Goal: Communication & Community: Ask a question

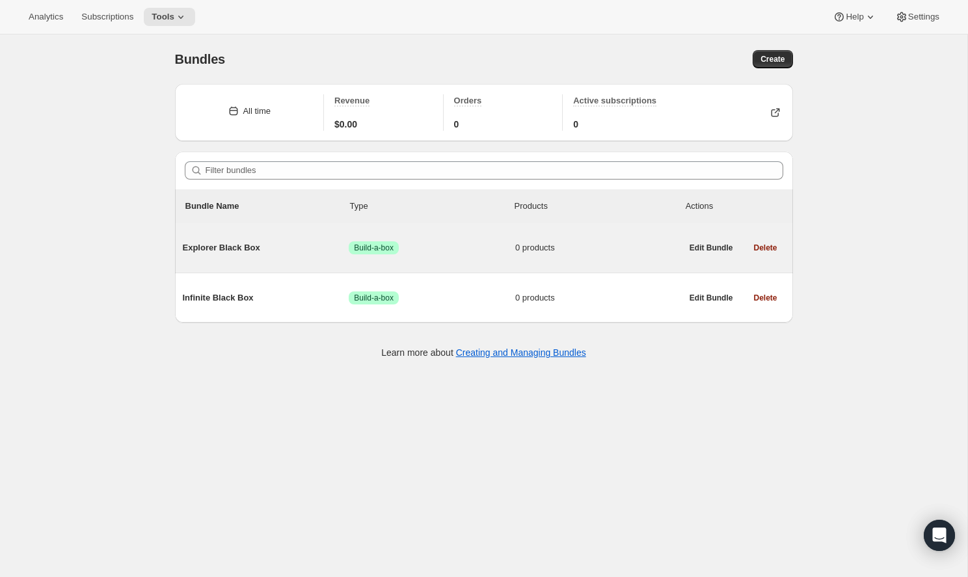
click at [452, 257] on div "Explorer Black Box Success Build-a-box 0 products" at bounding box center [432, 248] width 499 height 34
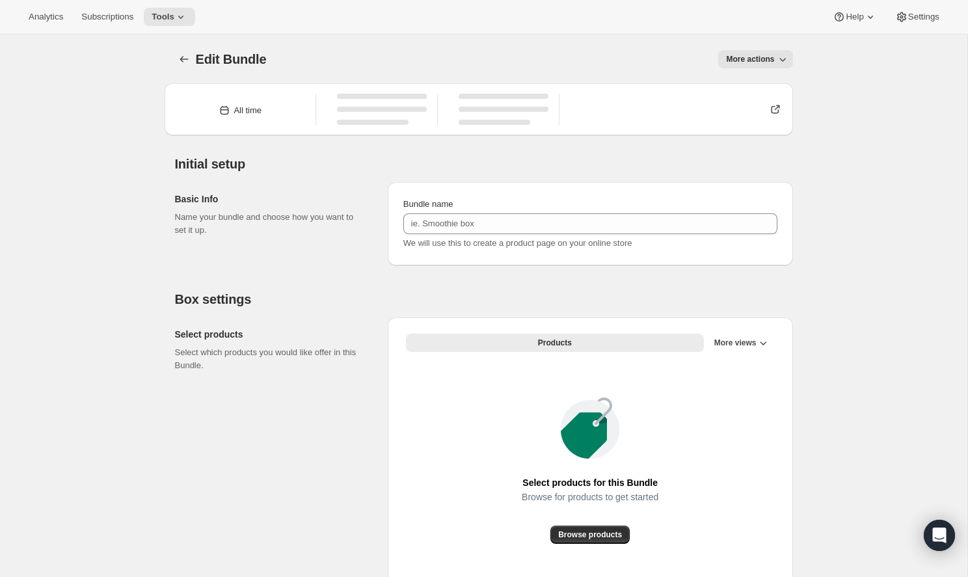
type input "Explorer Black Box"
radio input "true"
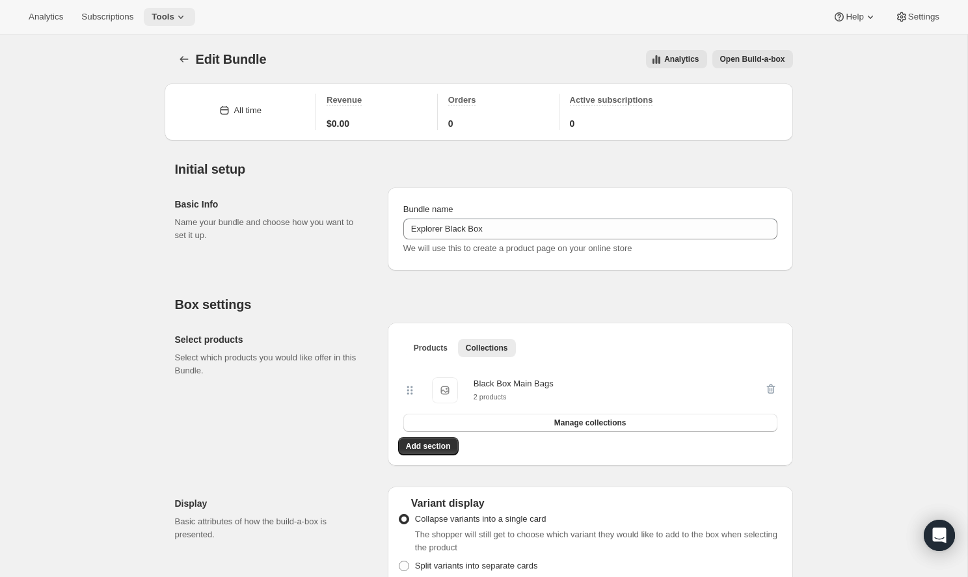
click at [157, 12] on span "Tools" at bounding box center [163, 17] width 23 height 10
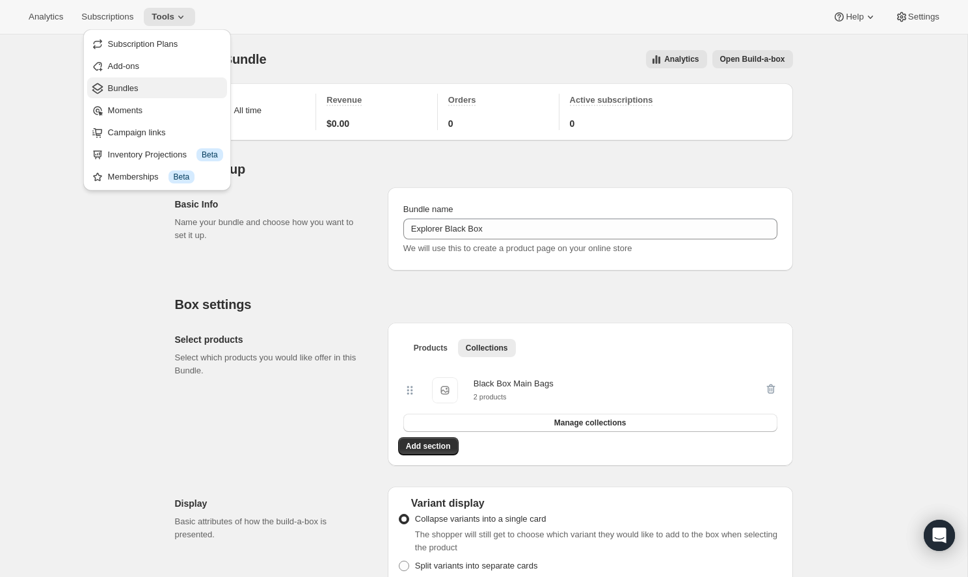
click at [160, 87] on span "Bundles" at bounding box center [165, 88] width 115 height 13
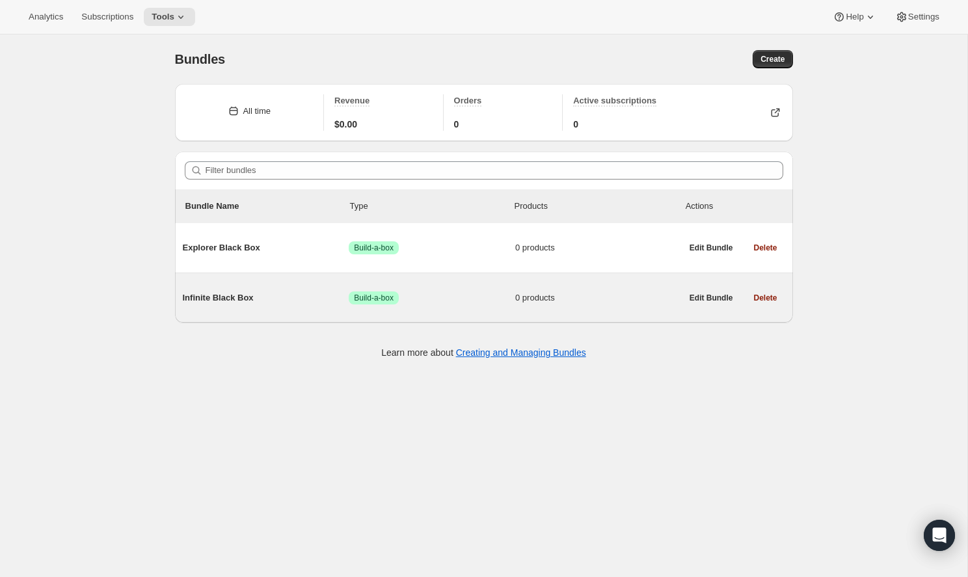
click at [252, 297] on span "Infinite Black Box" at bounding box center [266, 297] width 167 height 13
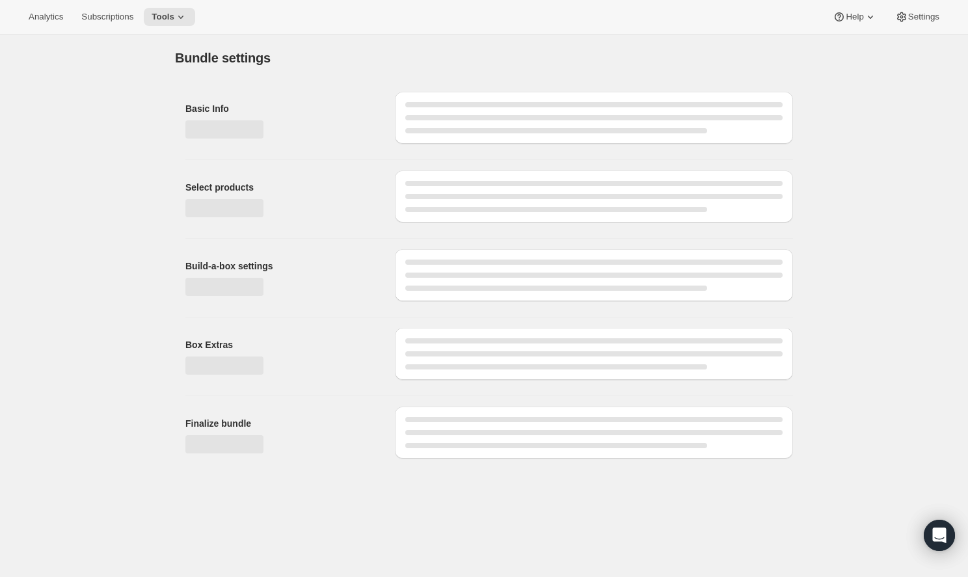
type input "Infinite Black Box"
radio input "true"
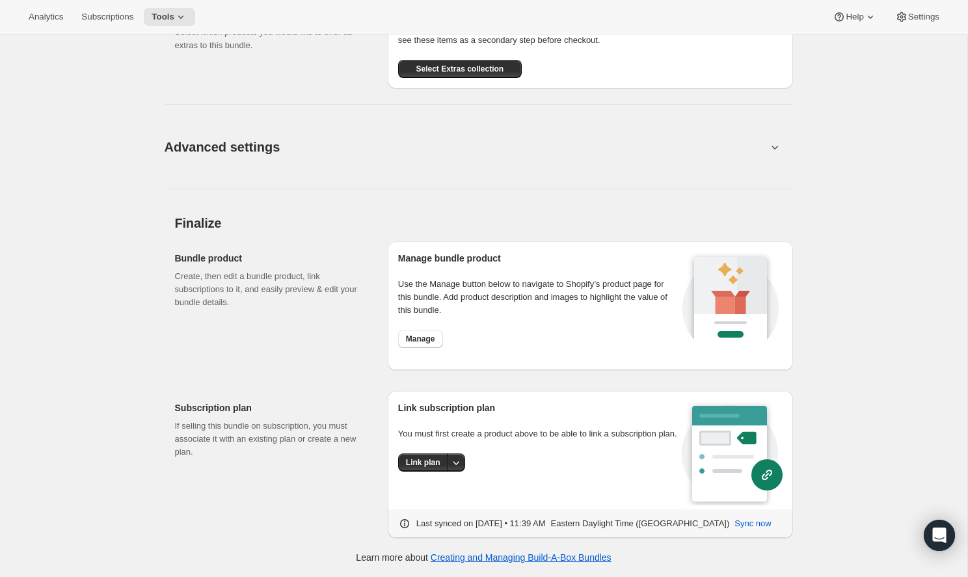
scroll to position [723, 0]
click at [424, 468] on span "Link plan" at bounding box center [423, 463] width 34 height 10
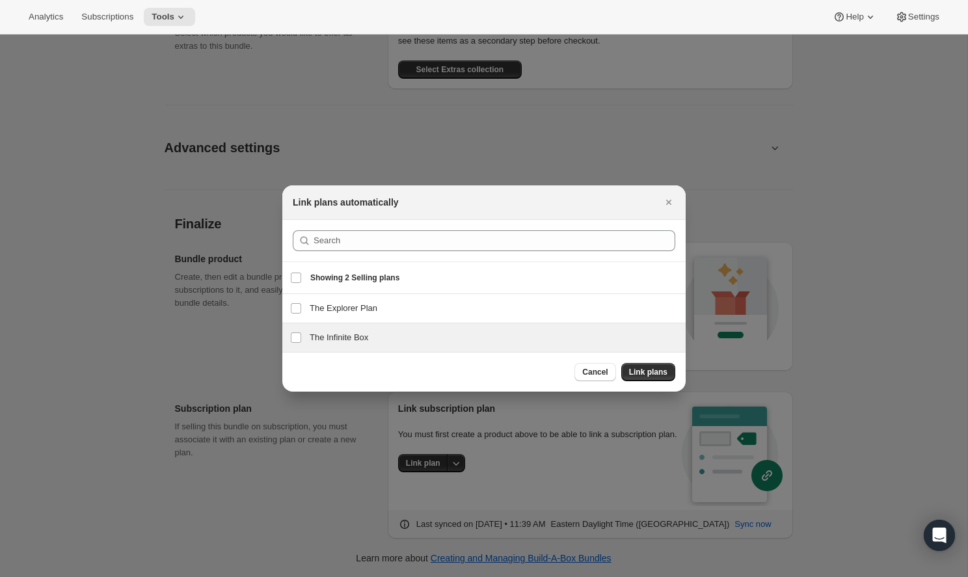
click at [438, 327] on div "The Infinite Box The Infinite Box" at bounding box center [483, 337] width 403 height 29
checkbox input "true"
click at [658, 377] on span "Link plans" at bounding box center [648, 372] width 38 height 10
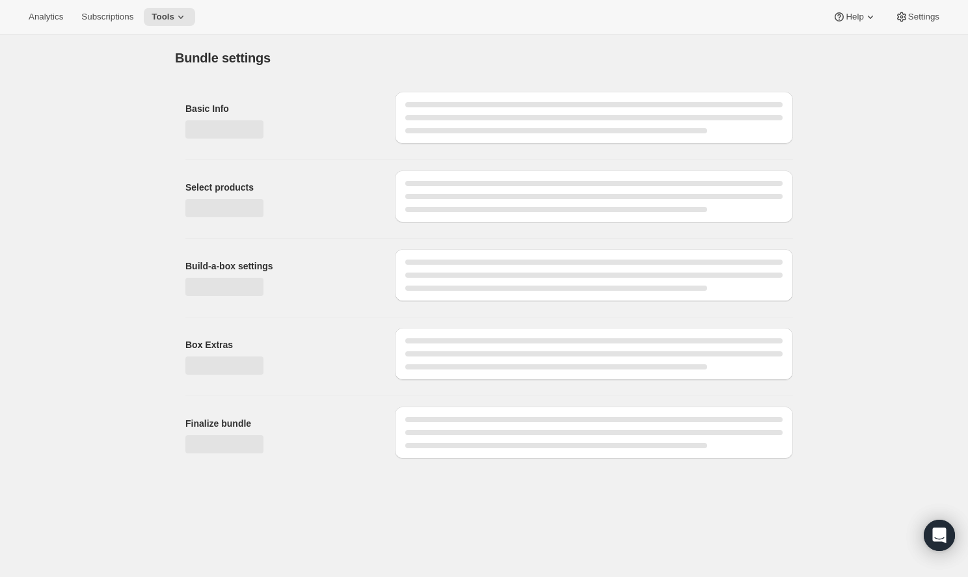
scroll to position [0, 0]
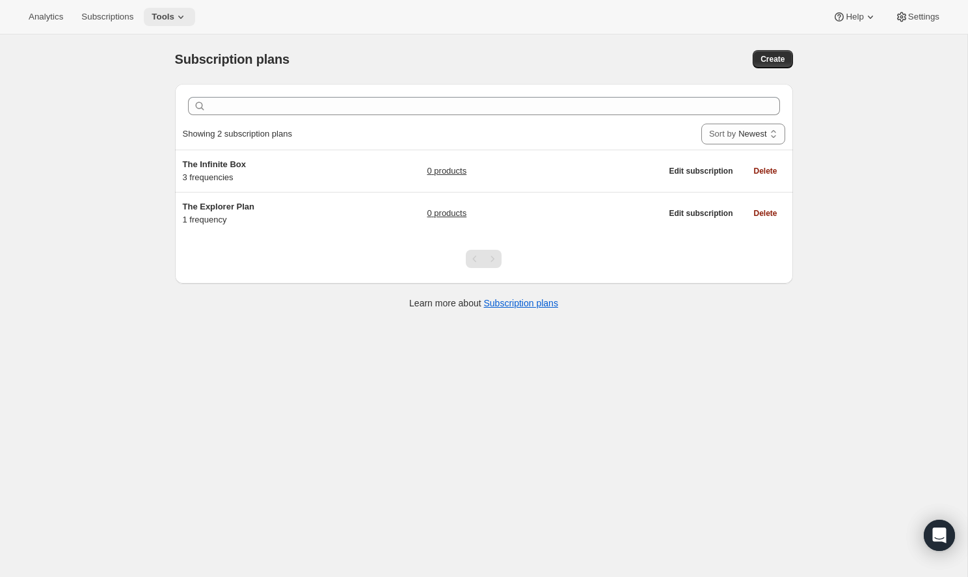
click at [176, 16] on button "Tools" at bounding box center [169, 17] width 51 height 18
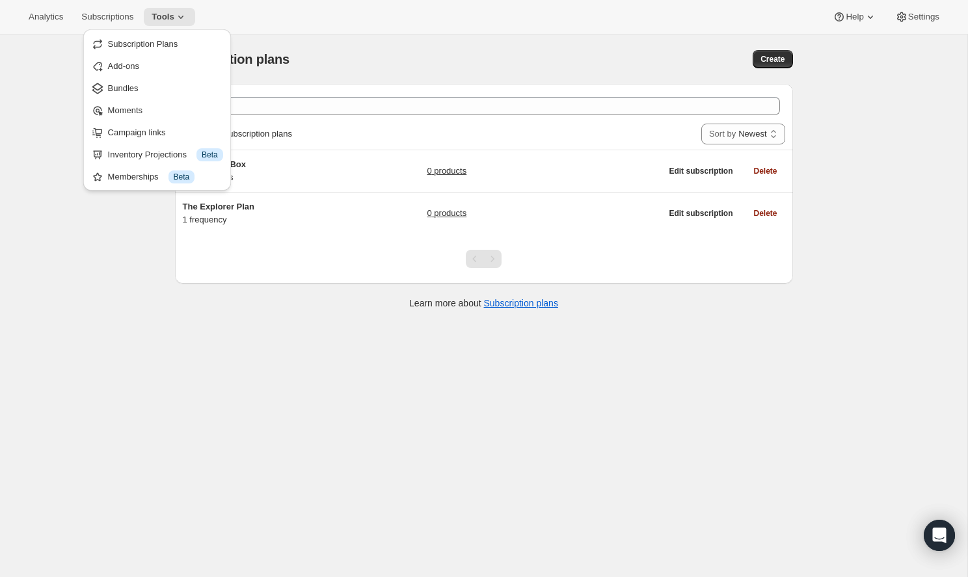
click at [200, 289] on div "Clear Showing 2 subscription plans Sort by Newest Oldest Recently updated Least…" at bounding box center [484, 203] width 618 height 239
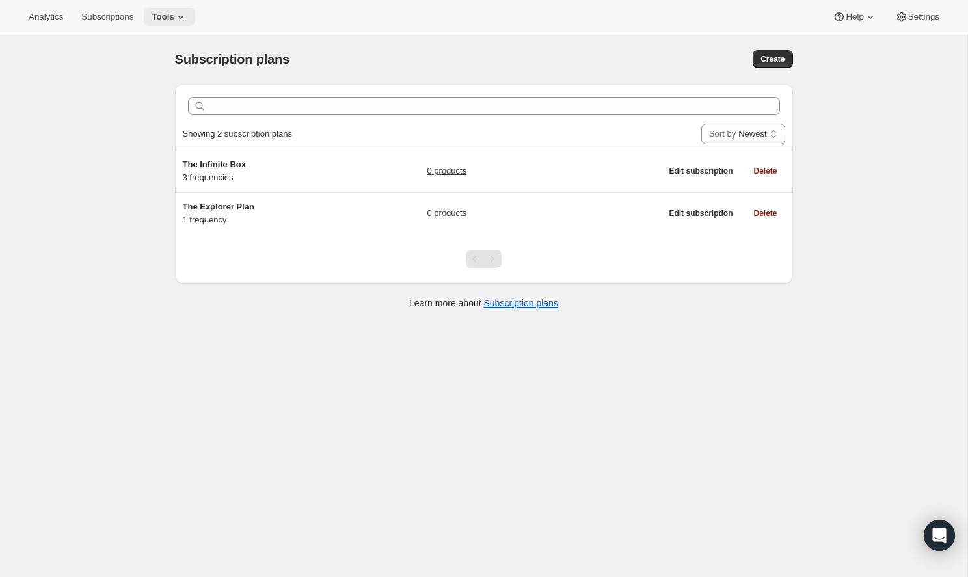
click at [174, 23] on icon at bounding box center [180, 16] width 13 height 13
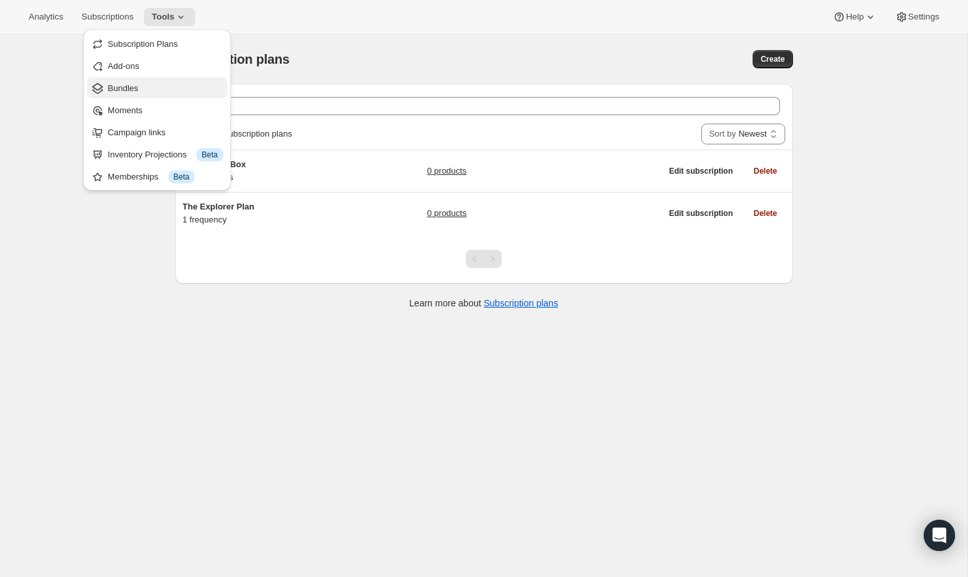
click at [157, 86] on span "Bundles" at bounding box center [165, 88] width 115 height 13
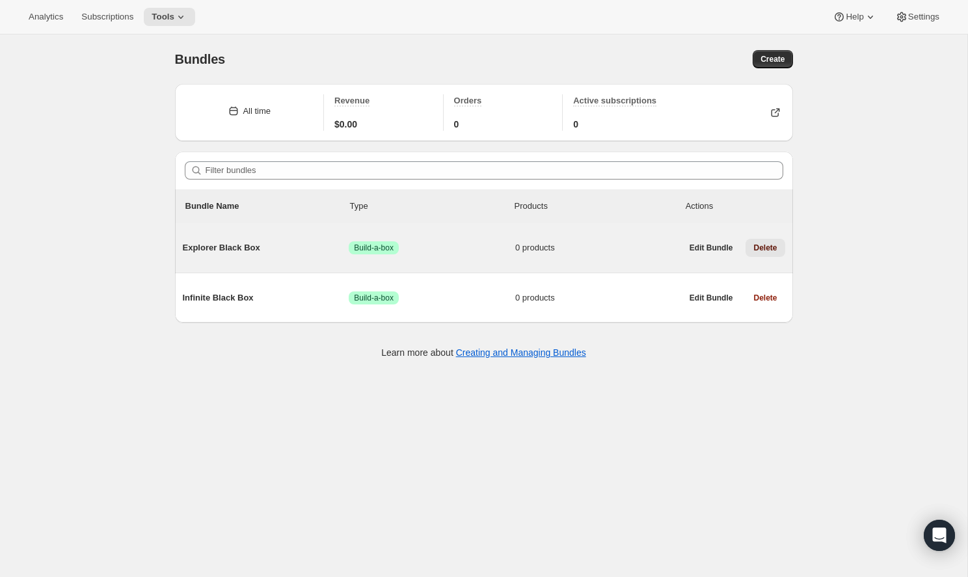
click at [759, 254] on button "Delete" at bounding box center [765, 248] width 39 height 18
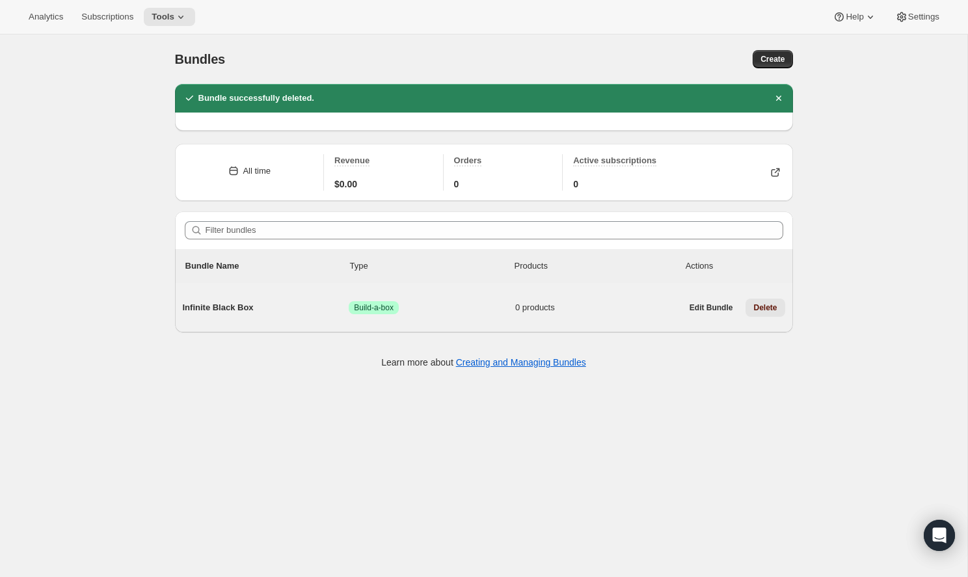
click at [770, 315] on button "Delete" at bounding box center [765, 308] width 39 height 18
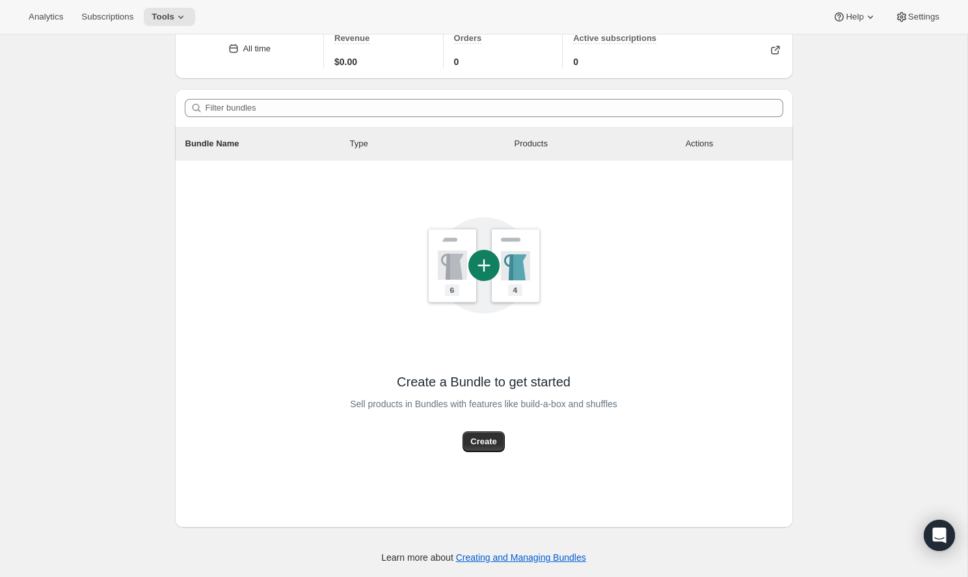
scroll to position [182, 0]
click at [492, 446] on span "Create" at bounding box center [483, 441] width 26 height 13
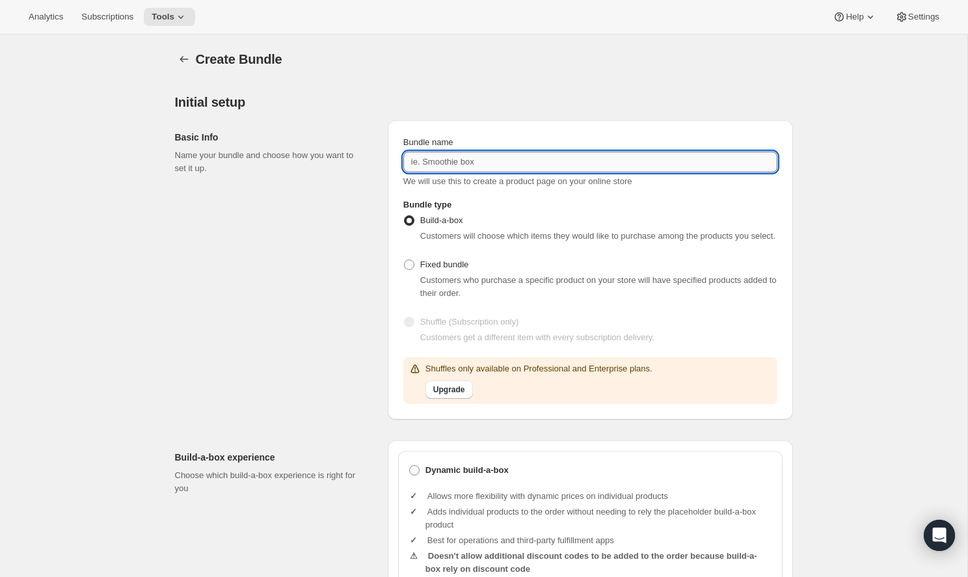
click at [539, 163] on input "Bundle name" at bounding box center [590, 162] width 374 height 21
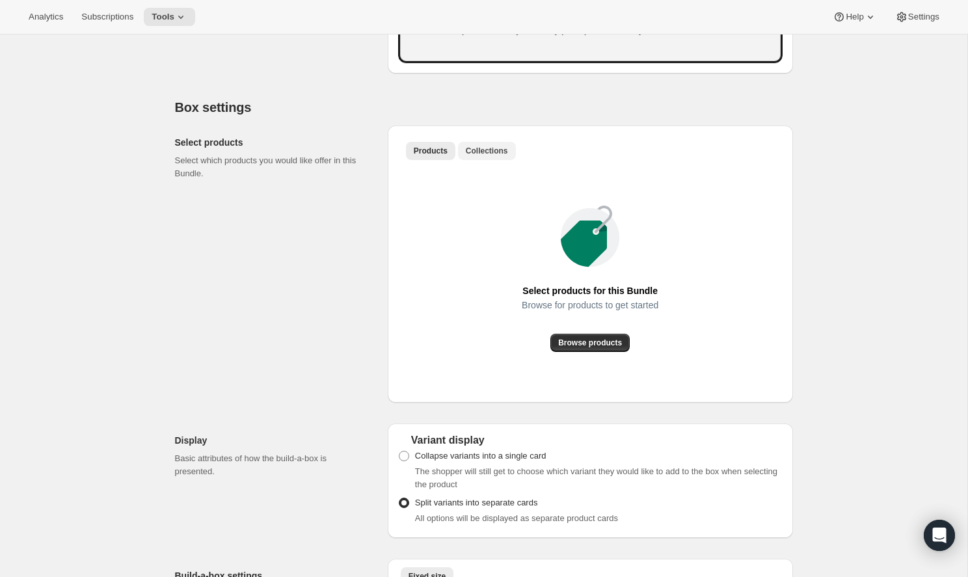
scroll to position [672, 0]
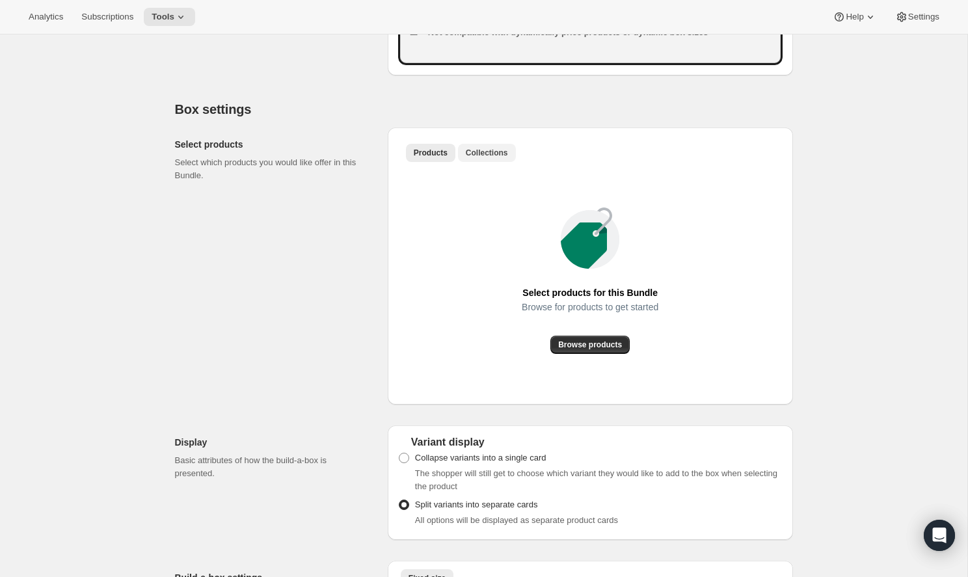
type input "Omega's Black Box"
click at [484, 158] on span "Collections" at bounding box center [487, 153] width 42 height 10
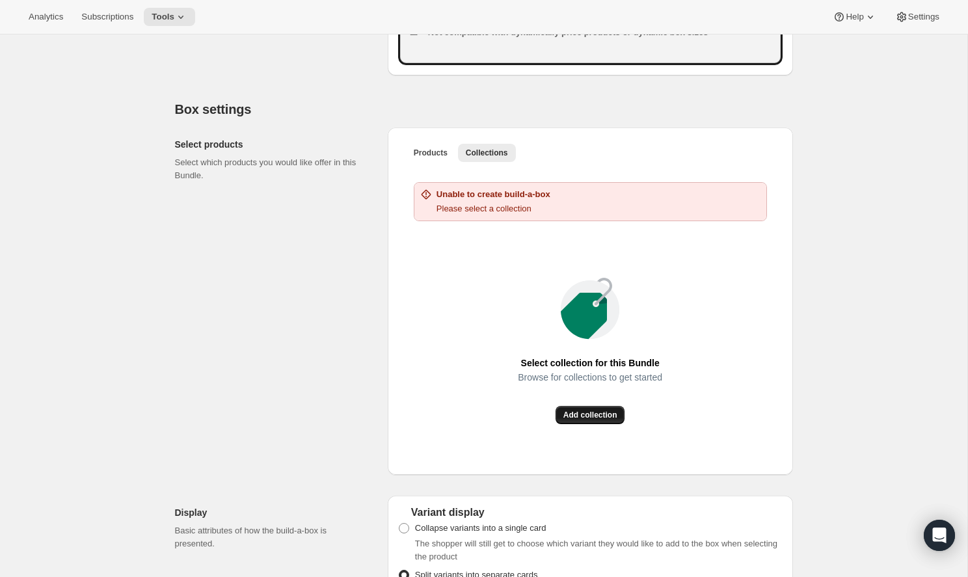
click at [591, 421] on button "Add collection" at bounding box center [591, 415] width 70 height 18
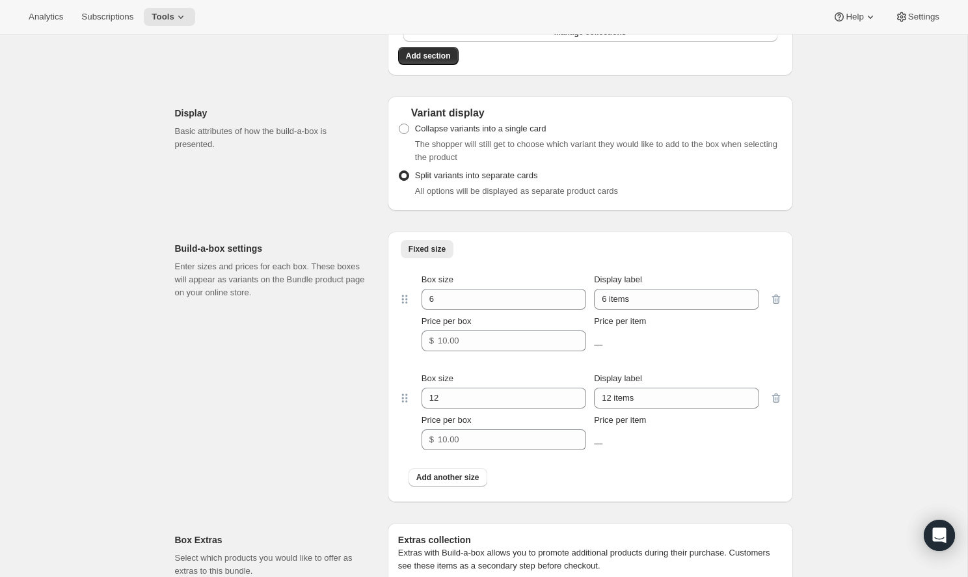
scroll to position [868, 0]
click at [465, 134] on span "Collapse variants into a single card" at bounding box center [480, 127] width 131 height 13
click at [399, 123] on input "Collapse variants into a single card" at bounding box center [399, 122] width 1 height 1
radio input "true"
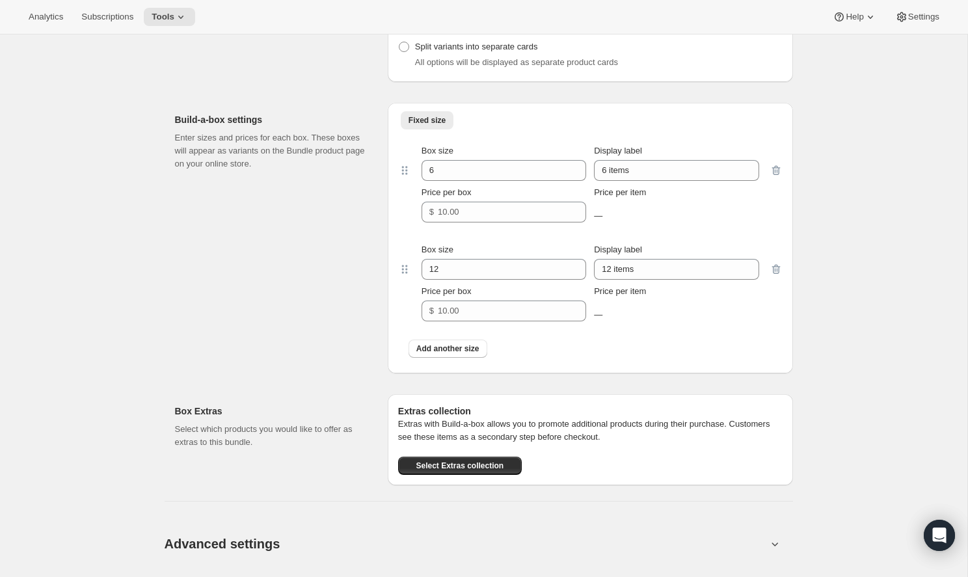
scroll to position [995, 0]
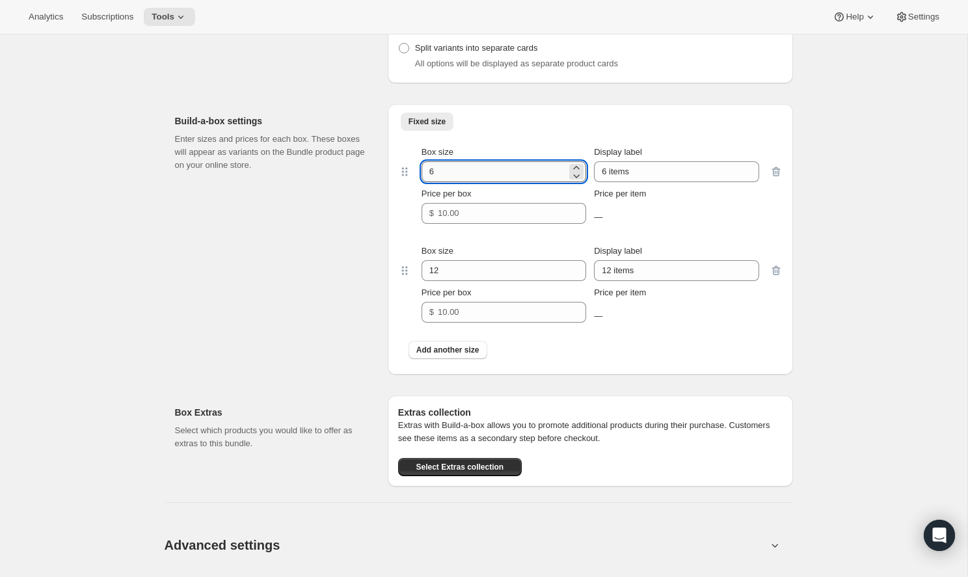
click at [442, 182] on input "6" at bounding box center [494, 171] width 145 height 21
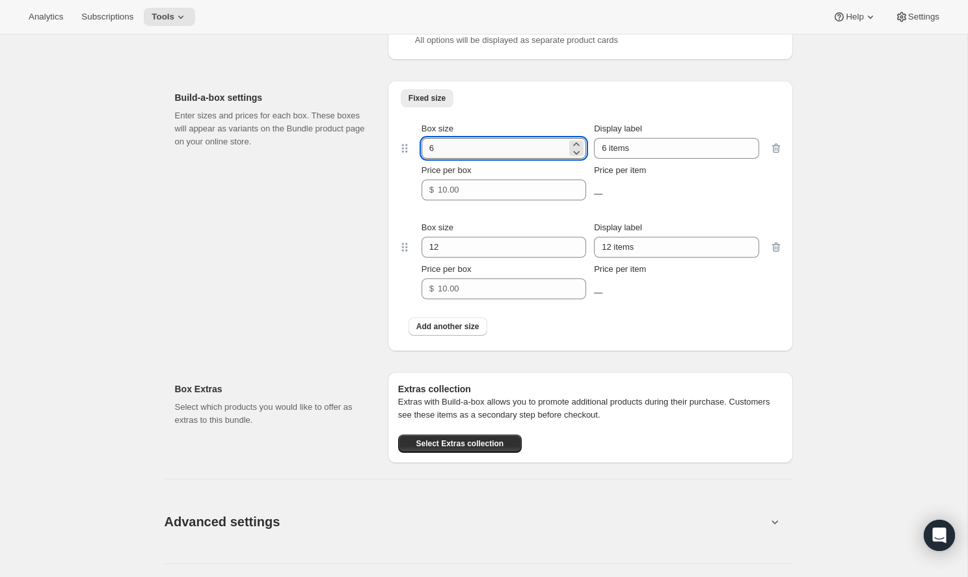
scroll to position [1013, 0]
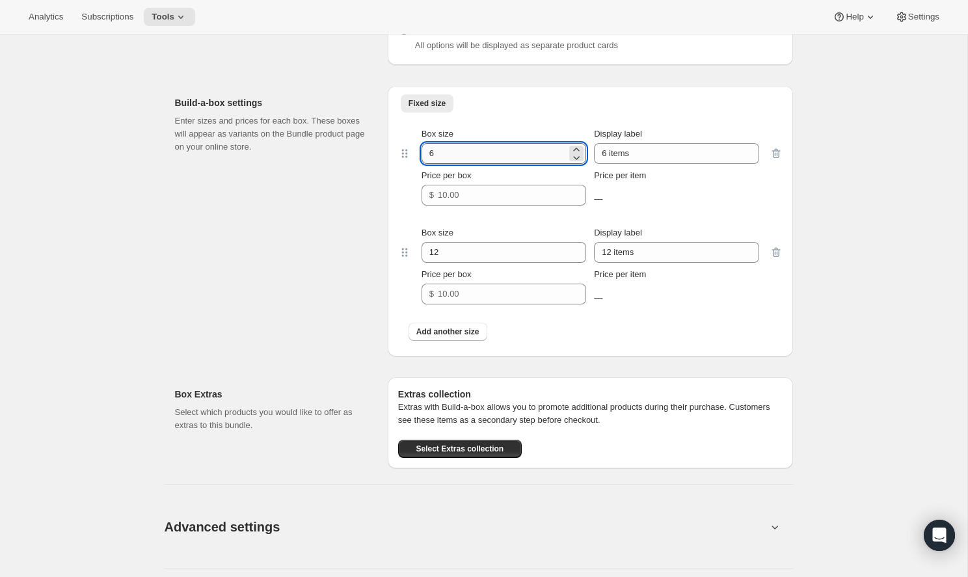
click at [463, 164] on input "6" at bounding box center [494, 153] width 145 height 21
type input "2"
click at [615, 164] on input "6 items" at bounding box center [676, 153] width 165 height 21
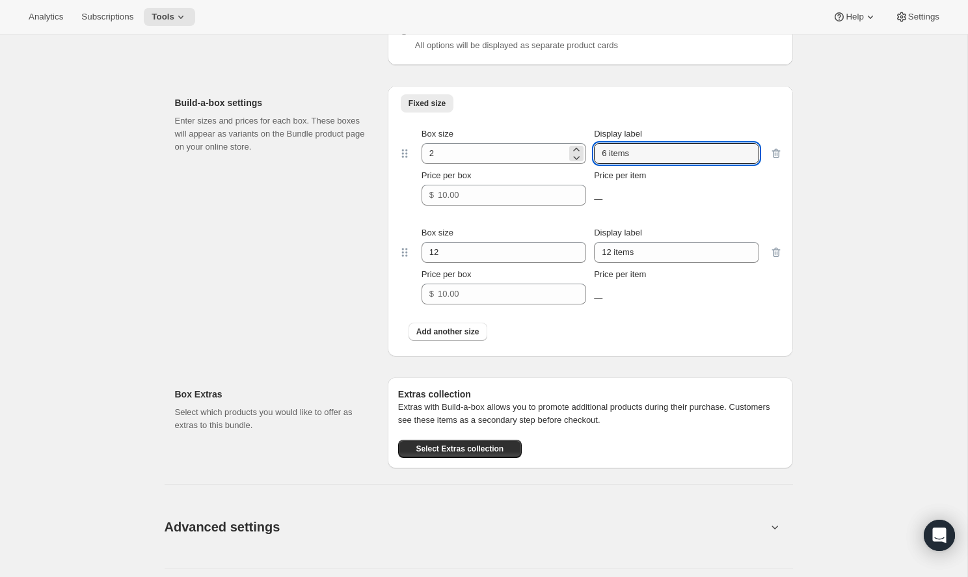
drag, startPoint x: 649, startPoint y: 168, endPoint x: 576, endPoint y: 167, distance: 72.2
click at [576, 164] on div "Box size 2 Display label 6 items" at bounding box center [591, 146] width 338 height 36
type input "2 Bags / Month"
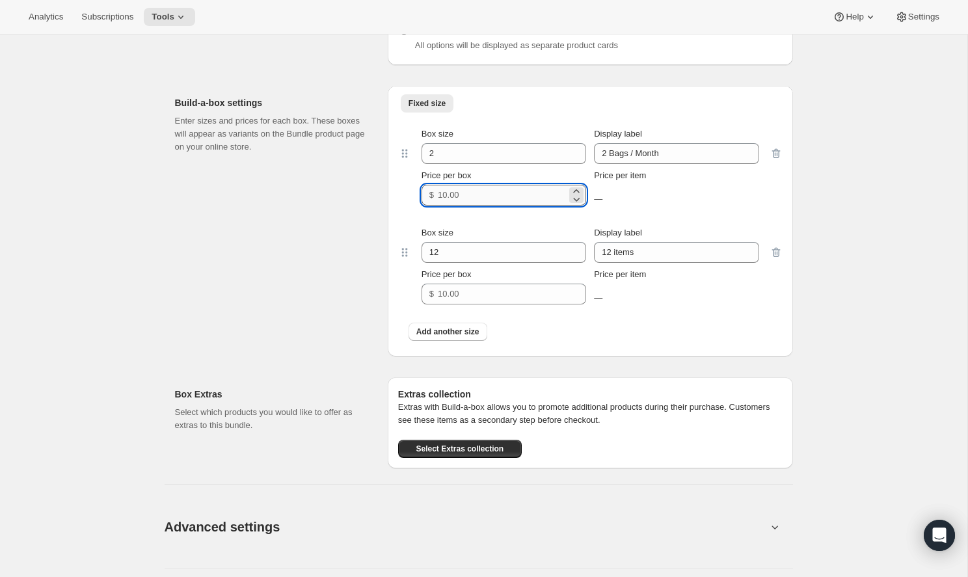
click at [514, 206] on input "Price per box" at bounding box center [502, 195] width 129 height 21
type input "60"
click at [495, 260] on input "12" at bounding box center [494, 252] width 145 height 21
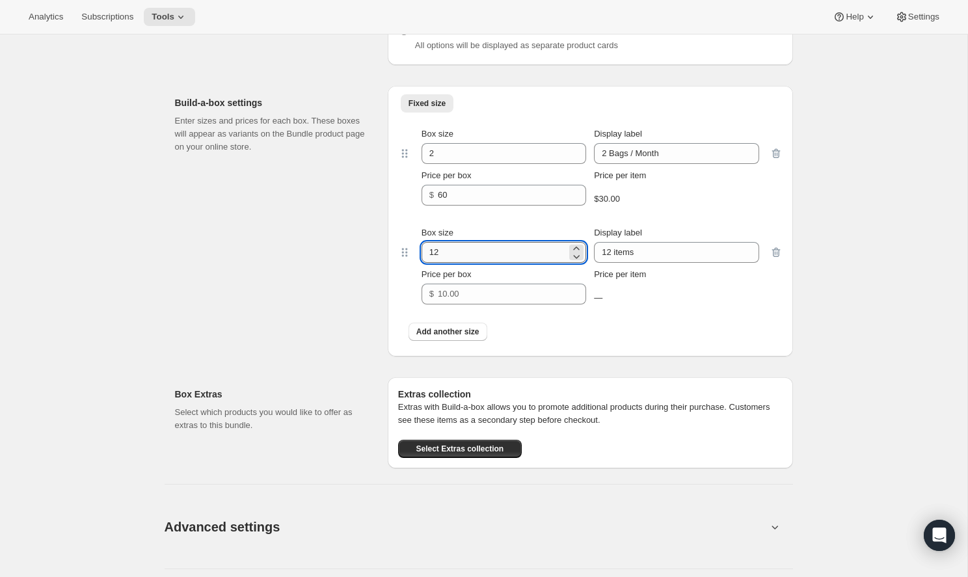
click at [495, 260] on input "12" at bounding box center [494, 252] width 145 height 21
type input "3"
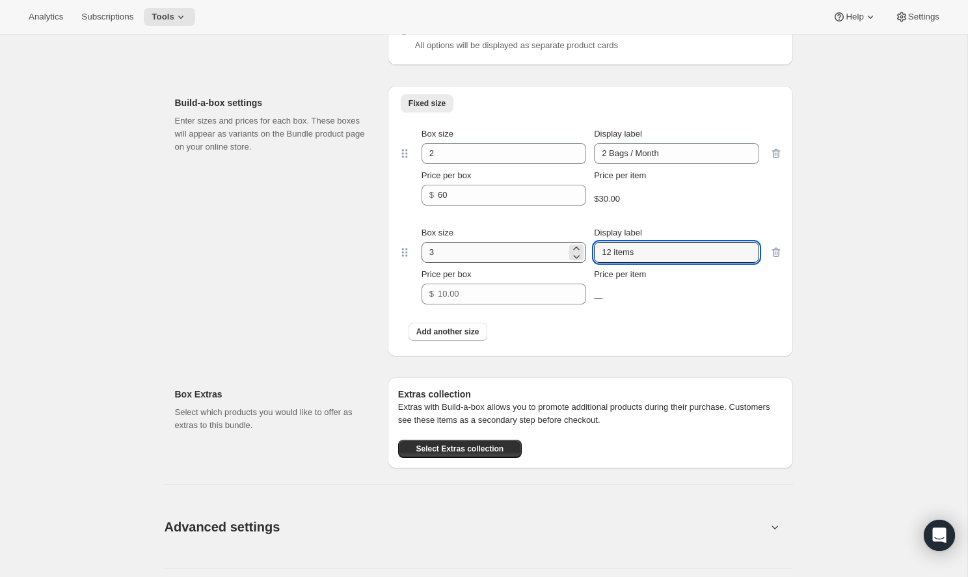
drag, startPoint x: 642, startPoint y: 269, endPoint x: 564, endPoint y: 265, distance: 78.1
click at [564, 263] on div "Box size 3 Display label 12 items" at bounding box center [591, 244] width 338 height 36
type input "3 Bags / Month"
click at [471, 302] on input "Price per box" at bounding box center [502, 294] width 129 height 21
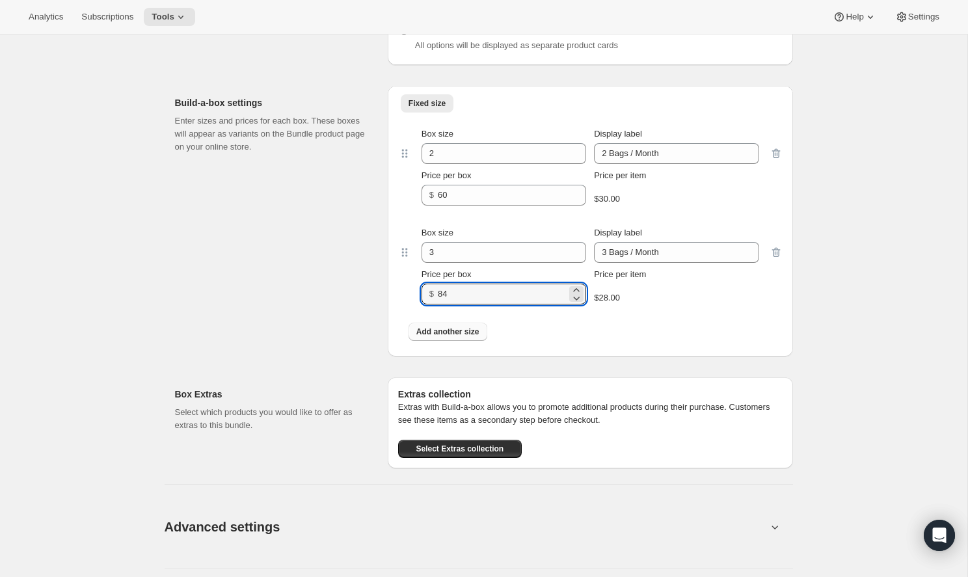
type input "84"
click at [452, 336] on button "Add another size" at bounding box center [448, 332] width 79 height 18
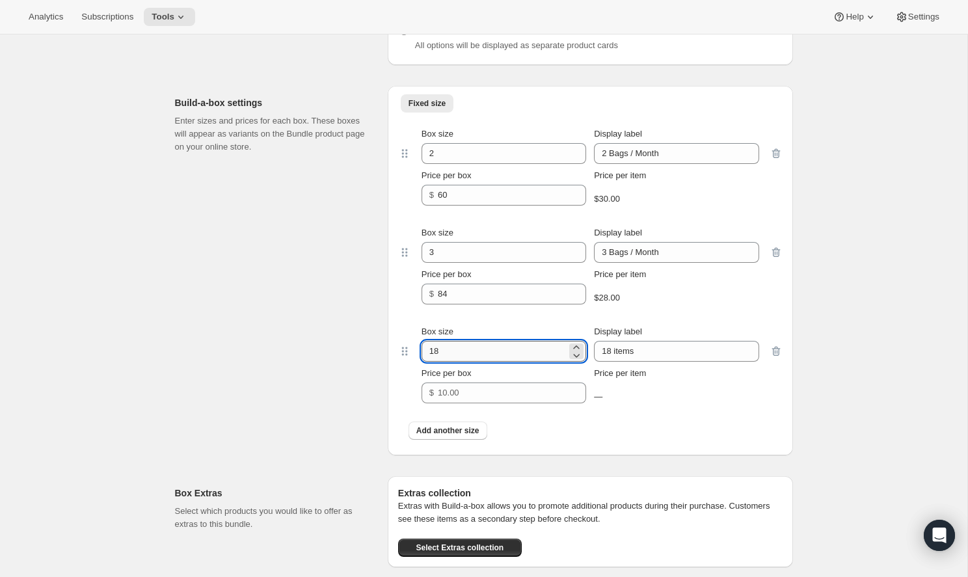
click at [464, 361] on input "18" at bounding box center [494, 351] width 145 height 21
type input "4"
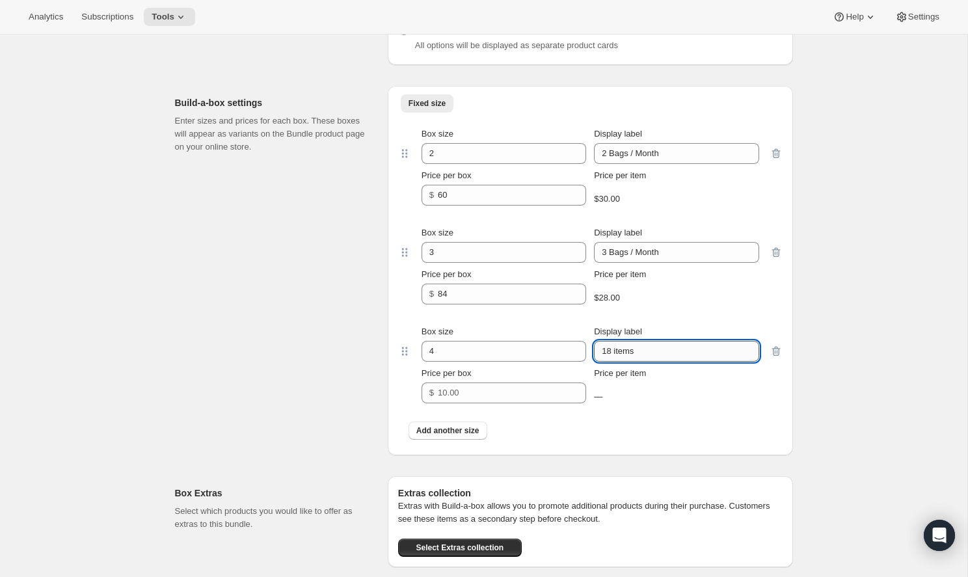
click at [658, 362] on input "18 items" at bounding box center [676, 351] width 165 height 21
drag, startPoint x: 656, startPoint y: 369, endPoint x: 587, endPoint y: 370, distance: 69.0
click at [587, 362] on div "Box size 4 Display label 18 items" at bounding box center [591, 343] width 338 height 36
drag, startPoint x: 649, startPoint y: 366, endPoint x: 592, endPoint y: 366, distance: 56.6
click at [592, 362] on div "Box size 4 Display label 18 items4" at bounding box center [591, 343] width 338 height 36
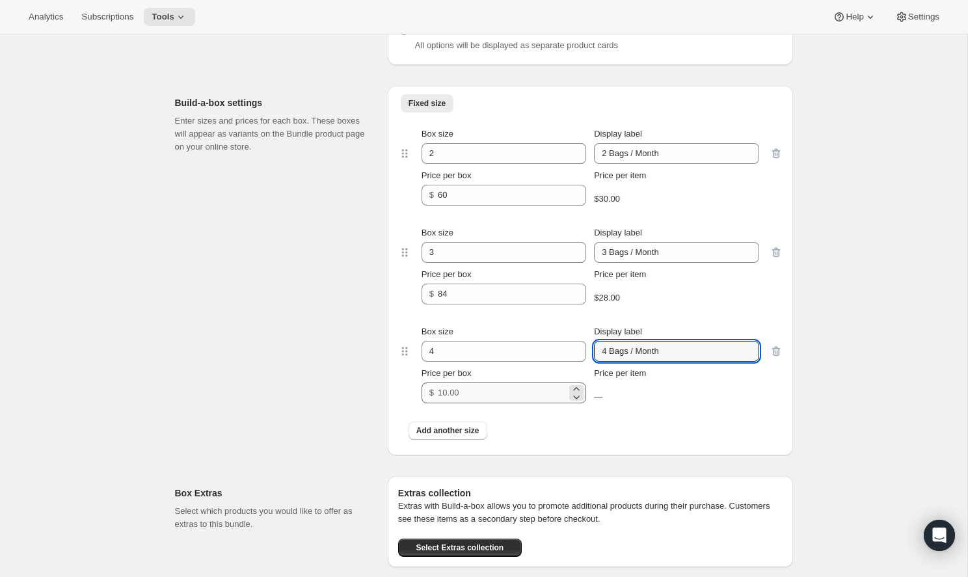
type input "4 Bags / Month"
click at [504, 403] on input "Price per box" at bounding box center [502, 393] width 129 height 21
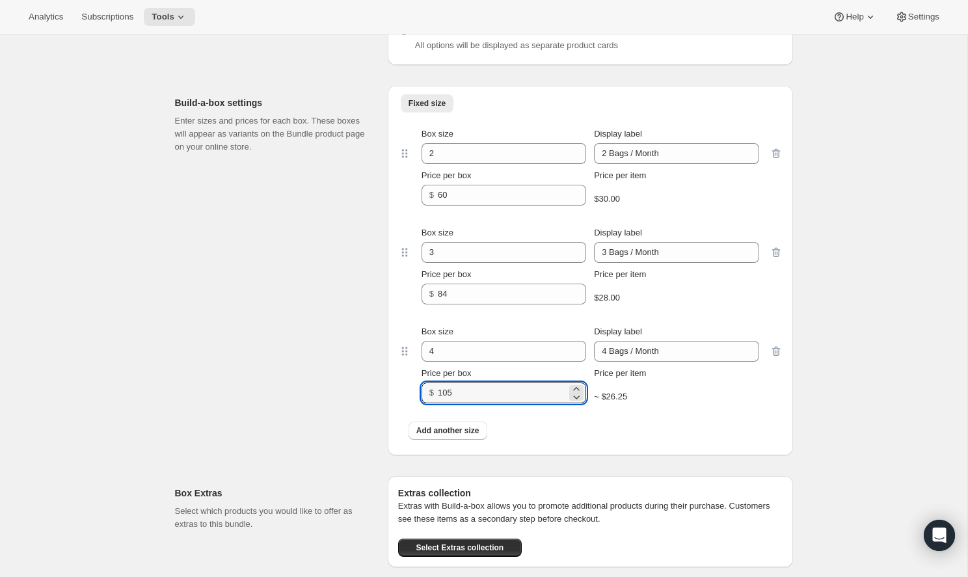
type input "105"
click at [314, 273] on div "Build-a-box settings Enter sizes and prices for each box. These boxes will appe…" at bounding box center [276, 271] width 202 height 370
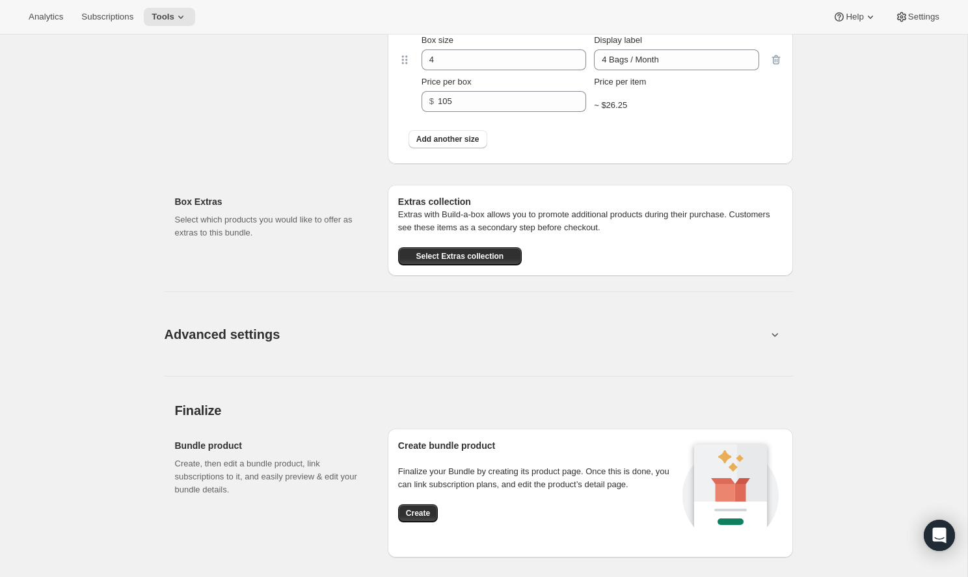
scroll to position [1307, 0]
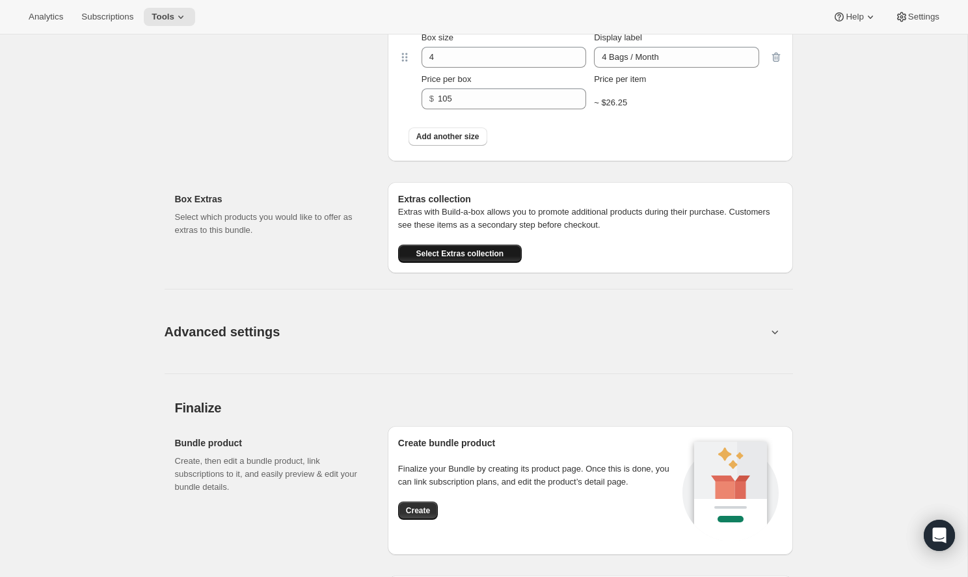
click at [433, 259] on span "Select Extras collection" at bounding box center [460, 254] width 88 height 10
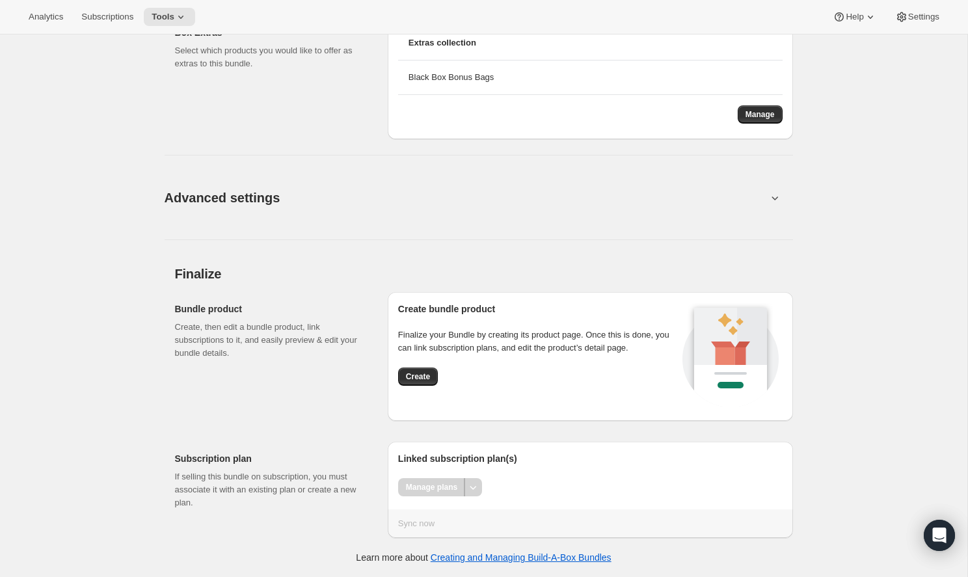
scroll to position [1486, 0]
click at [432, 372] on button "Create" at bounding box center [418, 377] width 40 height 18
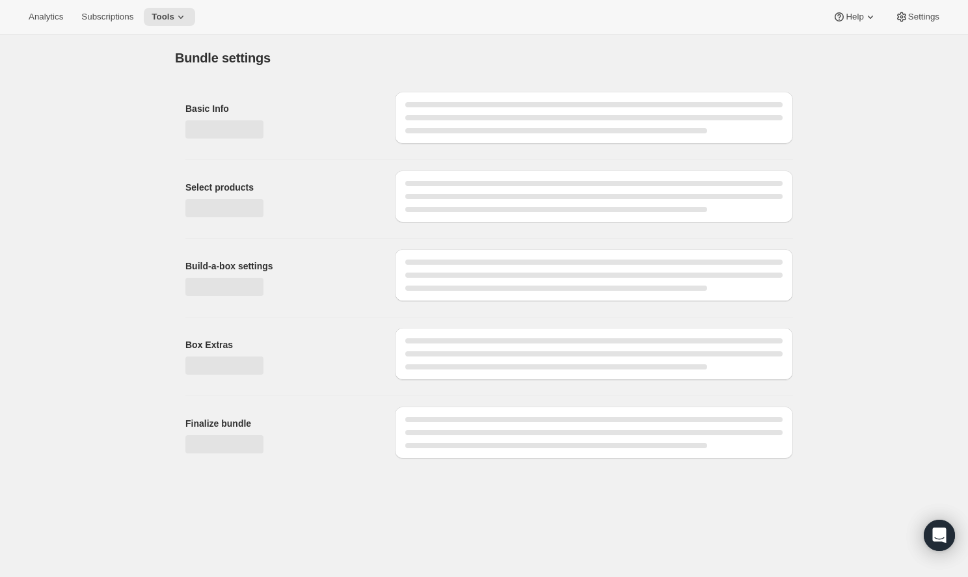
scroll to position [0, 0]
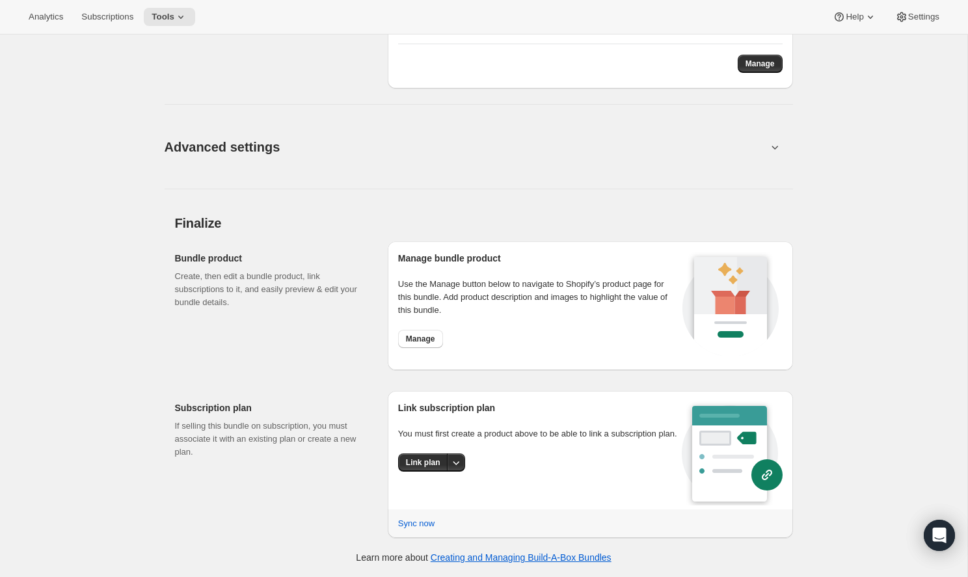
scroll to position [948, 0]
click at [454, 470] on icon "More actions" at bounding box center [456, 463] width 13 height 13
click at [438, 504] on span "Link plan" at bounding box center [427, 503] width 62 height 13
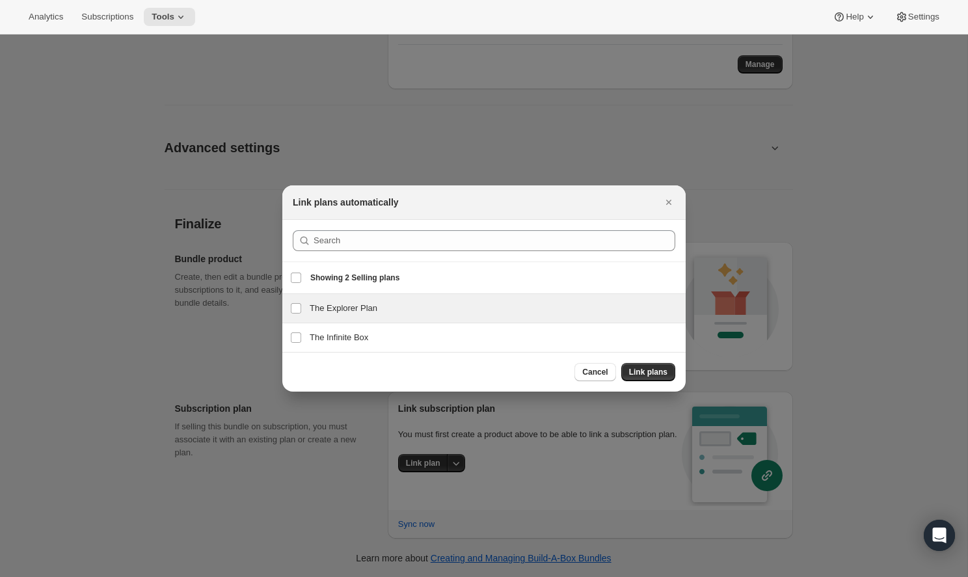
click at [401, 304] on h3 "The Explorer Plan" at bounding box center [494, 308] width 368 height 13
checkbox input "true"
click at [647, 363] on button "Link plans" at bounding box center [648, 372] width 54 height 18
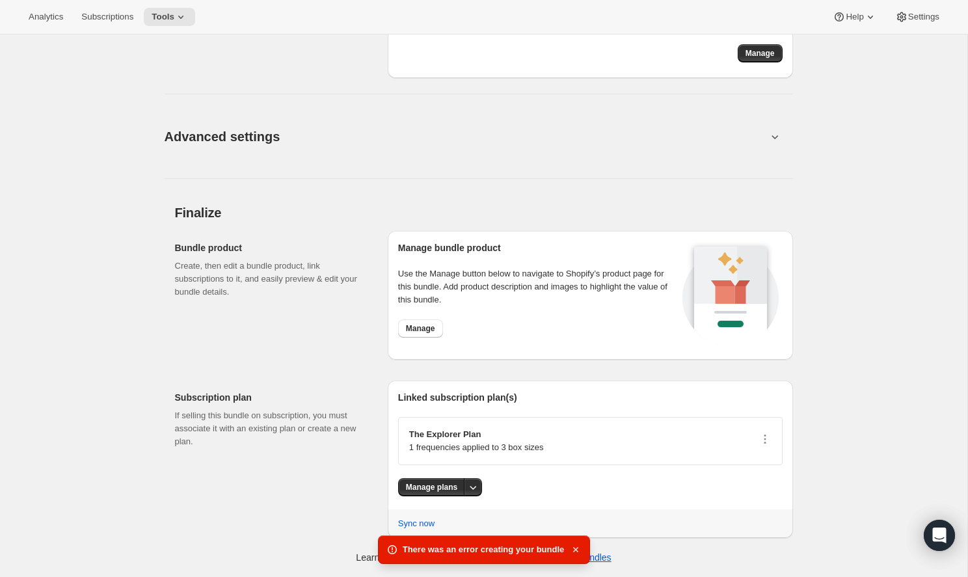
scroll to position [959, 0]
click at [572, 552] on icon "button" at bounding box center [575, 549] width 13 height 13
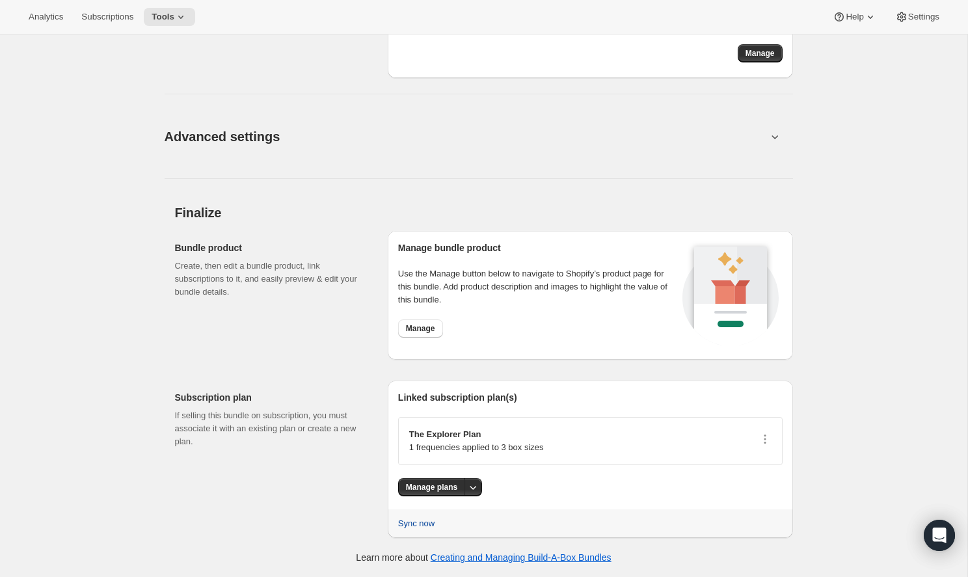
click at [411, 529] on span "Sync now" at bounding box center [416, 523] width 36 height 13
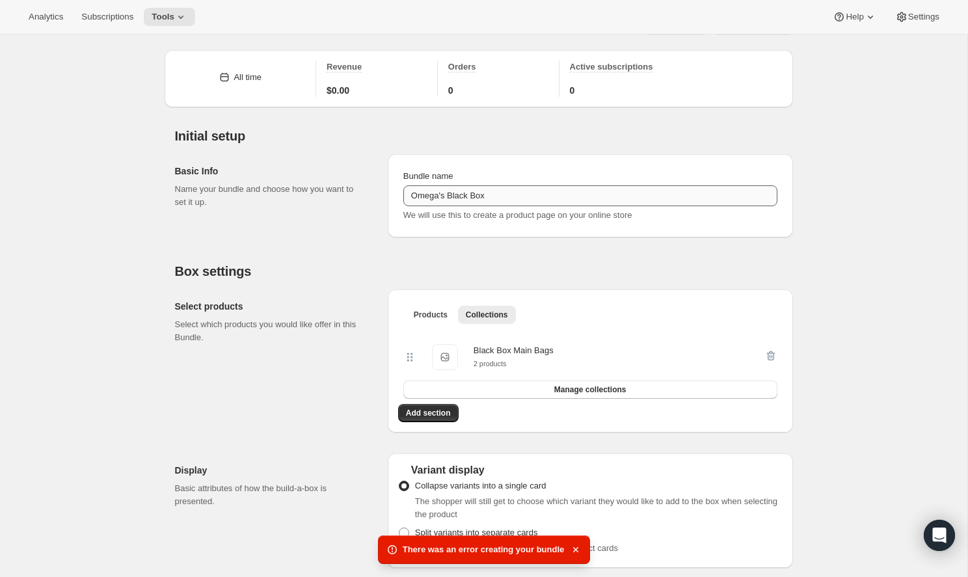
scroll to position [31, 0]
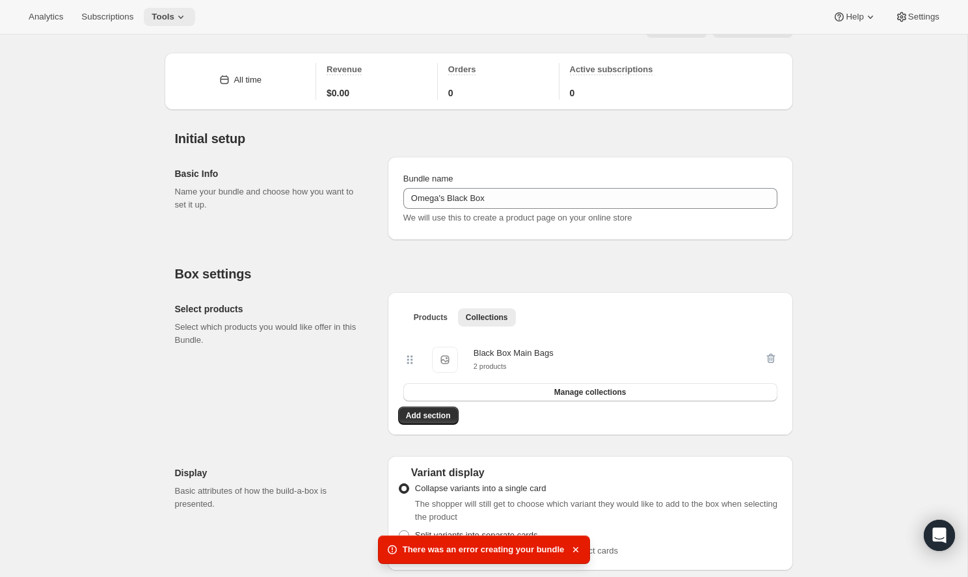
click at [152, 18] on span "Tools" at bounding box center [163, 17] width 23 height 10
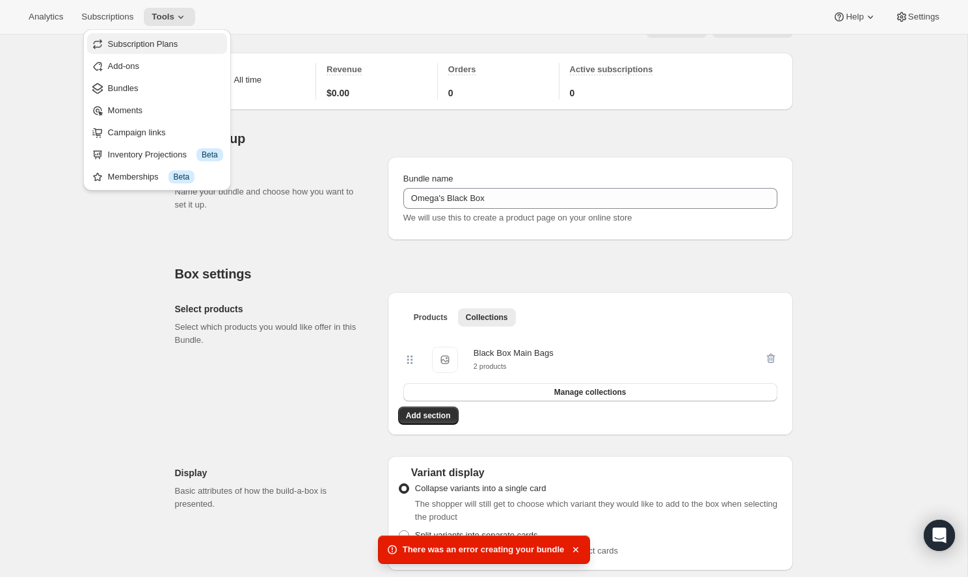
click at [157, 47] on span "Subscription Plans" at bounding box center [143, 44] width 70 height 10
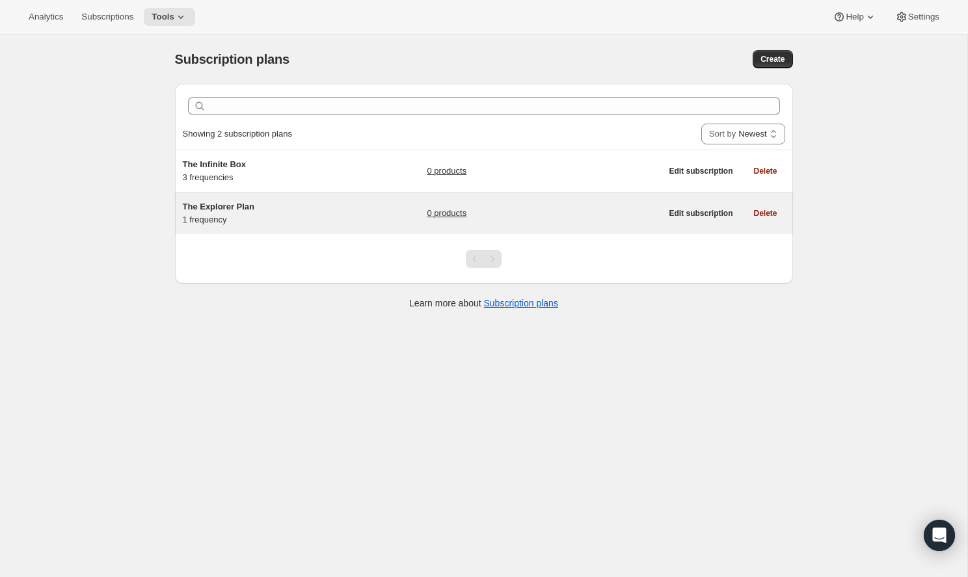
click at [297, 222] on div "The Explorer Plan 1 frequency" at bounding box center [264, 213] width 163 height 26
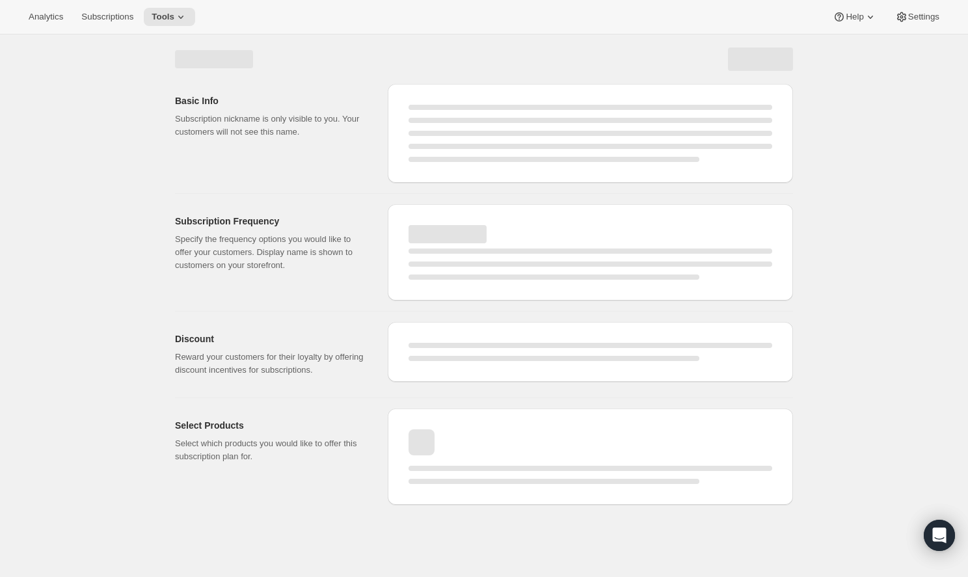
select select "WEEK"
select select "MONTH"
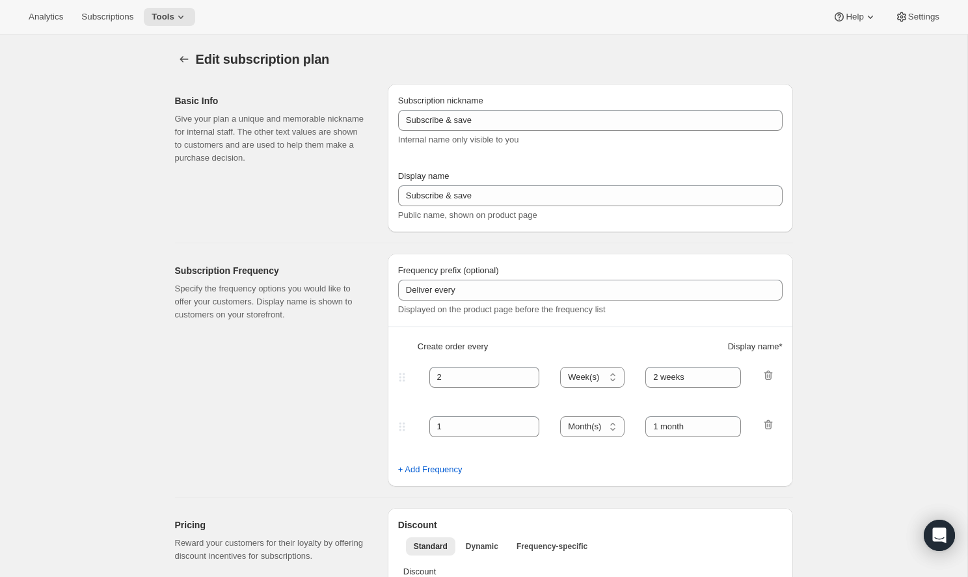
type input "The Explorer Plan"
type input "Delivers Monthly,"
type input "1"
type input "Renews Monthly"
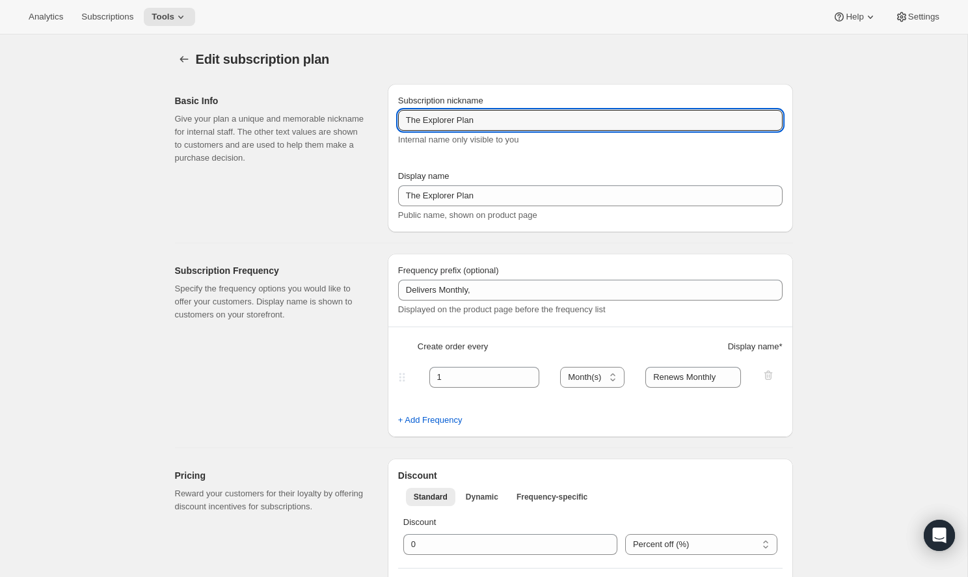
drag, startPoint x: 485, startPoint y: 123, endPoint x: 394, endPoint y: 113, distance: 90.9
click at [394, 113] on div "Subscription nickname The Explorer Plan Internal name only visible to you Displ…" at bounding box center [590, 158] width 405 height 148
click at [457, 118] on input "The Explorer Plan" at bounding box center [590, 120] width 384 height 21
drag, startPoint x: 457, startPoint y: 118, endPoint x: 377, endPoint y: 118, distance: 80.0
click at [377, 118] on div "Basic Info Give your plan a unique and memorable nickname for internal staff. T…" at bounding box center [479, 153] width 628 height 159
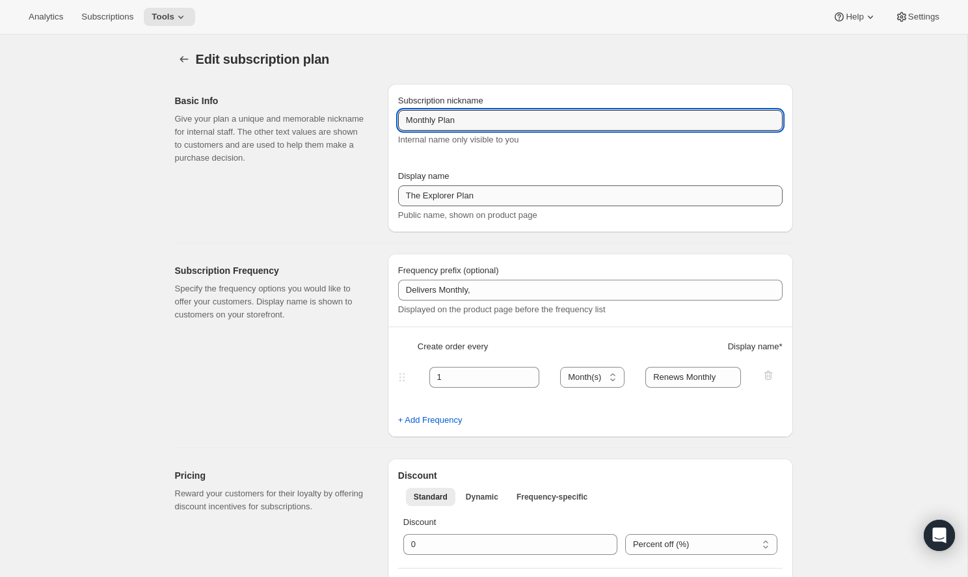
type input "Monthly Plan"
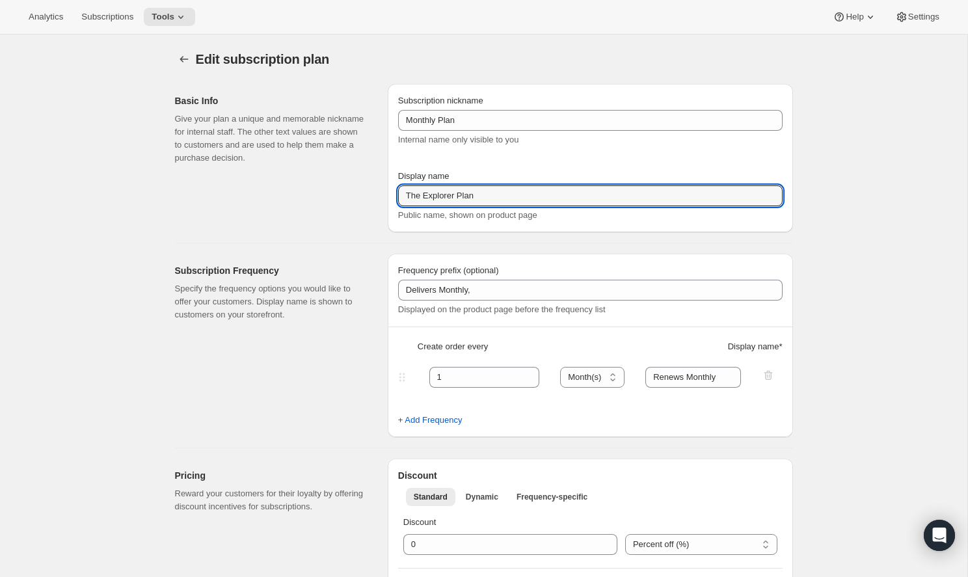
drag, startPoint x: 455, startPoint y: 197, endPoint x: 397, endPoint y: 196, distance: 58.6
drag, startPoint x: 456, startPoint y: 197, endPoint x: 424, endPoint y: 196, distance: 31.9
click at [424, 196] on input "The Explorer Plan" at bounding box center [590, 195] width 384 height 21
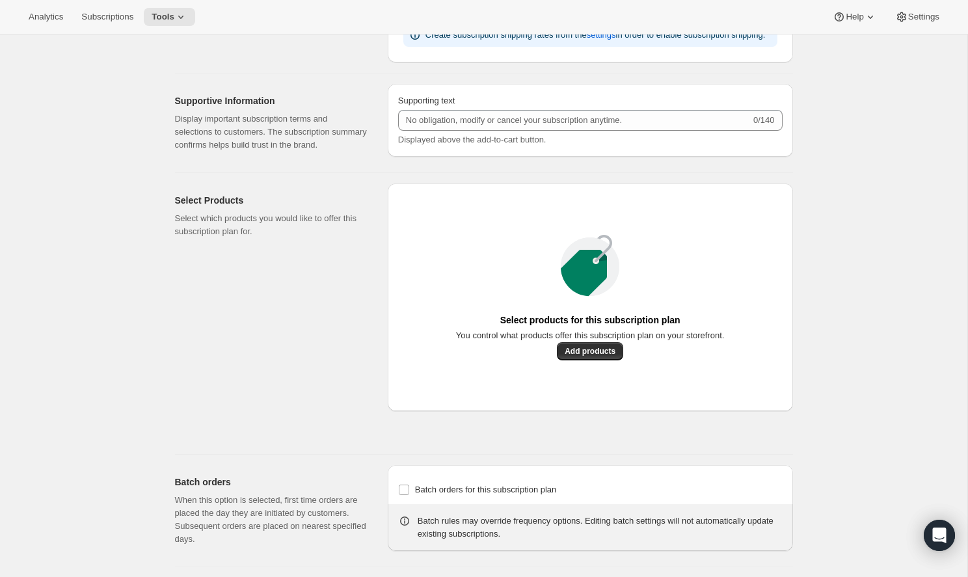
scroll to position [604, 0]
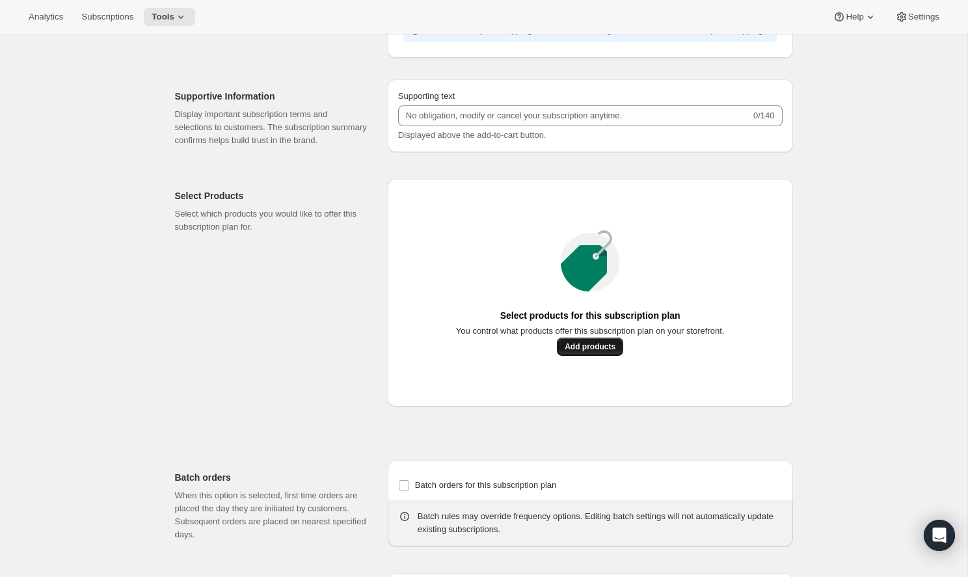
type input "The Monthly Plan"
click at [584, 352] on span "Add products" at bounding box center [590, 347] width 51 height 10
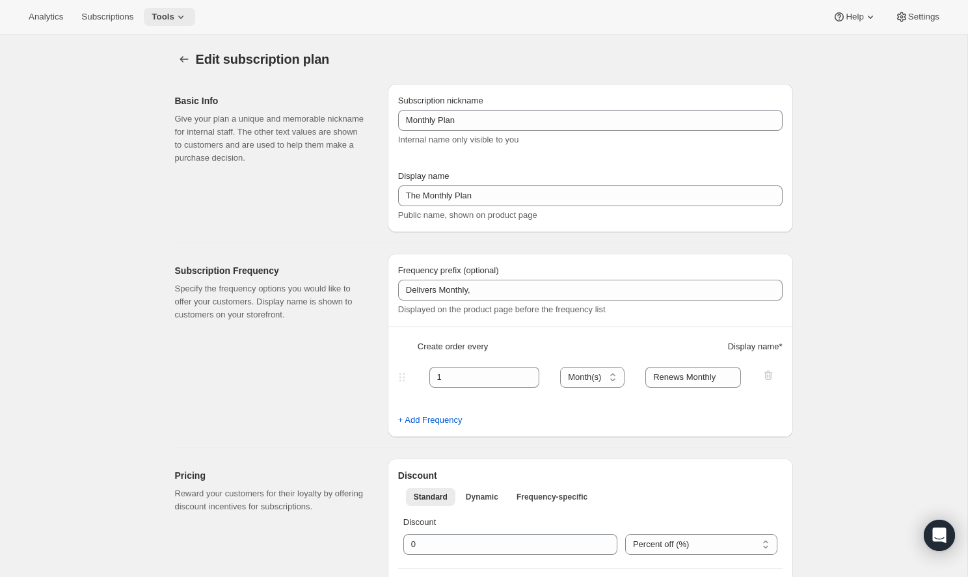
scroll to position [0, 0]
click at [174, 20] on icon at bounding box center [180, 16] width 13 height 13
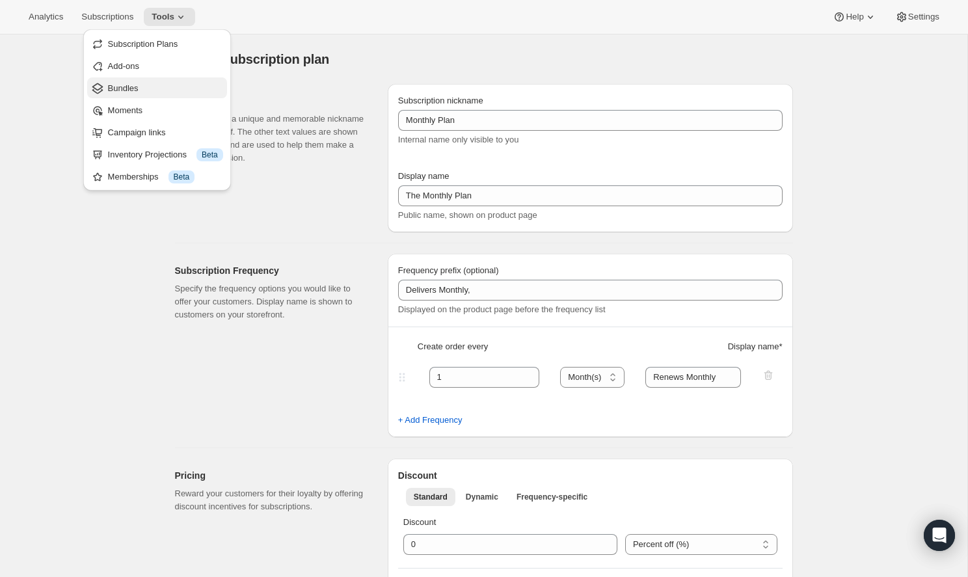
click at [157, 93] on span "Bundles" at bounding box center [165, 88] width 115 height 13
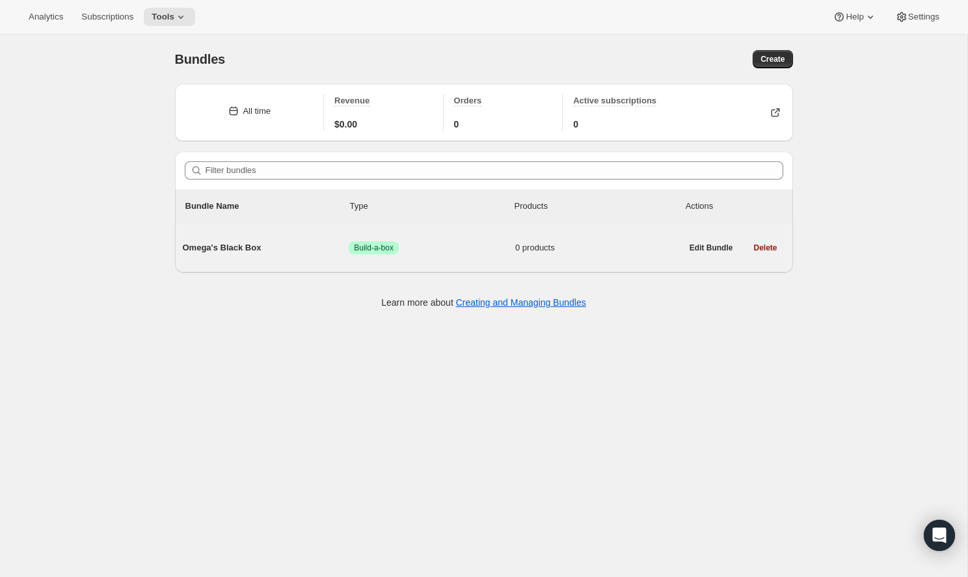
click at [326, 243] on span "Omega's Black Box" at bounding box center [266, 247] width 167 height 13
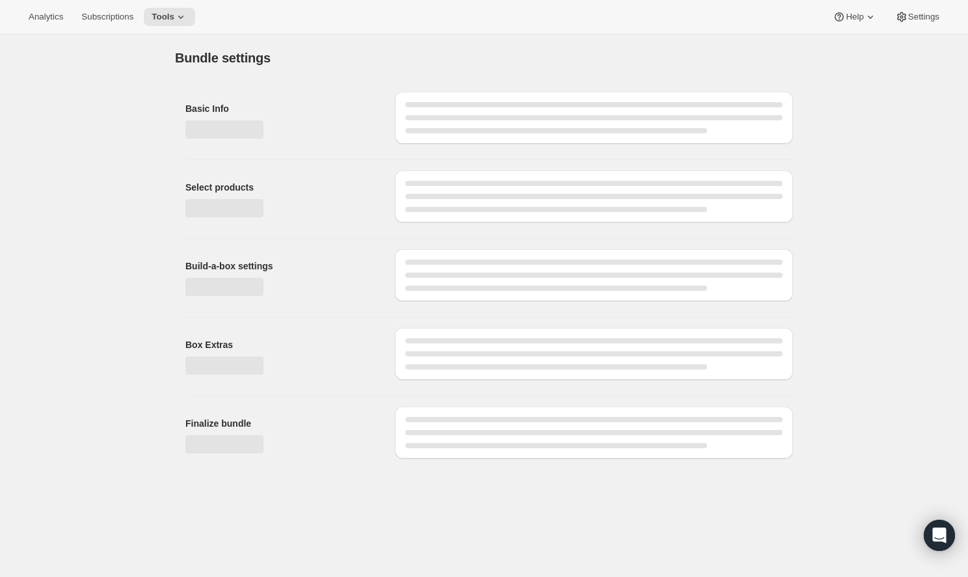
type input "Omega's Black Box"
radio input "true"
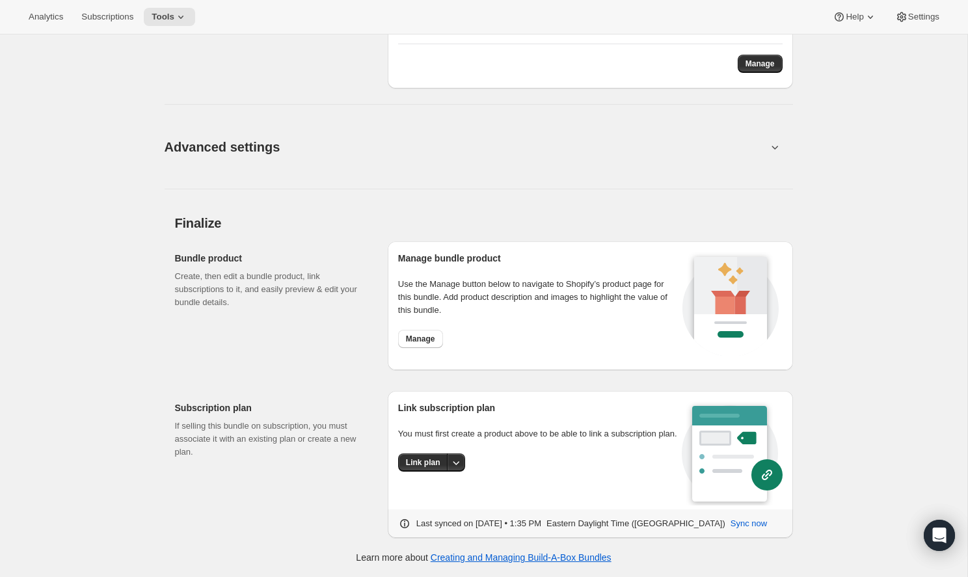
scroll to position [948, 0]
click at [418, 334] on button "Manage" at bounding box center [420, 339] width 45 height 18
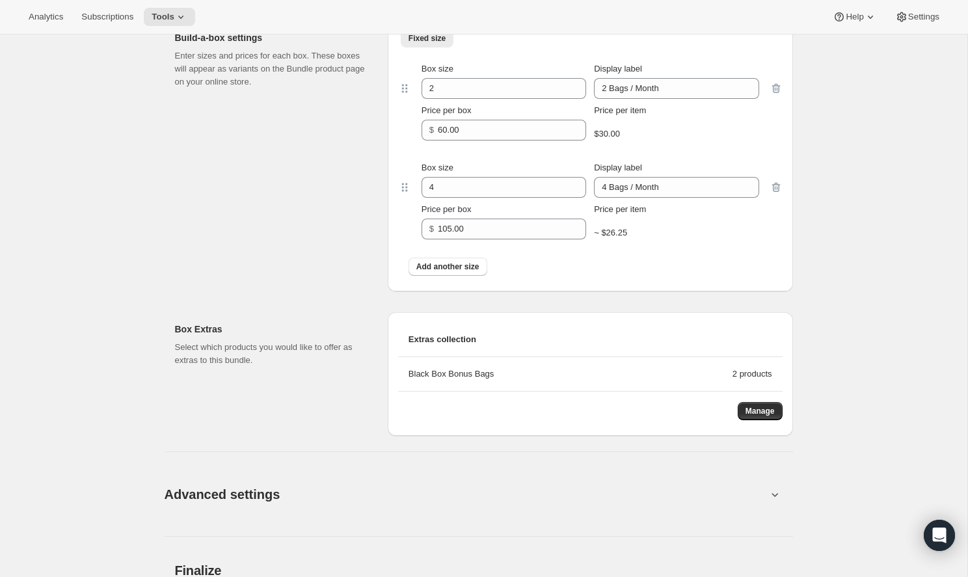
scroll to position [502, 0]
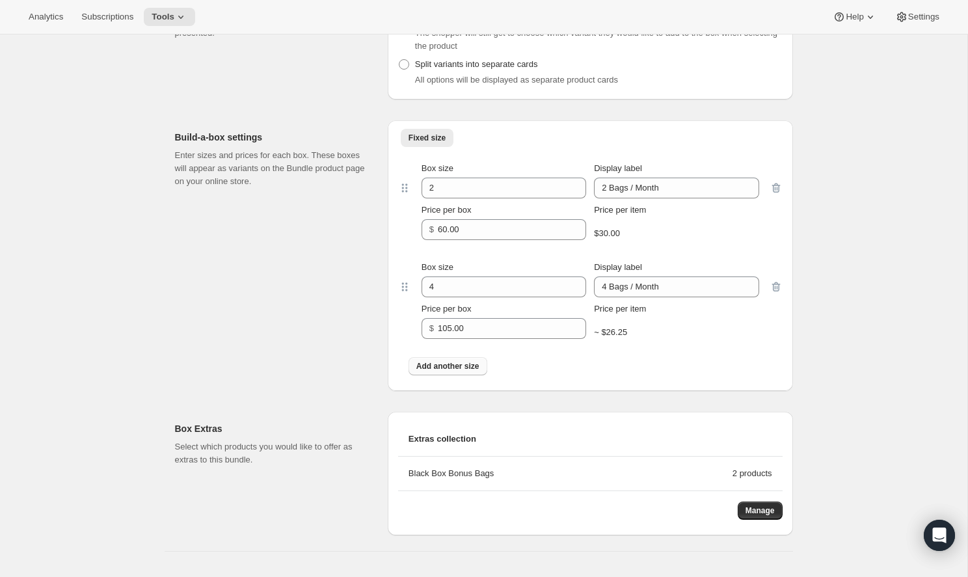
click at [433, 365] on span "Add another size" at bounding box center [447, 366] width 63 height 10
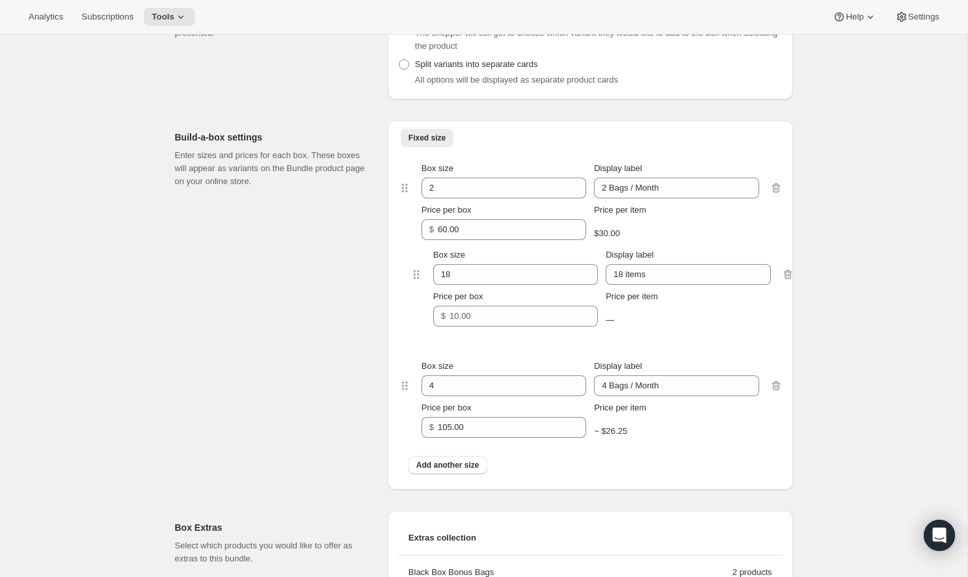
drag, startPoint x: 405, startPoint y: 390, endPoint x: 407, endPoint y: 274, distance: 115.8
click at [407, 273] on div "Box size 2 Display label 2 Bags / Month Price per box $ 60.00 Price per item $3…" at bounding box center [590, 317] width 384 height 330
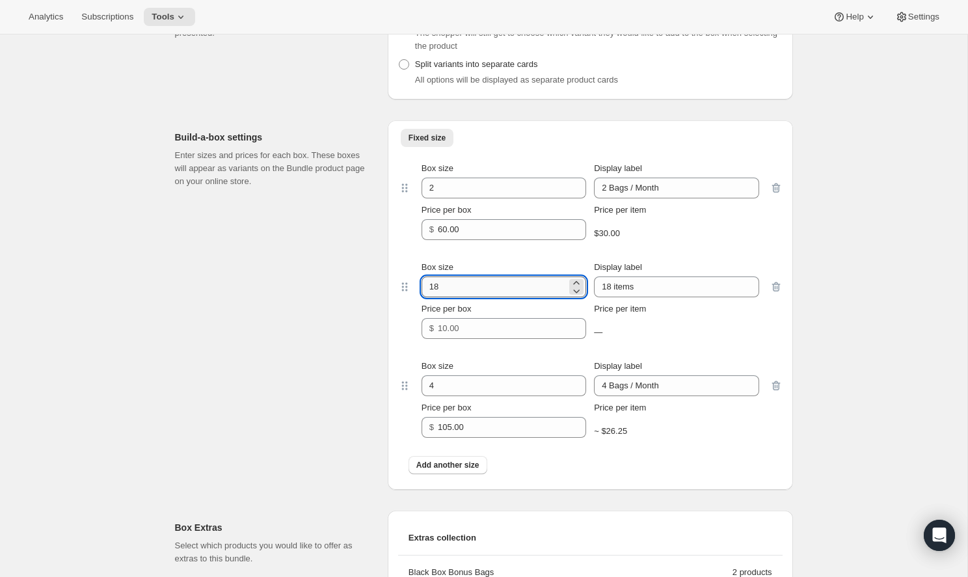
click at [455, 281] on input "18" at bounding box center [494, 286] width 145 height 21
type input "3"
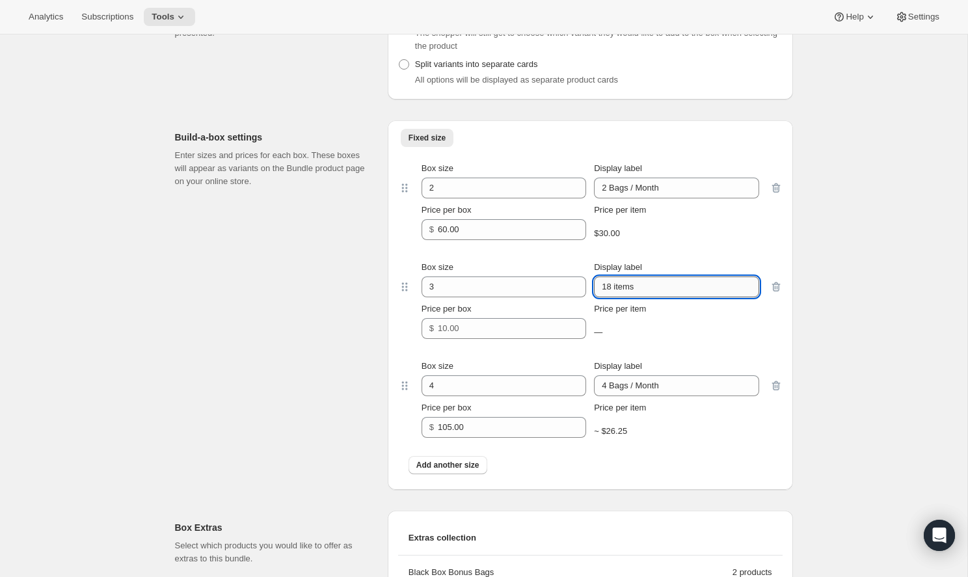
click at [642, 294] on input "18 items" at bounding box center [676, 286] width 165 height 21
drag, startPoint x: 640, startPoint y: 293, endPoint x: 550, endPoint y: 289, distance: 89.9
click at [550, 289] on div "Box size 3 Display label 18 items" at bounding box center [591, 279] width 338 height 36
type input "3 Bags / Month"
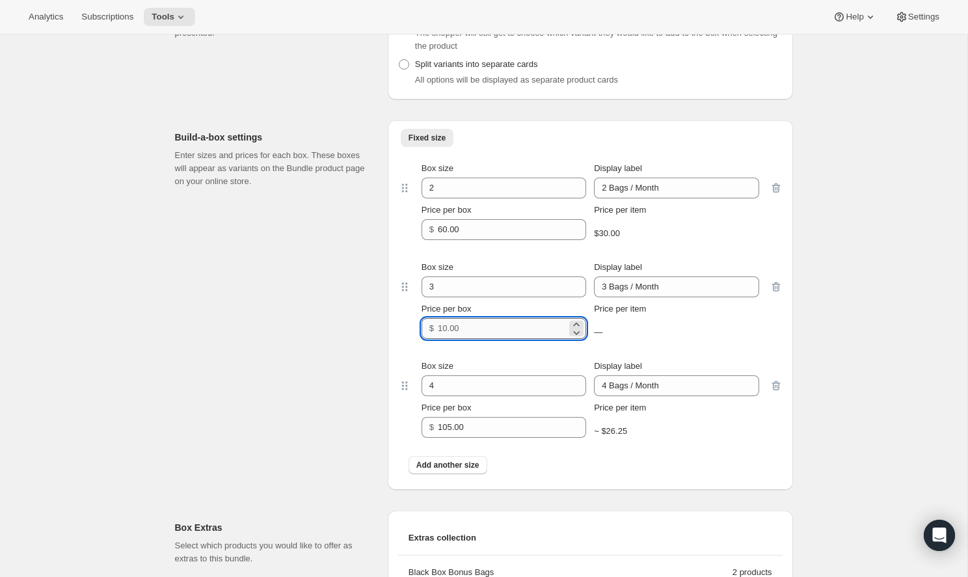
click at [489, 331] on input "Price per box" at bounding box center [502, 328] width 129 height 21
type input "84"
click at [329, 422] on div "Build-a-box settings Enter sizes and prices for each box. These boxes will appe…" at bounding box center [276, 305] width 202 height 370
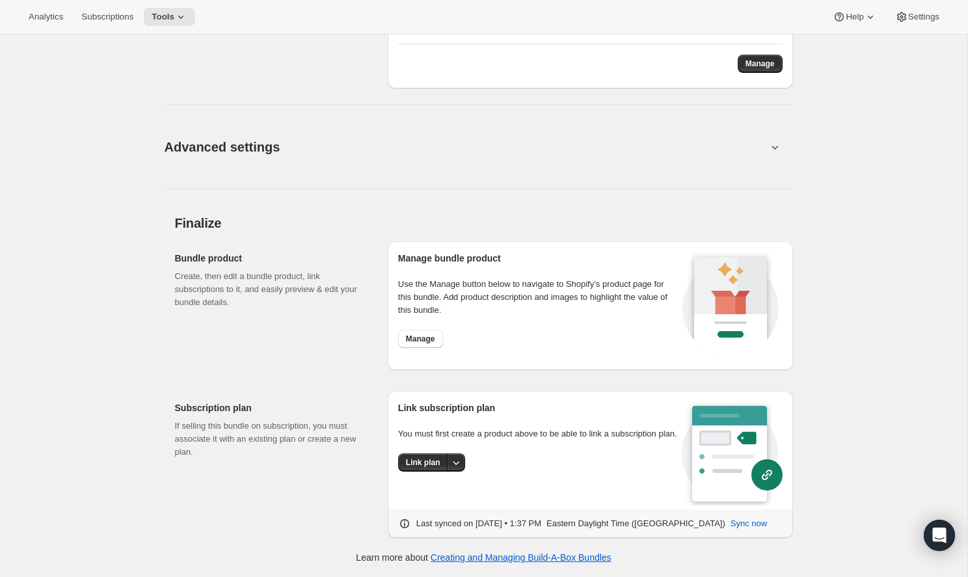
scroll to position [1047, 0]
click at [175, 14] on icon at bounding box center [180, 16] width 13 height 13
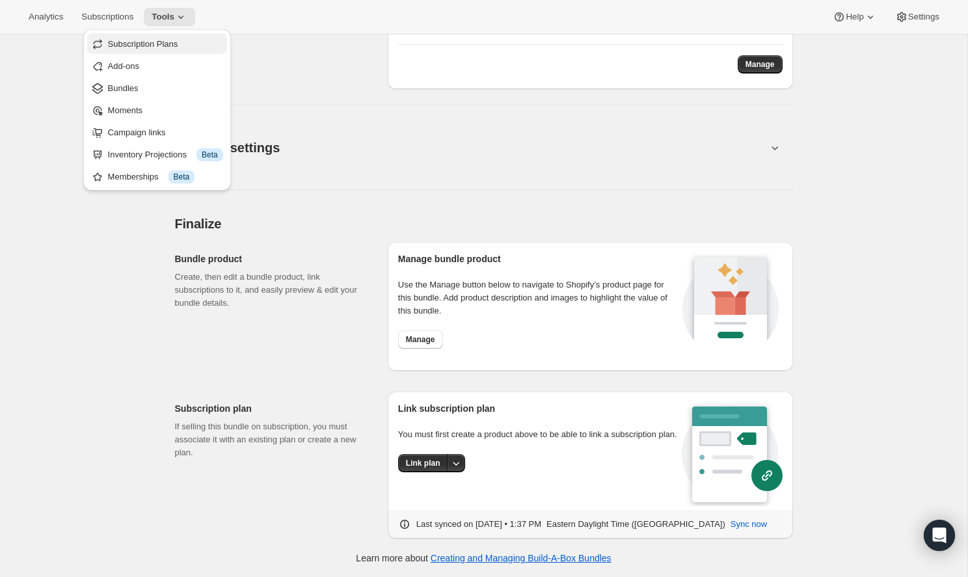
click at [166, 46] on span "Subscription Plans" at bounding box center [143, 44] width 70 height 10
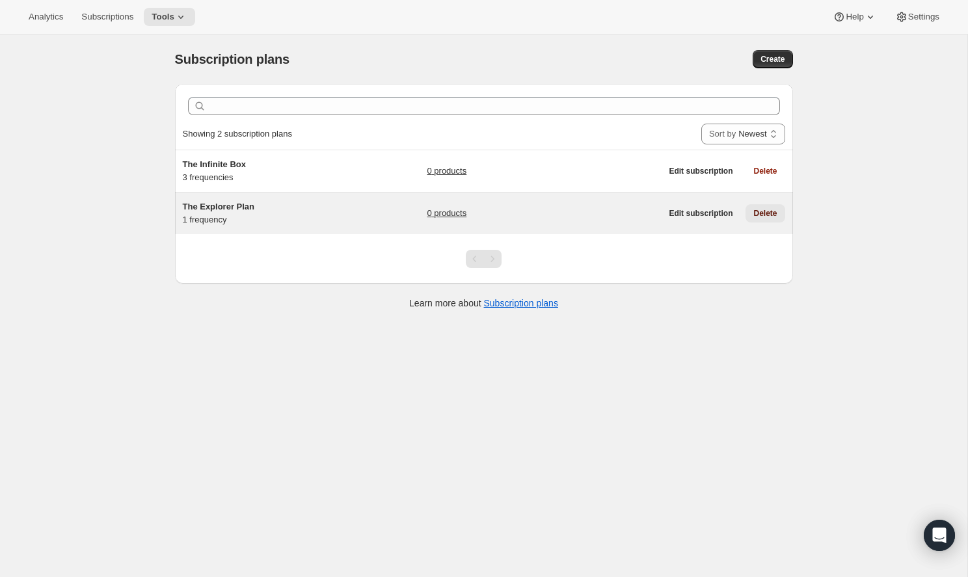
click at [767, 214] on span "Delete" at bounding box center [764, 213] width 23 height 10
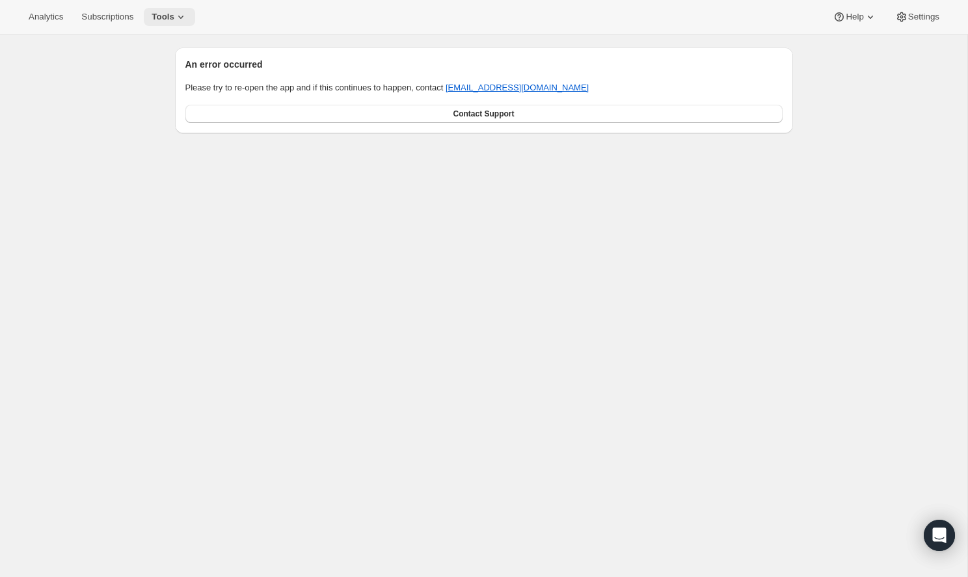
click at [159, 13] on span "Tools" at bounding box center [163, 17] width 23 height 10
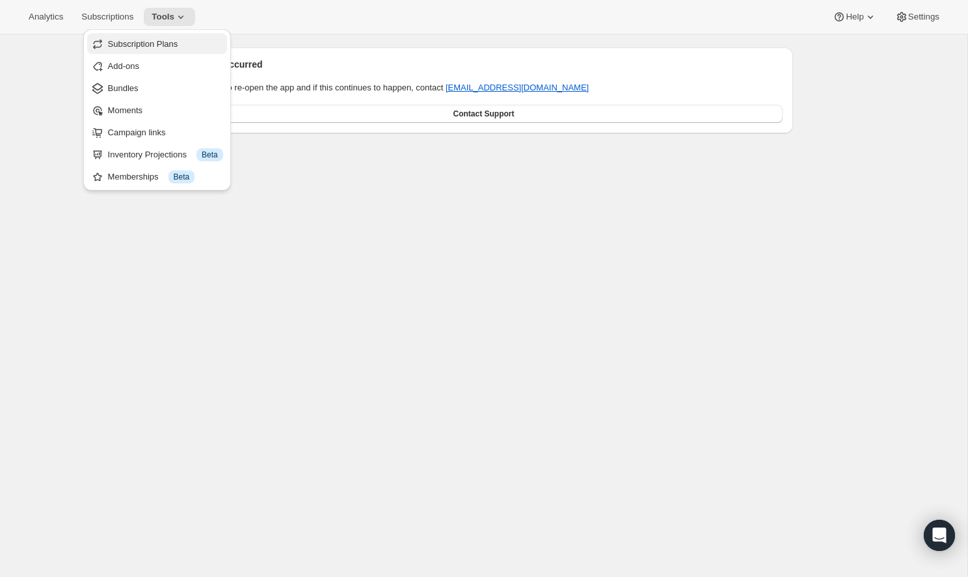
click at [168, 46] on span "Subscription Plans" at bounding box center [143, 44] width 70 height 10
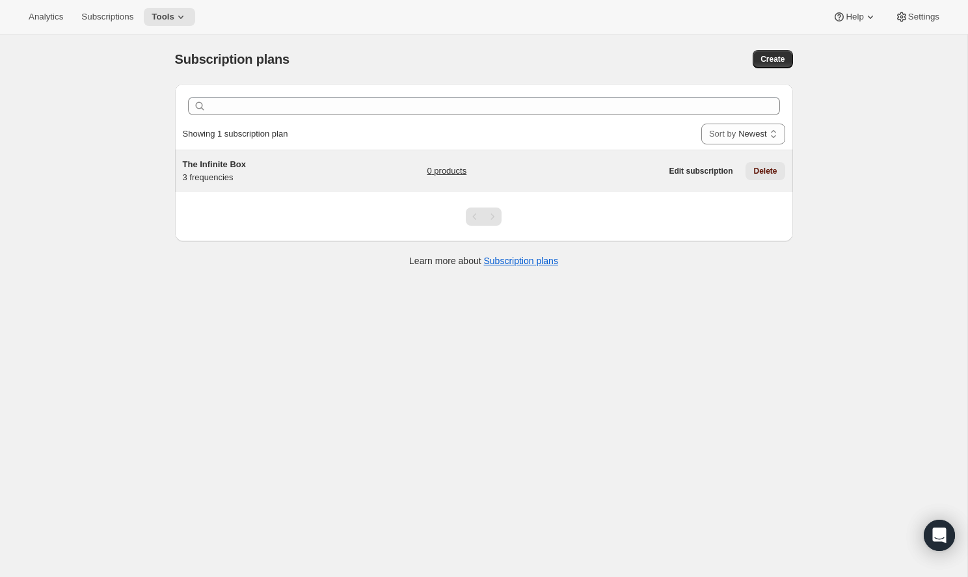
click at [764, 170] on span "Delete" at bounding box center [764, 171] width 23 height 10
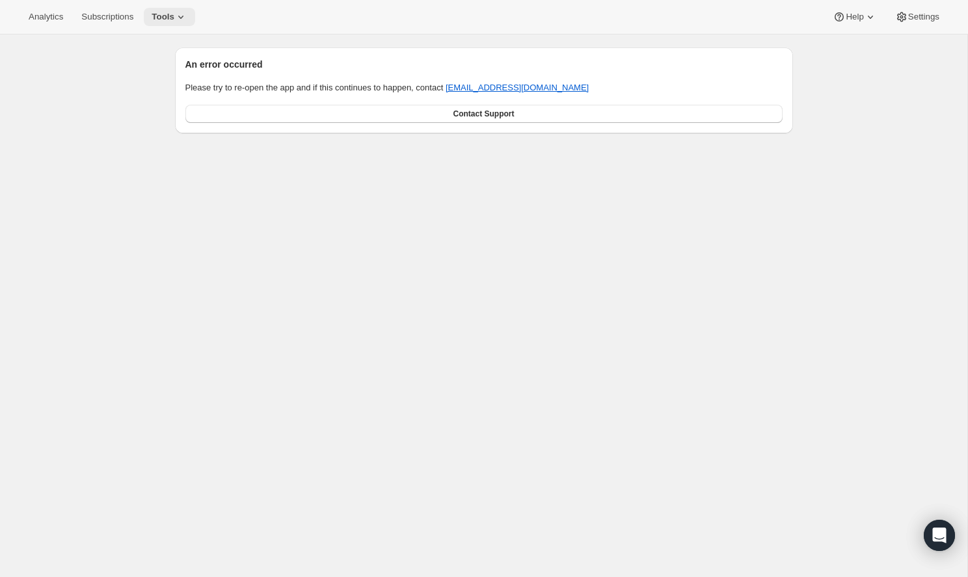
click at [155, 16] on span "Tools" at bounding box center [163, 17] width 23 height 10
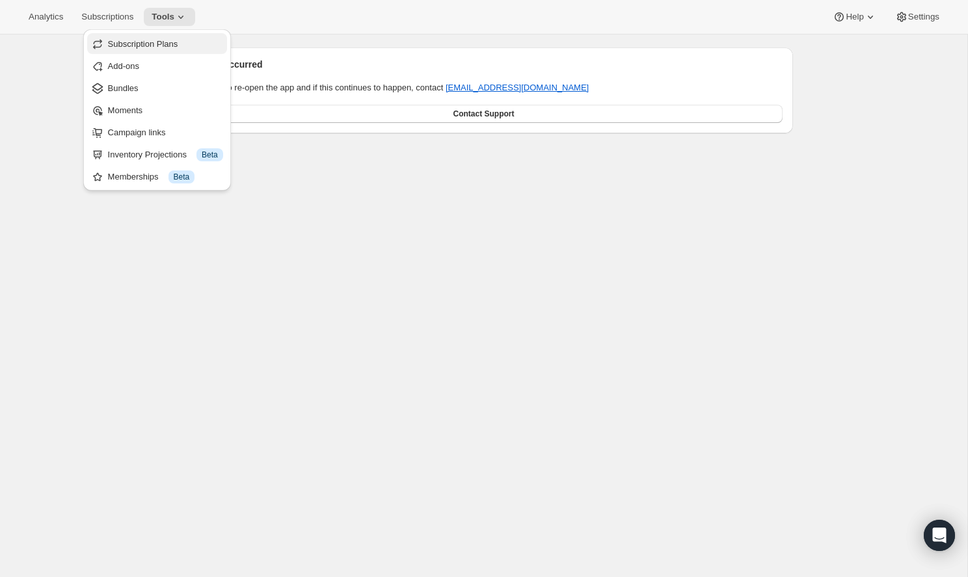
click at [166, 43] on span "Subscription Plans" at bounding box center [143, 44] width 70 height 10
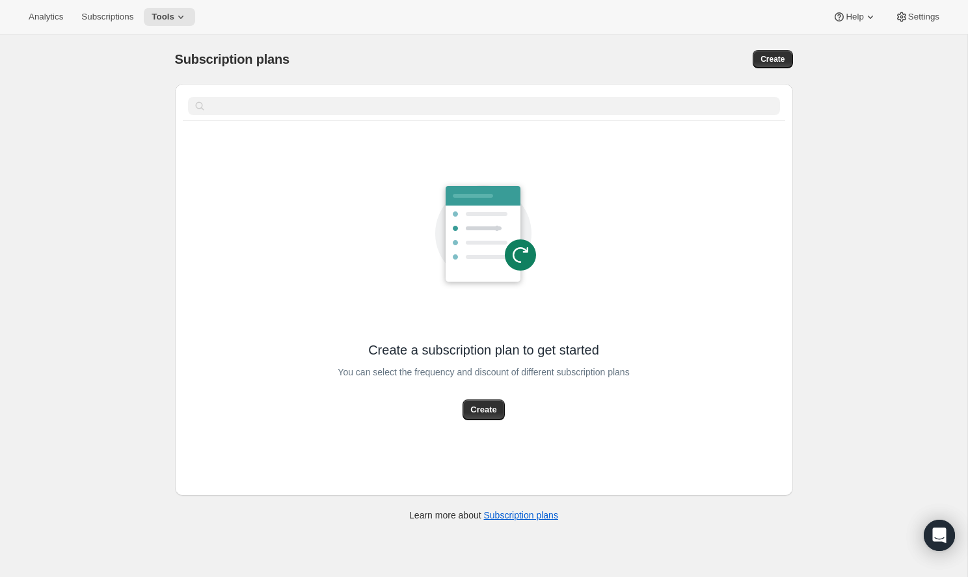
click at [772, 72] on div "Subscription plans. This page is ready Subscription plans Create" at bounding box center [484, 58] width 618 height 49
click at [772, 68] on div "Subscription plans. This page is ready Subscription plans Create" at bounding box center [484, 58] width 618 height 49
click at [773, 61] on span "Create" at bounding box center [772, 59] width 24 height 10
select select "WEEK"
select select "MONTH"
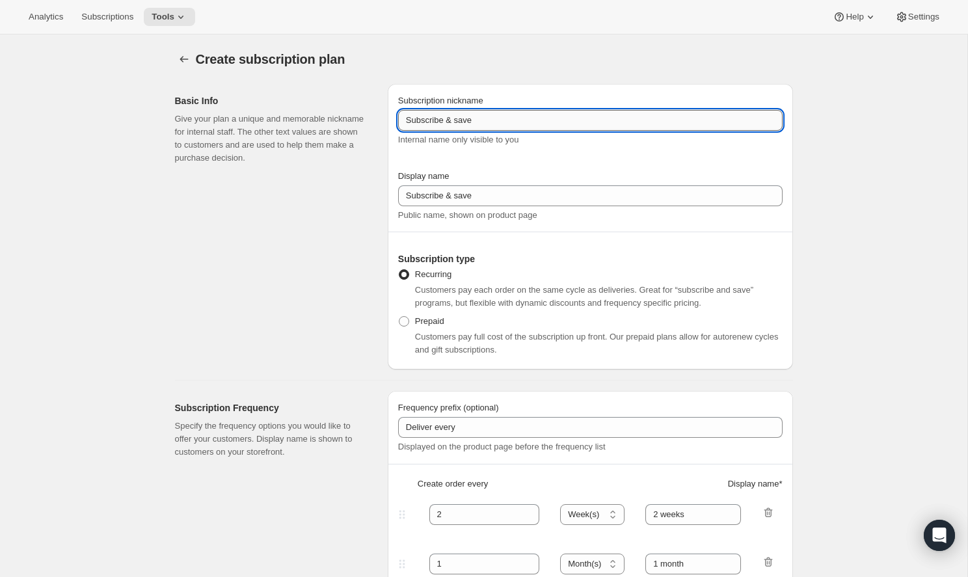
drag, startPoint x: 583, startPoint y: 118, endPoint x: 401, endPoint y: 121, distance: 182.2
click at [401, 121] on input "Subscribe & save" at bounding box center [590, 120] width 384 height 21
type input "Monthly Subscription"
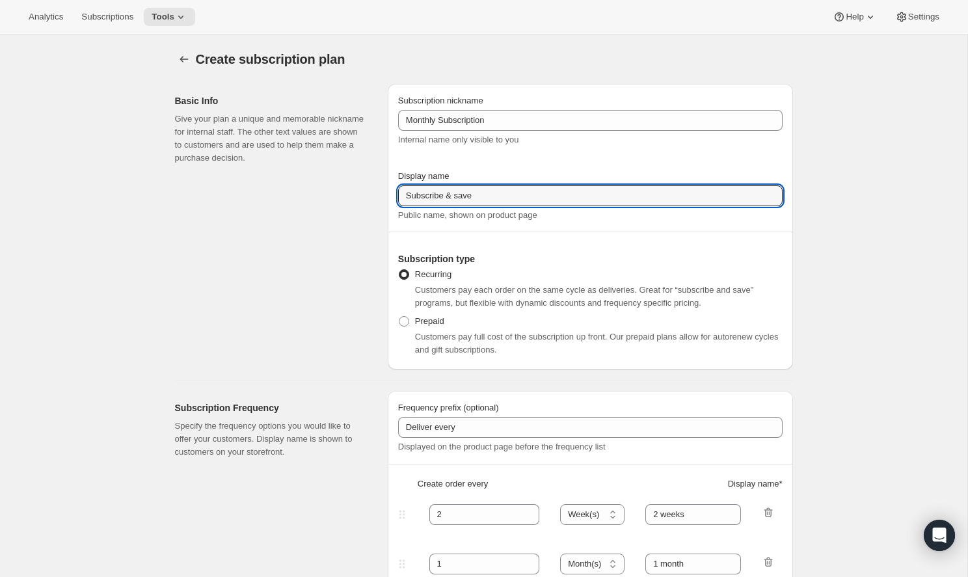
drag, startPoint x: 491, startPoint y: 198, endPoint x: 383, endPoint y: 197, distance: 108.0
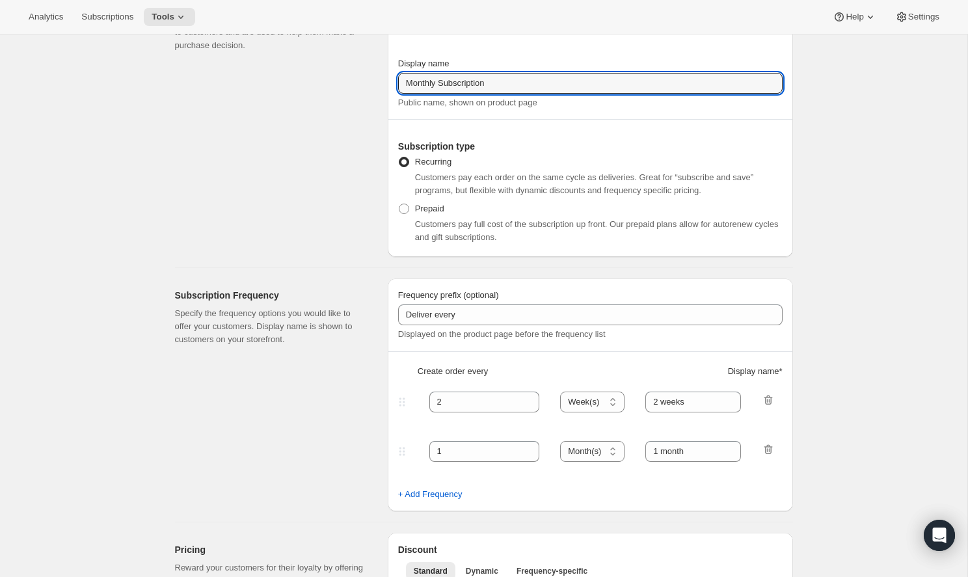
scroll to position [114, 0]
type input "Monthly Subscription"
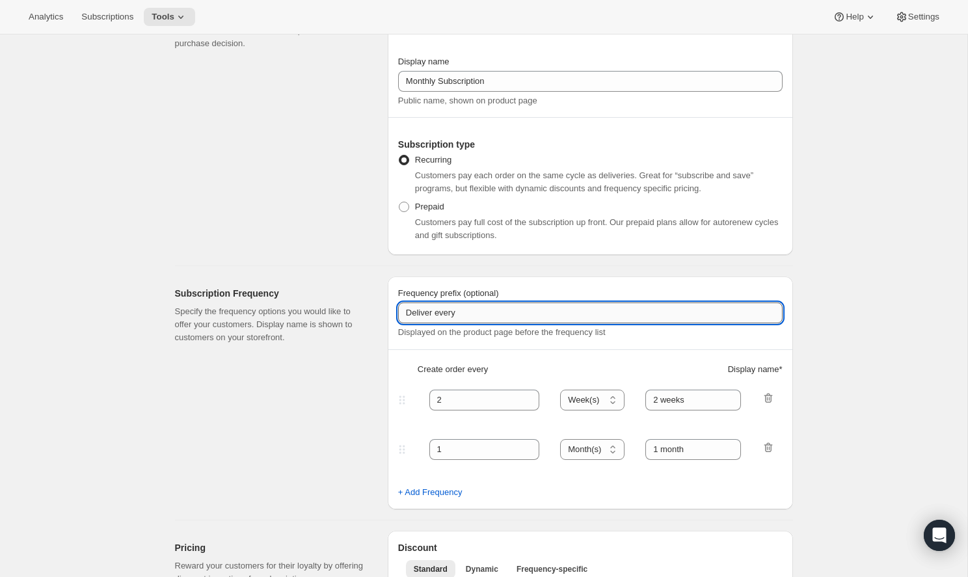
scroll to position [213, 0]
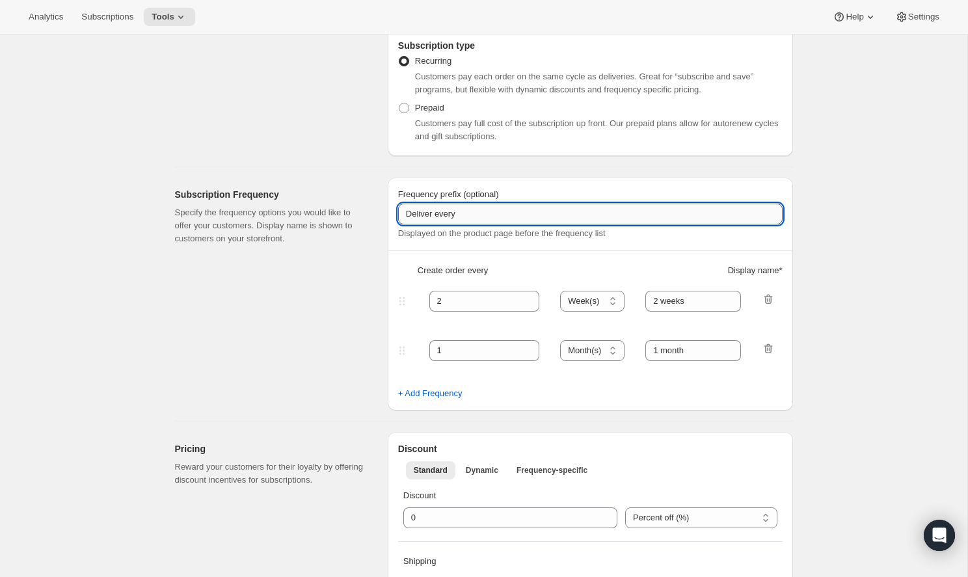
click at [466, 216] on input "Deliver every" at bounding box center [590, 214] width 384 height 21
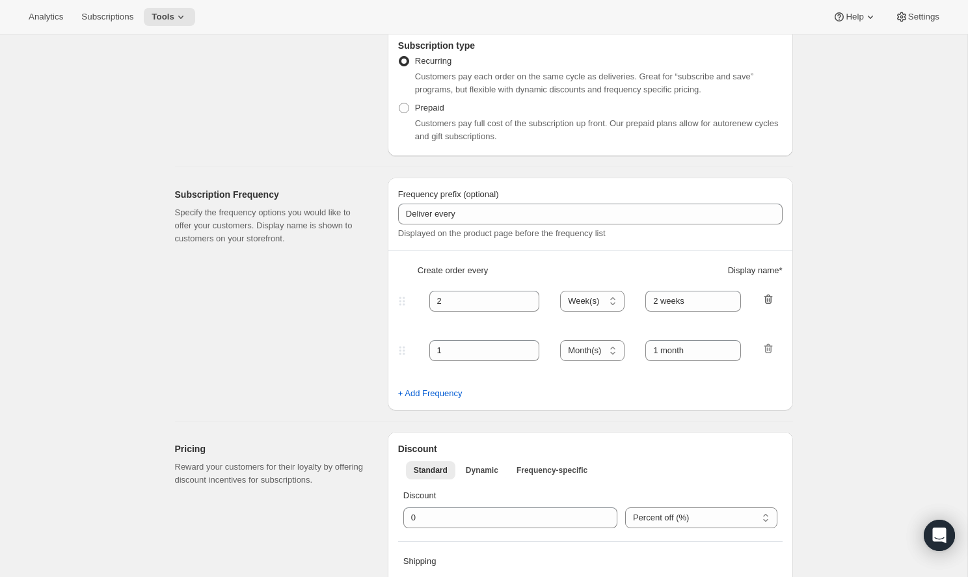
click at [763, 296] on icon "button" at bounding box center [768, 299] width 13 height 13
type input "1"
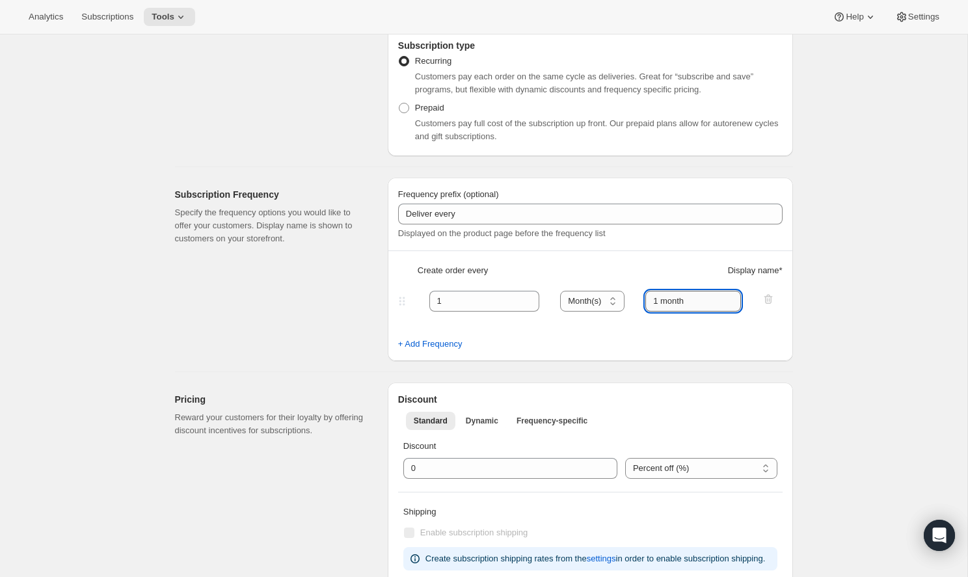
click at [661, 299] on input "1 month" at bounding box center [693, 301] width 96 height 21
click at [658, 304] on input "month" at bounding box center [693, 301] width 96 height 21
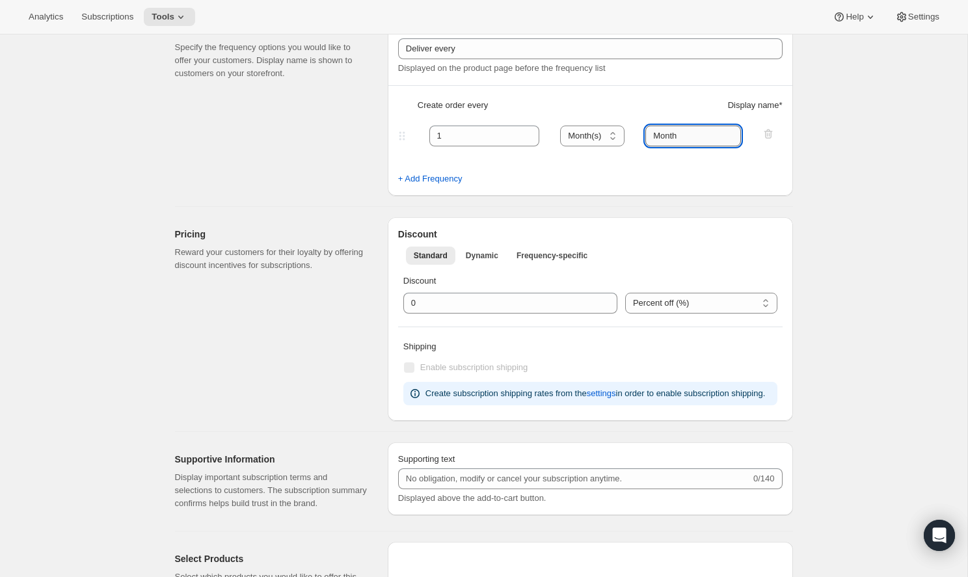
scroll to position [396, 0]
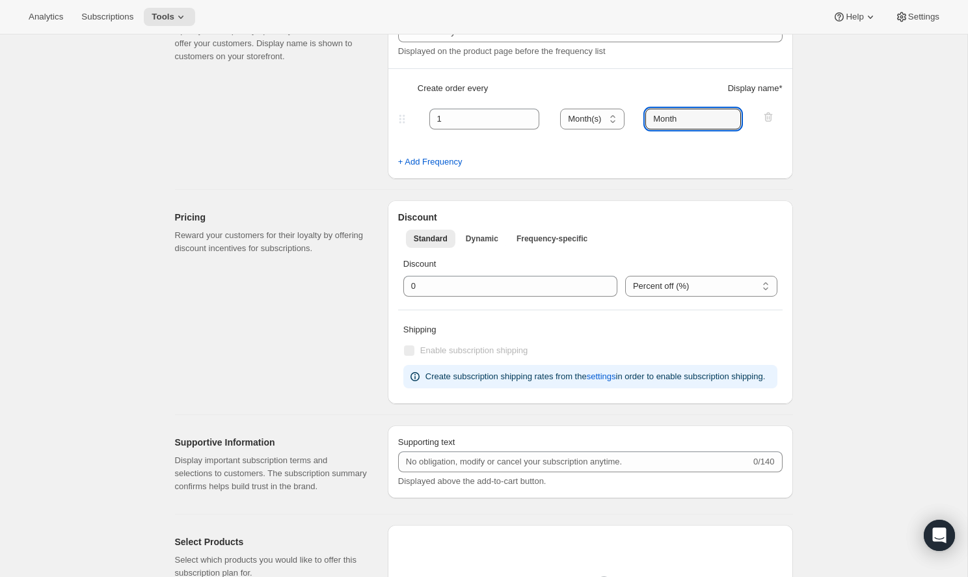
type input "Month"
click at [648, 233] on ul "Standard Dynamic Frequency-specific More views" at bounding box center [590, 238] width 374 height 18
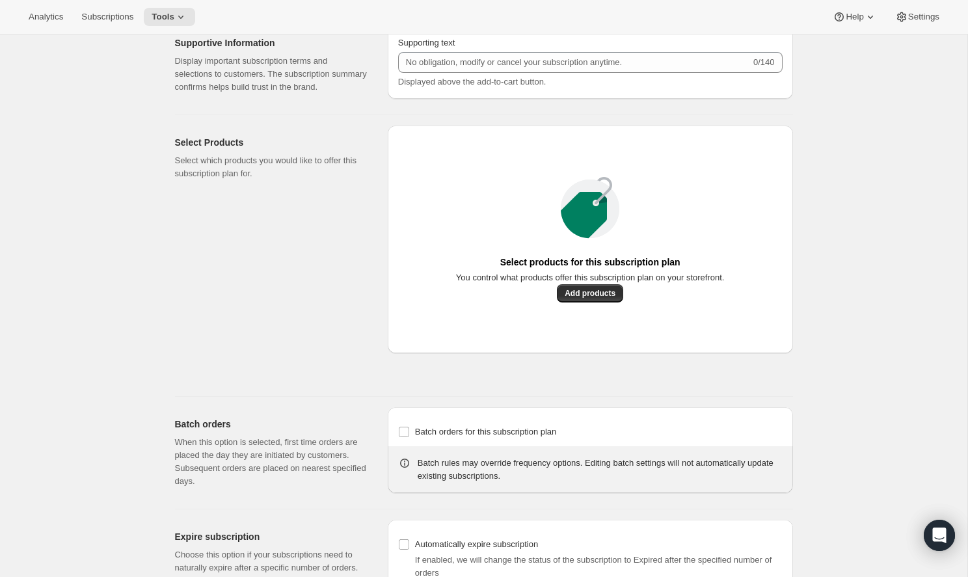
scroll to position [799, 0]
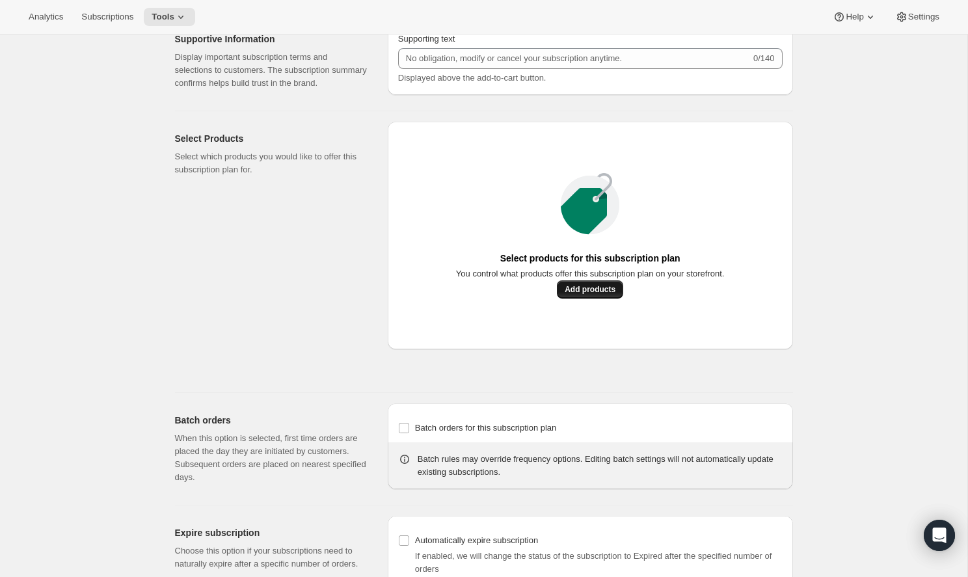
click at [585, 295] on span "Add products" at bounding box center [590, 289] width 51 height 10
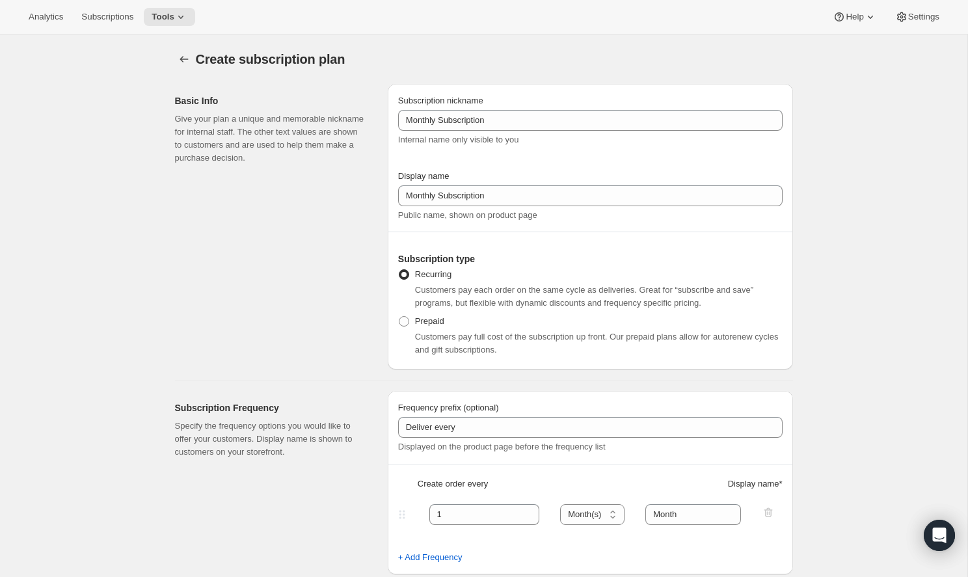
scroll to position [0, 0]
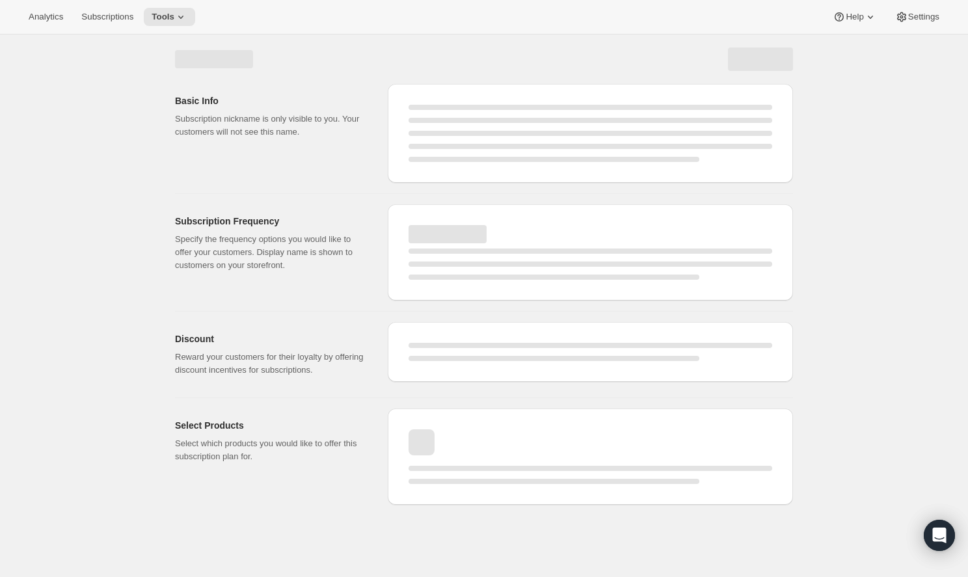
select select "WEEK"
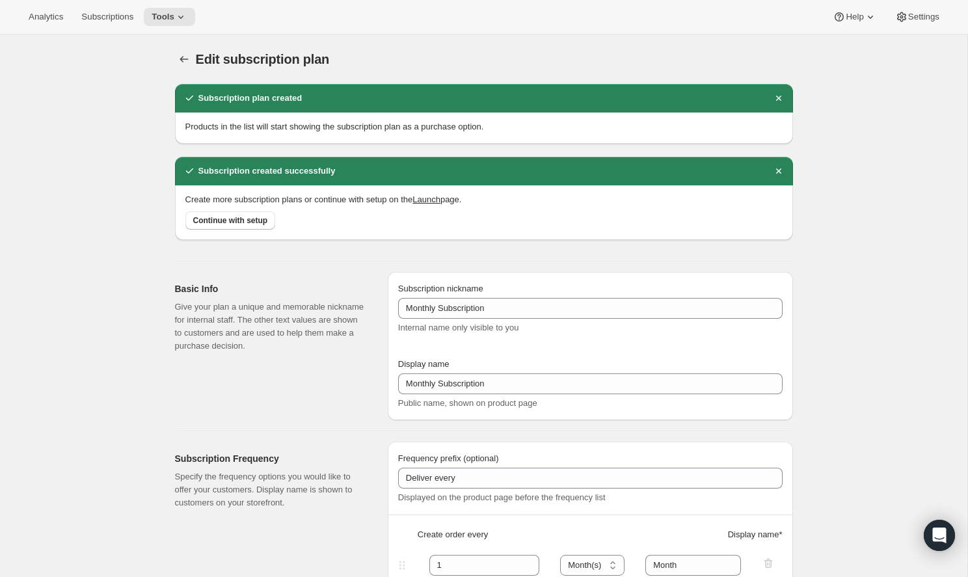
type input "Monthly Subscription"
type input "1"
type input "Month"
click at [158, 14] on span "Tools" at bounding box center [163, 17] width 23 height 10
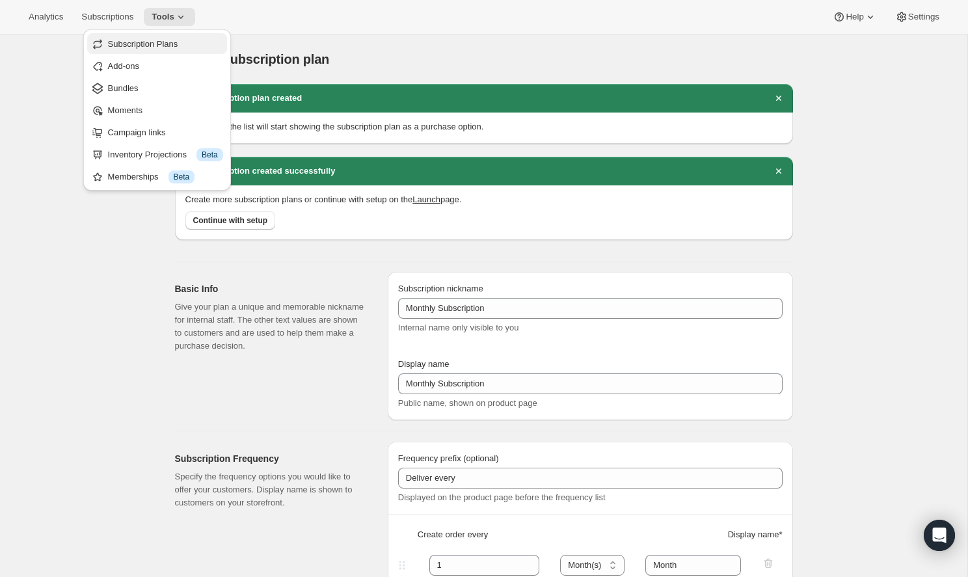
click at [178, 48] on span "Subscription Plans" at bounding box center [143, 44] width 70 height 10
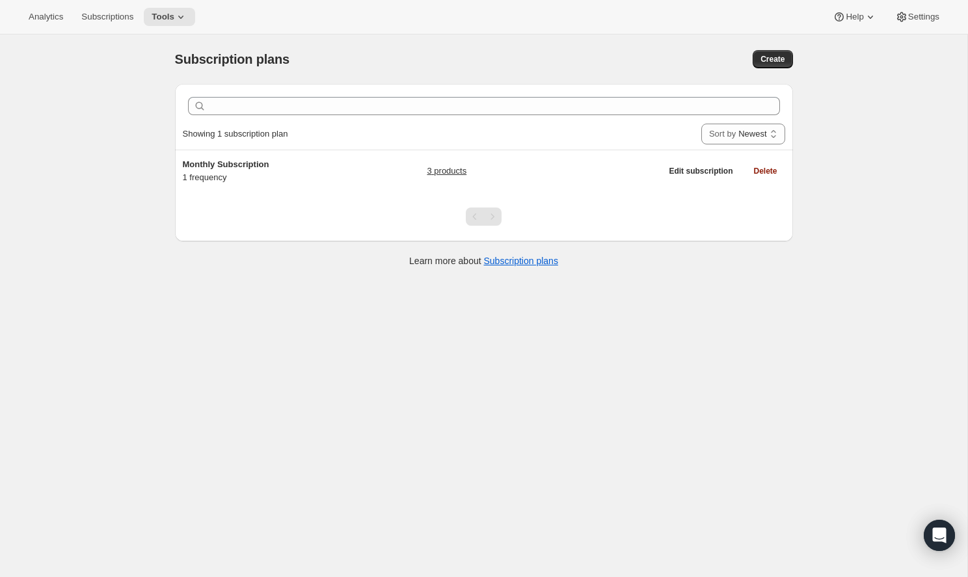
click at [760, 68] on div "Subscription plans. This page is ready Subscription plans Create" at bounding box center [484, 58] width 618 height 49
click at [760, 64] on span "Create" at bounding box center [772, 59] width 24 height 10
select select "WEEK"
select select "MONTH"
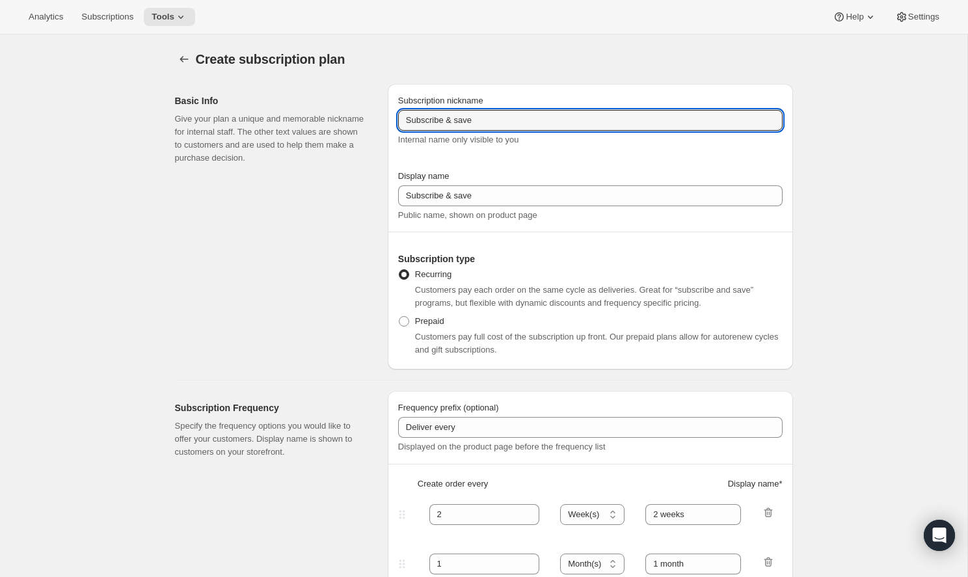
drag, startPoint x: 535, startPoint y: 118, endPoint x: 343, endPoint y: 118, distance: 191.3
click at [343, 118] on div "Basic Info Give your plan a unique and memorable nickname for internal staff. T…" at bounding box center [479, 222] width 628 height 296
type input "Prepay and Save"
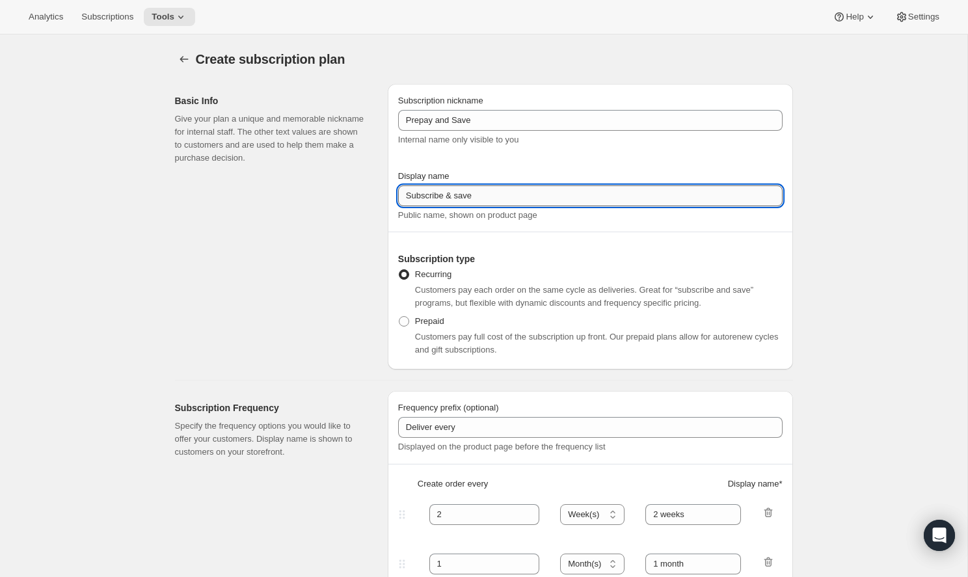
drag, startPoint x: 482, startPoint y: 188, endPoint x: 498, endPoint y: 194, distance: 17.3
type input "Prepay and Save"
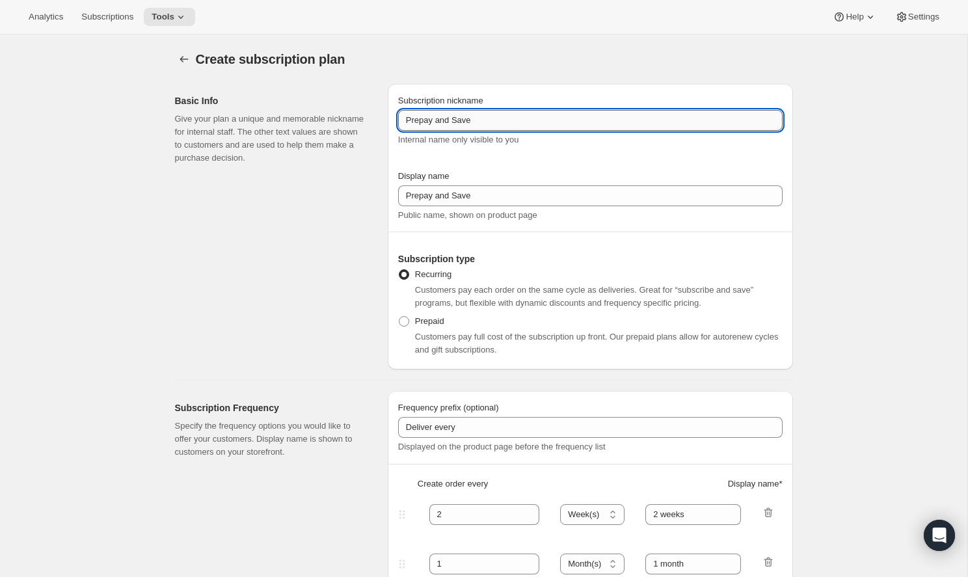
drag, startPoint x: 496, startPoint y: 123, endPoint x: 438, endPoint y: 124, distance: 57.3
click at [438, 124] on input "Prepay and Save" at bounding box center [590, 120] width 384 height 21
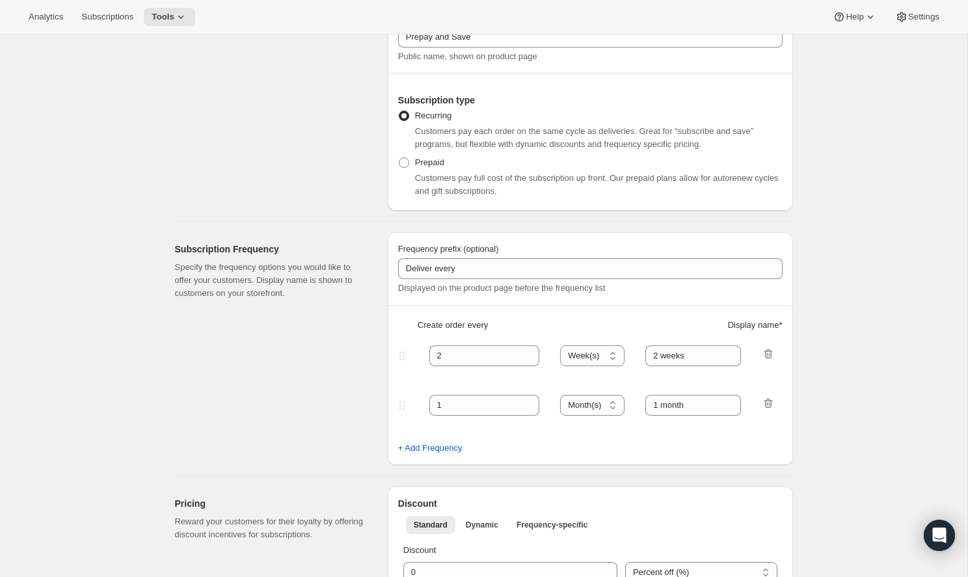
scroll to position [168, 0]
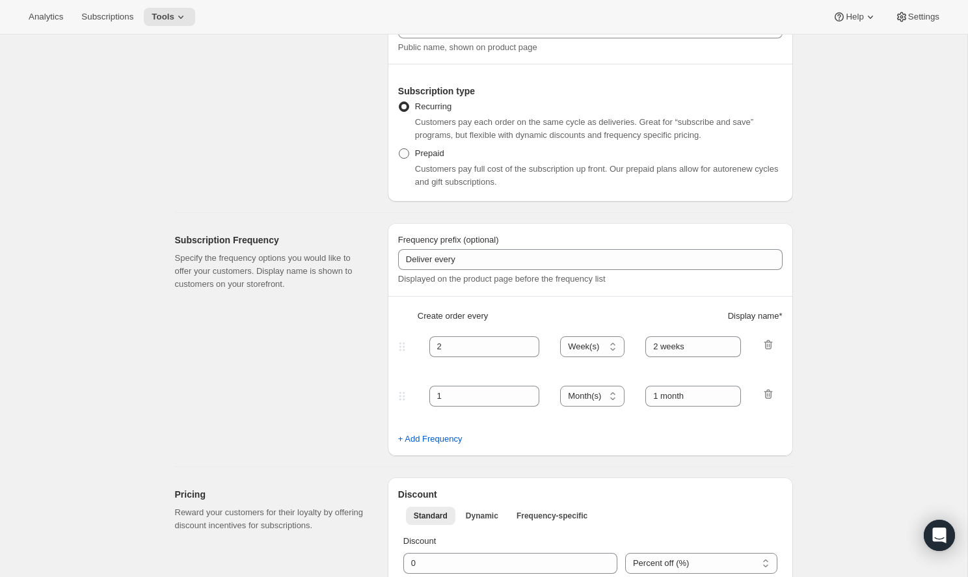
type input "Prepaid Subscription"
click at [420, 155] on span "Prepaid" at bounding box center [429, 153] width 29 height 10
click at [399, 149] on input "Prepaid" at bounding box center [399, 148] width 1 height 1
radio input "true"
select select "MONTH"
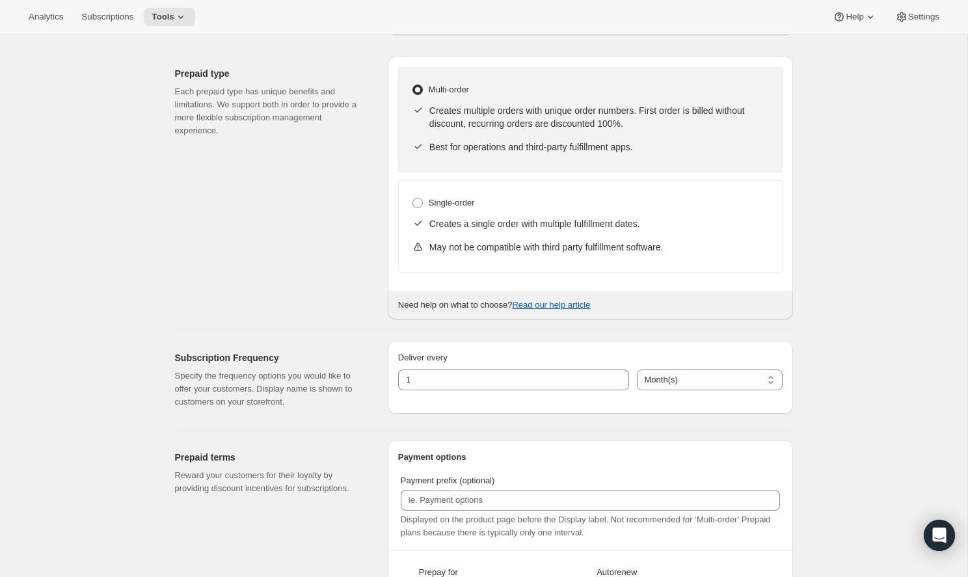
scroll to position [340, 0]
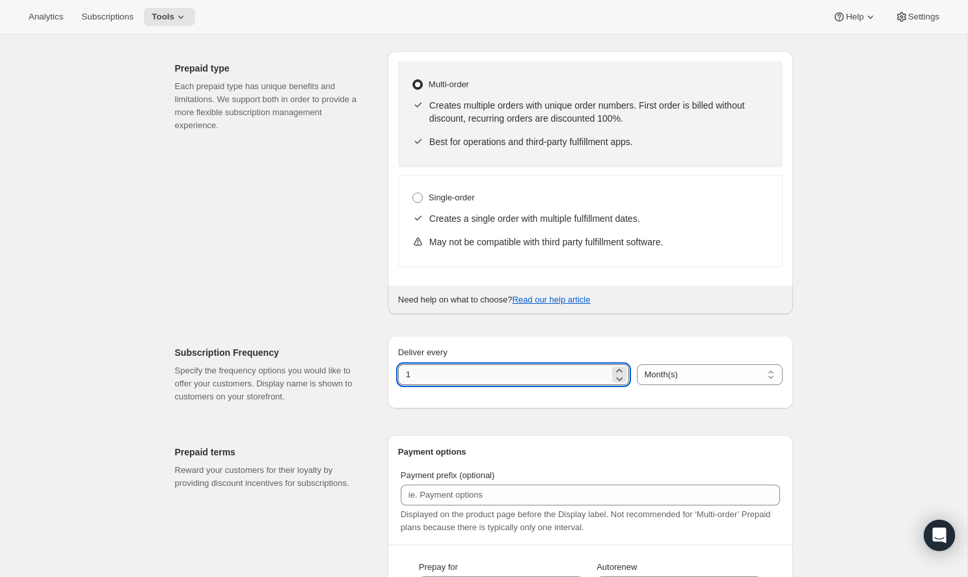
click at [493, 371] on input "1" at bounding box center [503, 374] width 211 height 21
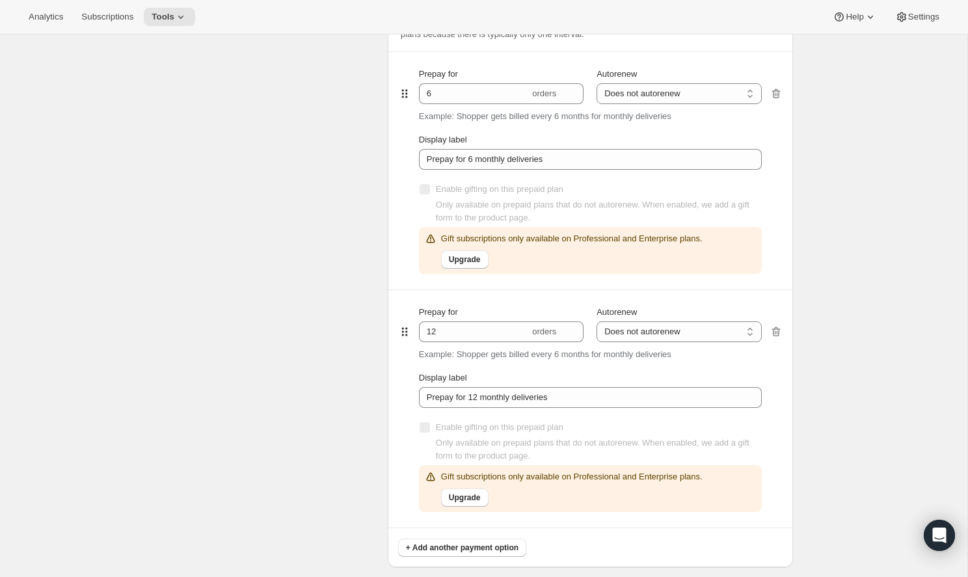
scroll to position [846, 0]
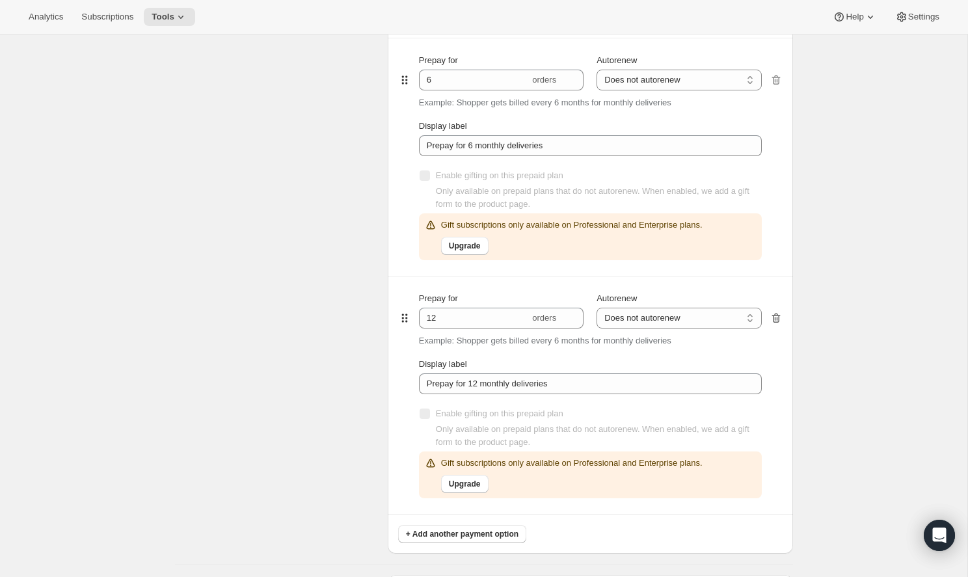
click at [775, 320] on icon "button" at bounding box center [776, 318] width 13 height 13
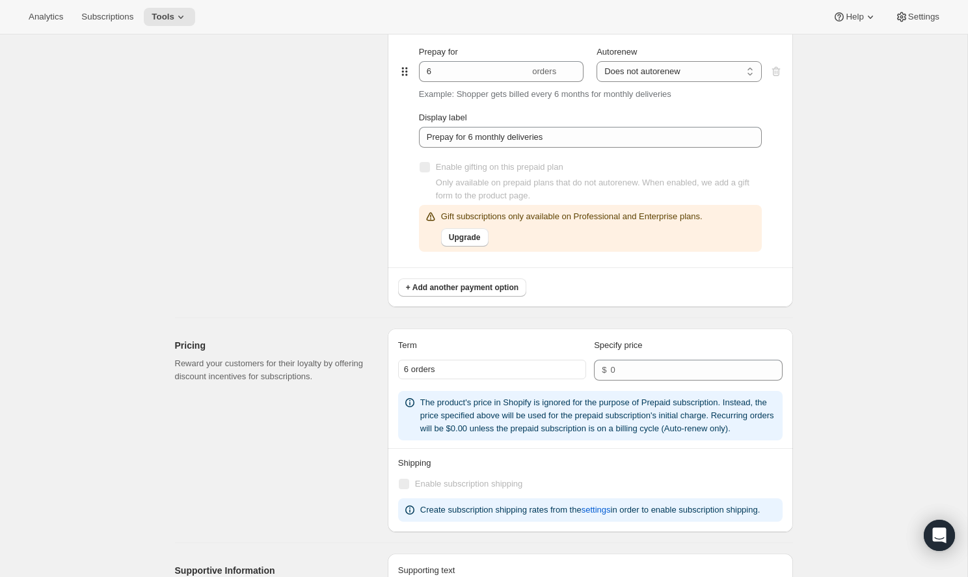
scroll to position [855, 0]
select select "ENABLED"
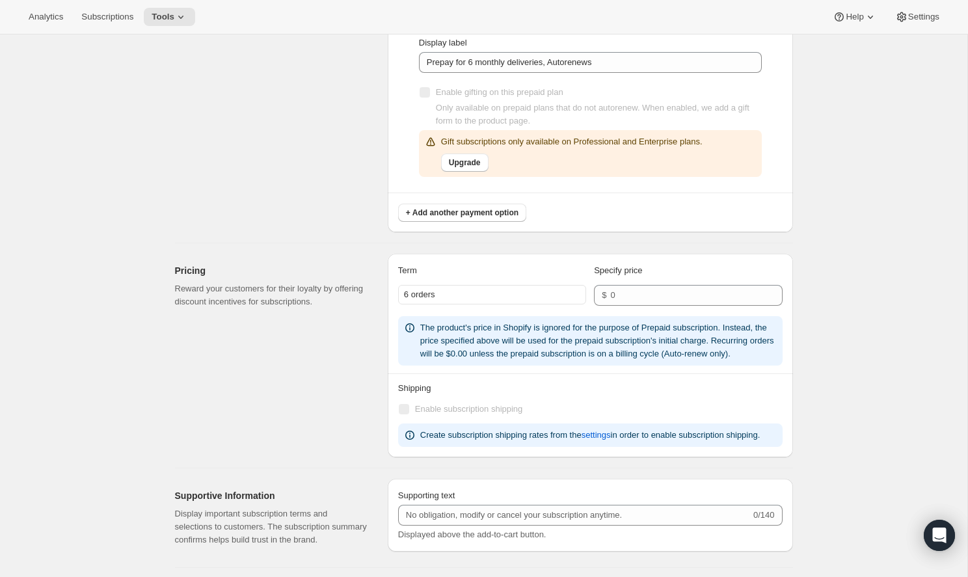
scroll to position [931, 0]
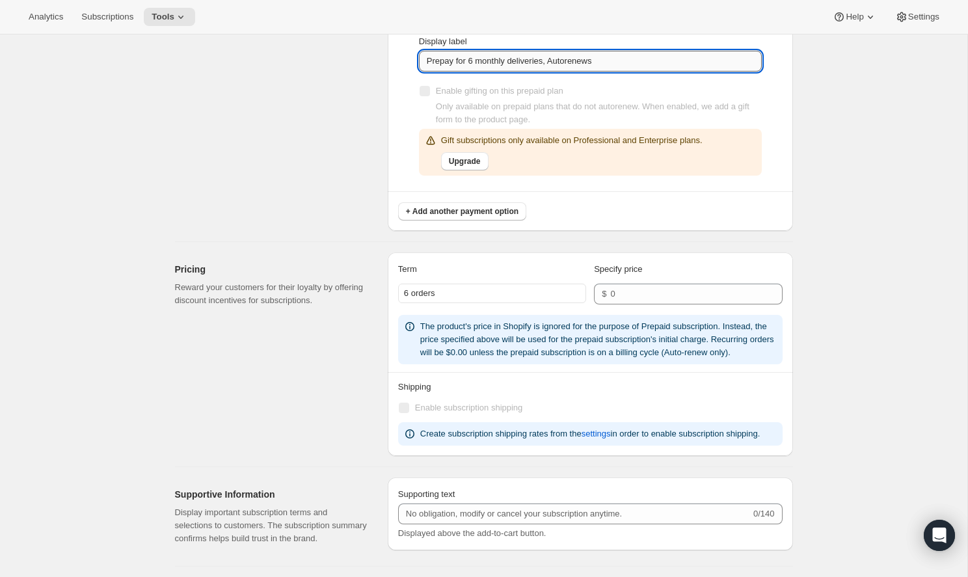
drag, startPoint x: 623, startPoint y: 62, endPoint x: 551, endPoint y: 60, distance: 72.2
click at [551, 60] on input "Prepay for 6 monthly deliveries, Autorenews" at bounding box center [590, 61] width 343 height 21
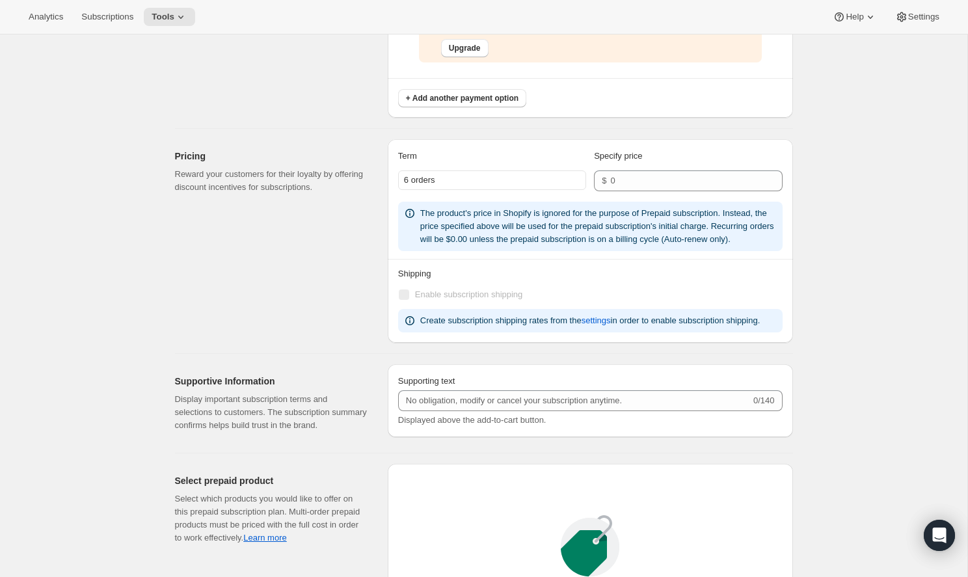
scroll to position [1062, 0]
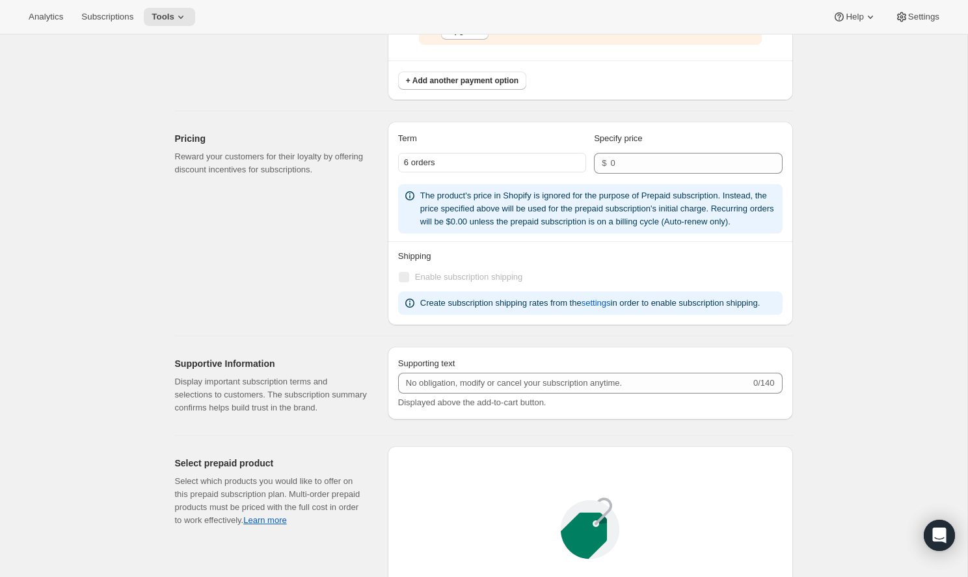
type input "Prepay for 6 monthly deliveries"
click at [523, 165] on div "6 orders" at bounding box center [492, 163] width 188 height 20
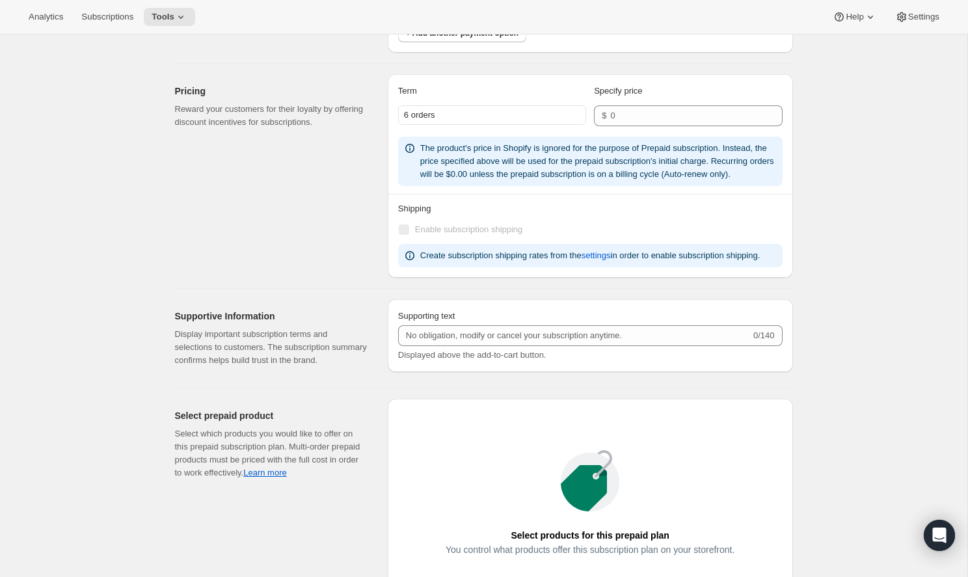
scroll to position [1112, 0]
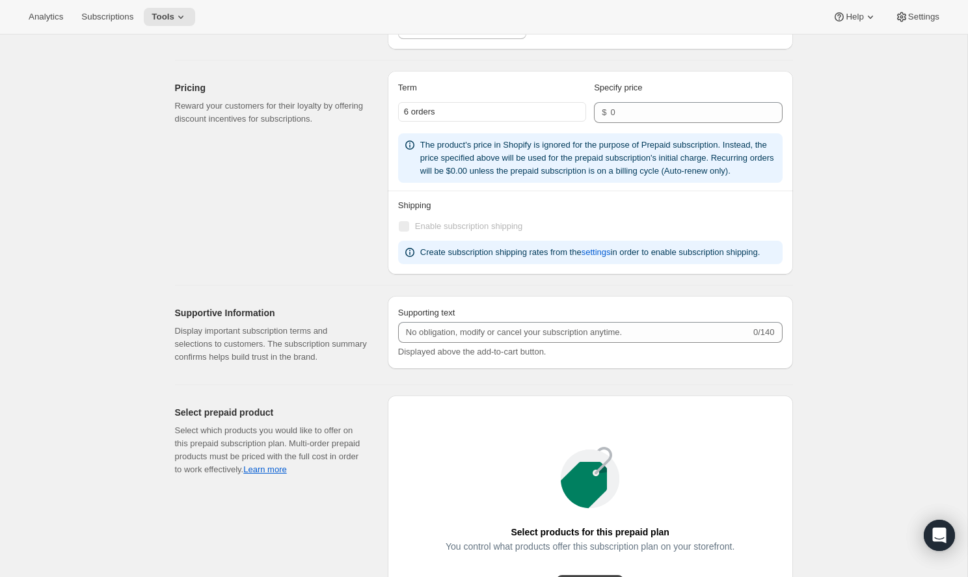
click at [347, 198] on div "Pricing Reward your customers for their loyalty by offering discount incentives…" at bounding box center [276, 173] width 202 height 204
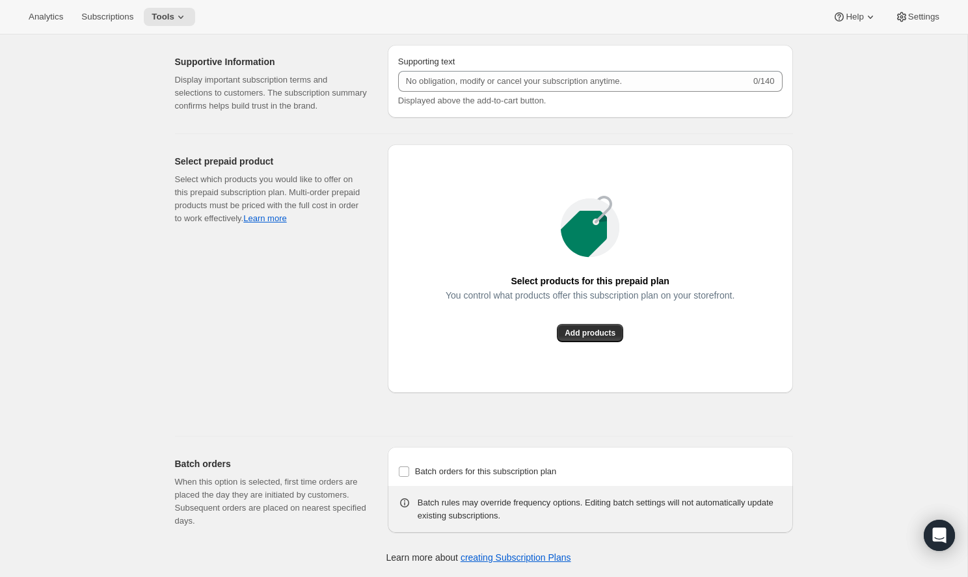
scroll to position [1383, 0]
click at [595, 338] on span "Add products" at bounding box center [590, 333] width 51 height 10
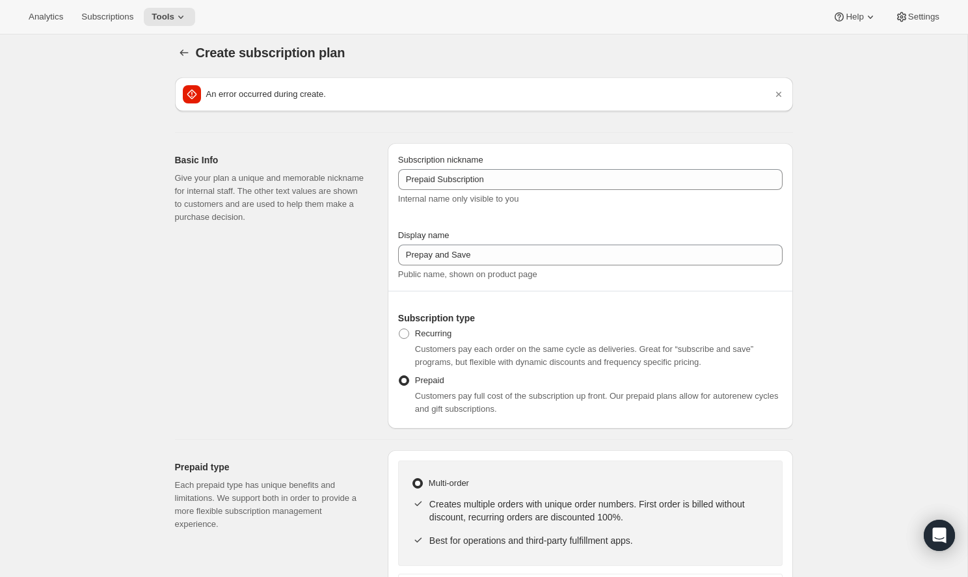
scroll to position [0, 0]
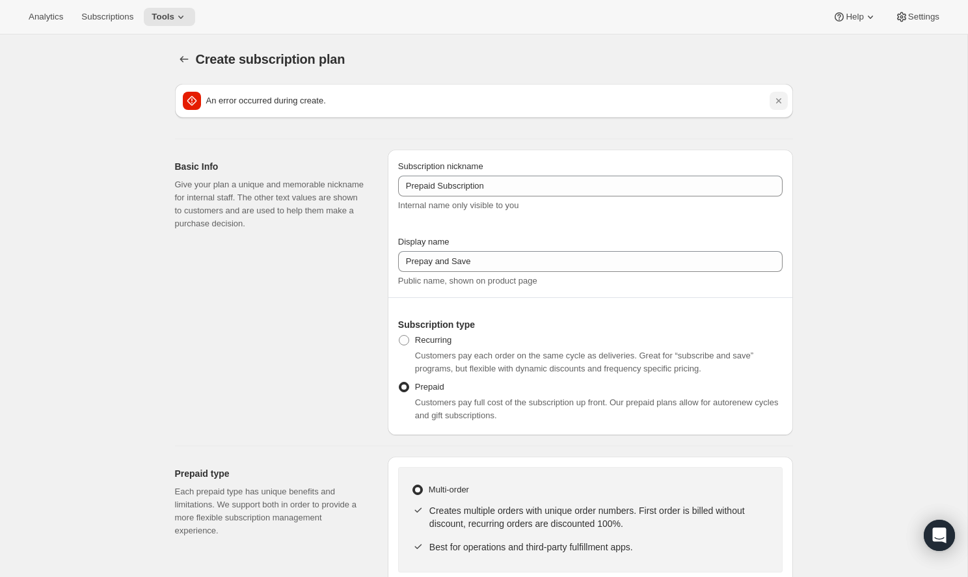
click at [770, 98] on button "Dismiss notification" at bounding box center [779, 101] width 18 height 18
click at [781, 103] on icon "Dismiss notification" at bounding box center [777, 100] width 5 height 5
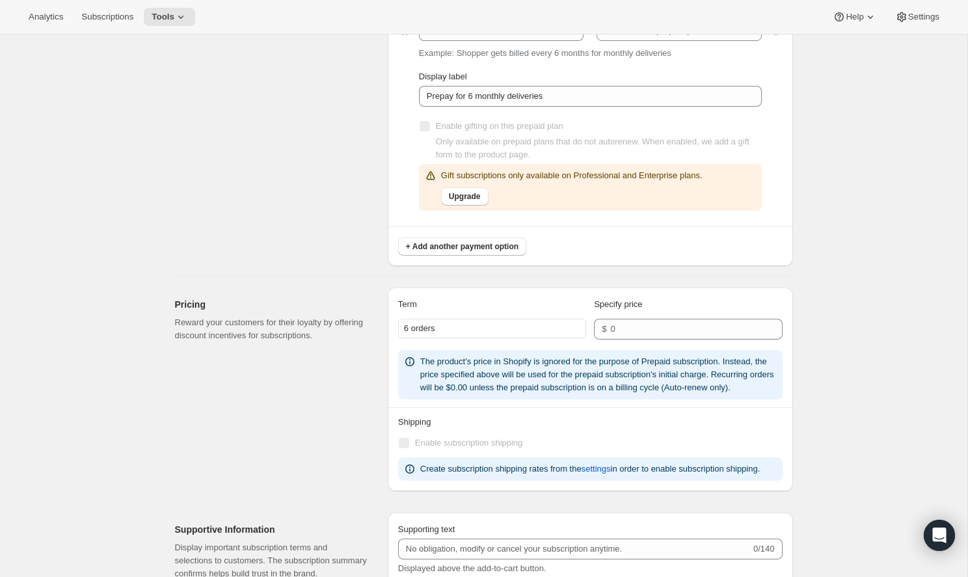
scroll to position [968, 0]
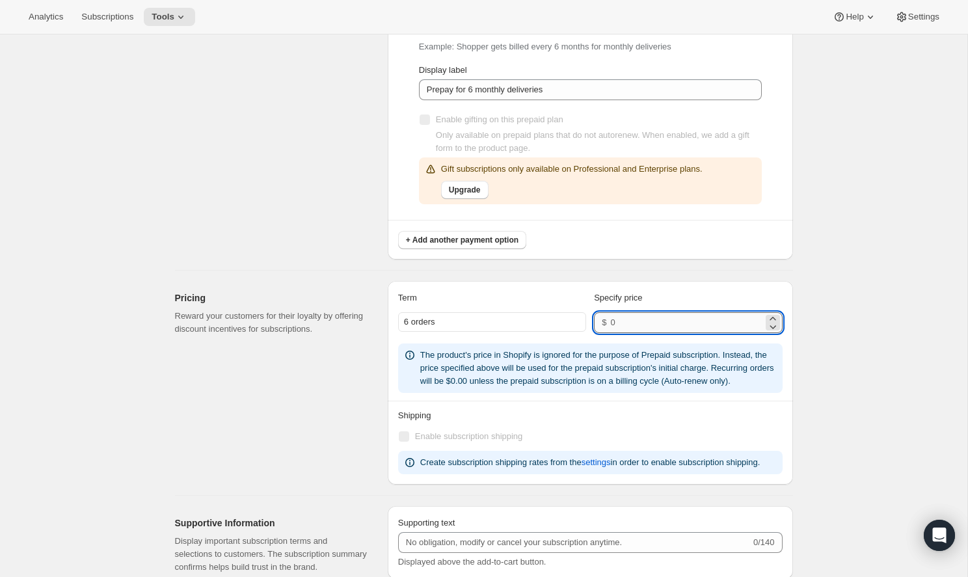
click at [648, 332] on input "number" at bounding box center [686, 322] width 152 height 21
type input "0"
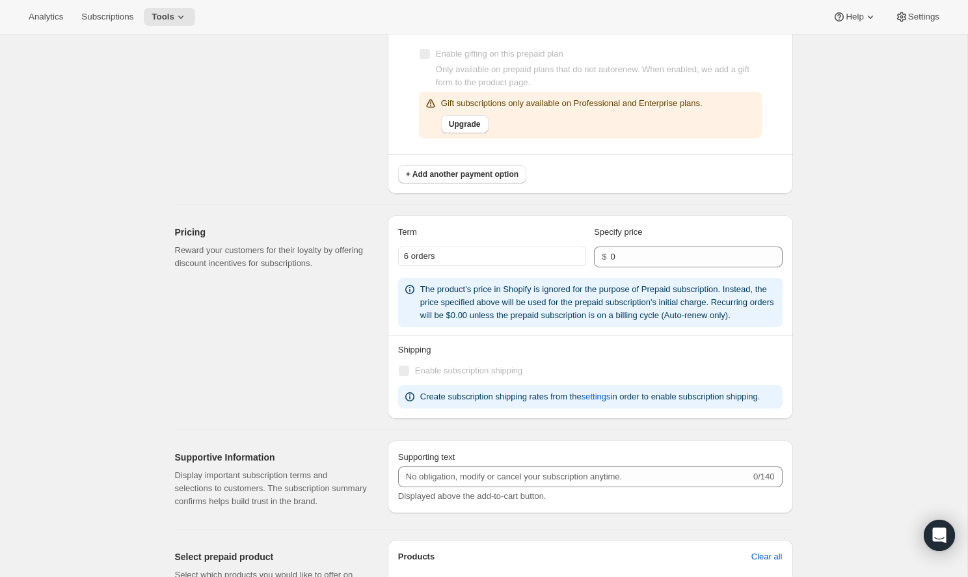
scroll to position [0, 0]
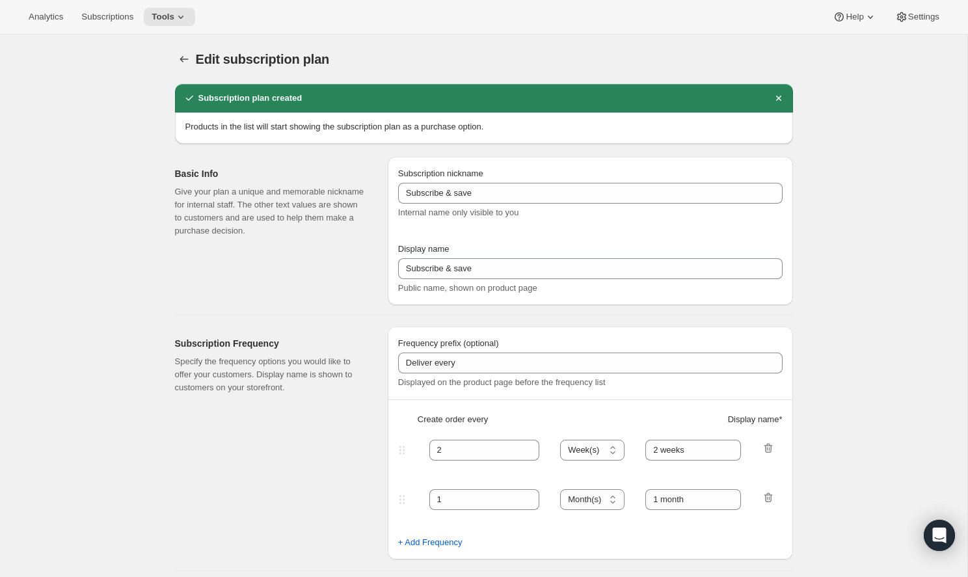
type input "Prepaid Subscription"
type input "Prepay and Save"
select select "ENABLED"
select select "MONTH"
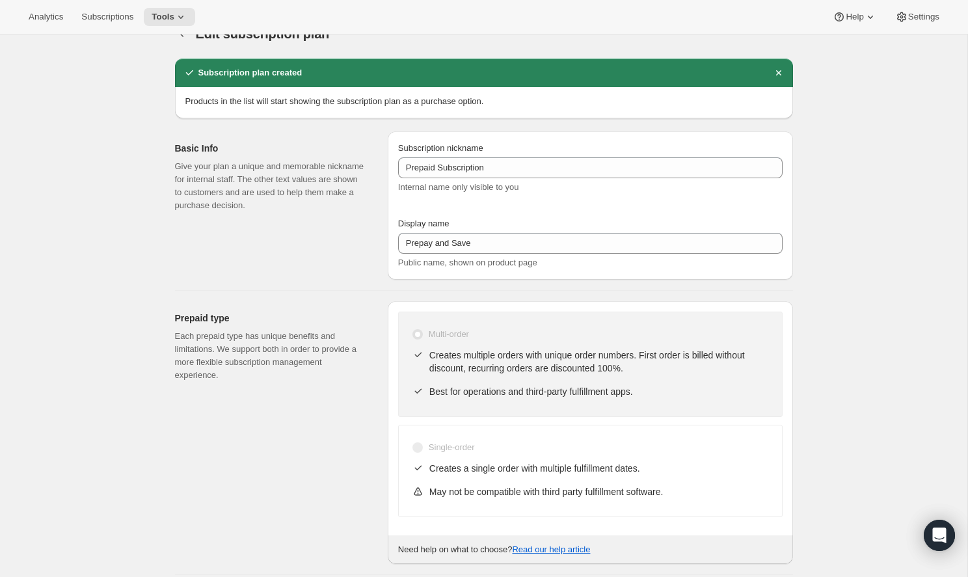
scroll to position [35, 0]
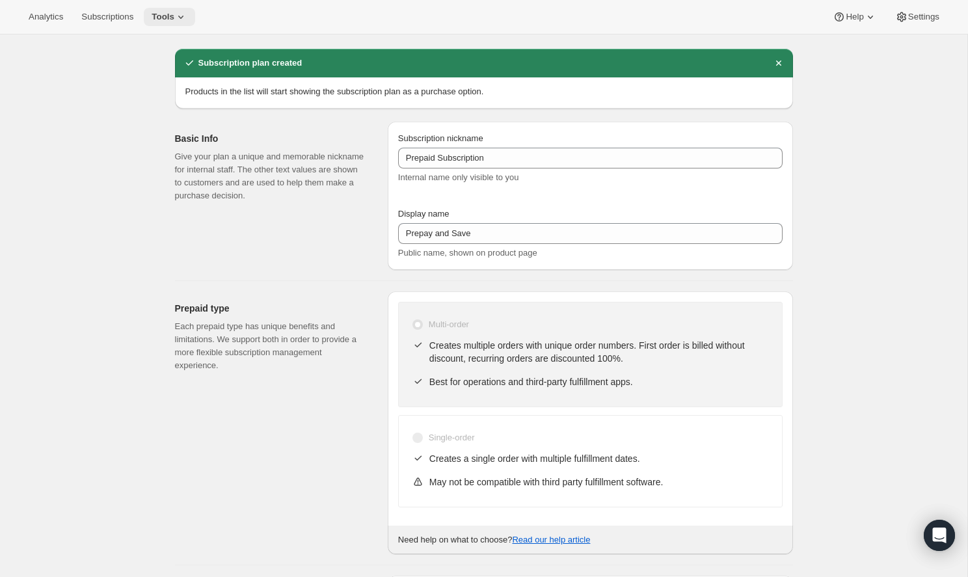
click at [174, 14] on icon at bounding box center [180, 16] width 13 height 13
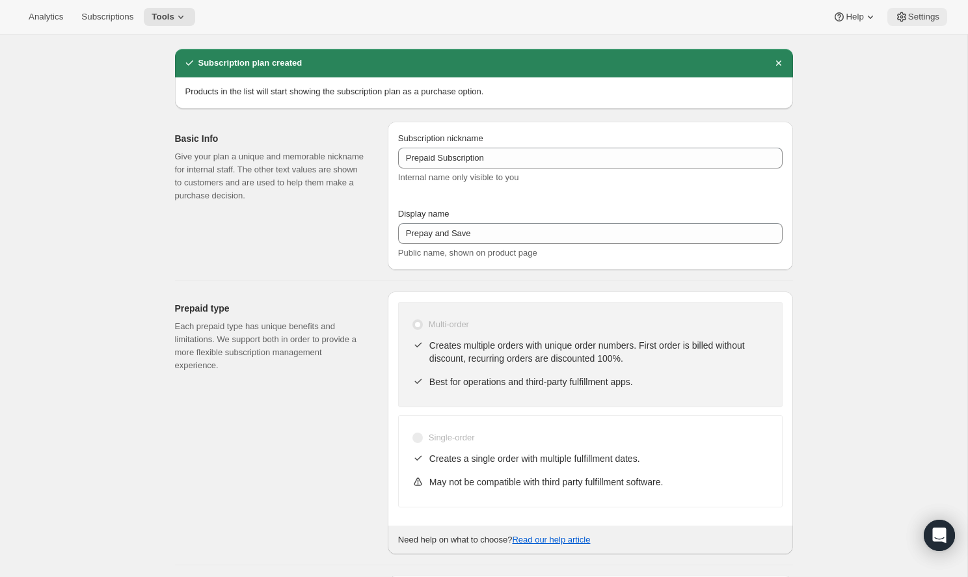
click at [944, 17] on button "Settings" at bounding box center [917, 17] width 60 height 18
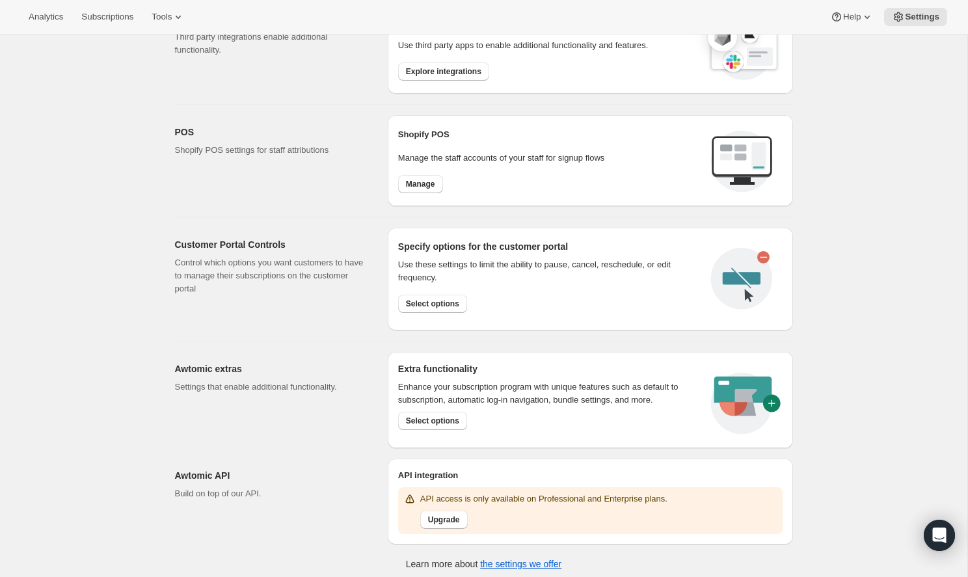
scroll to position [455, 0]
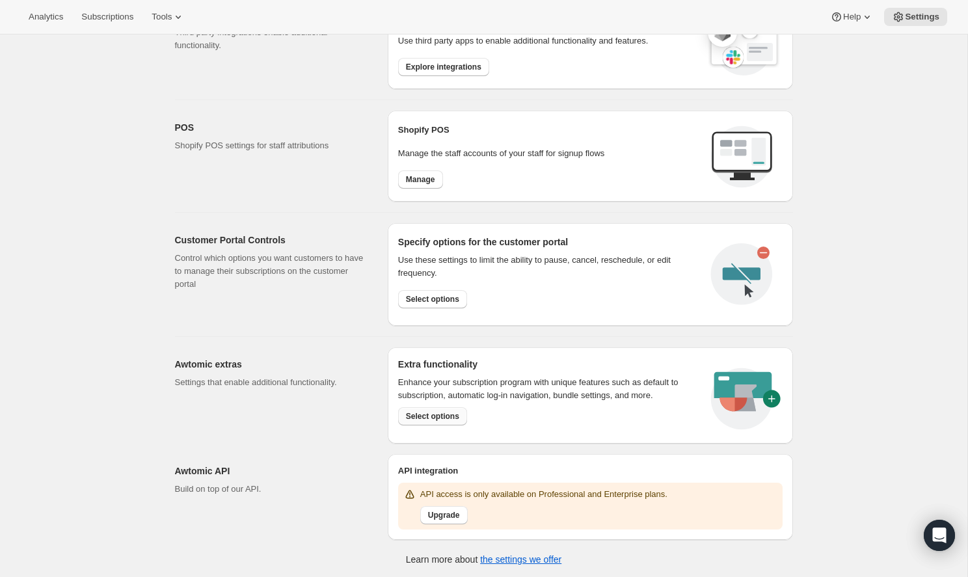
click at [449, 411] on span "Select options" at bounding box center [432, 416] width 53 height 10
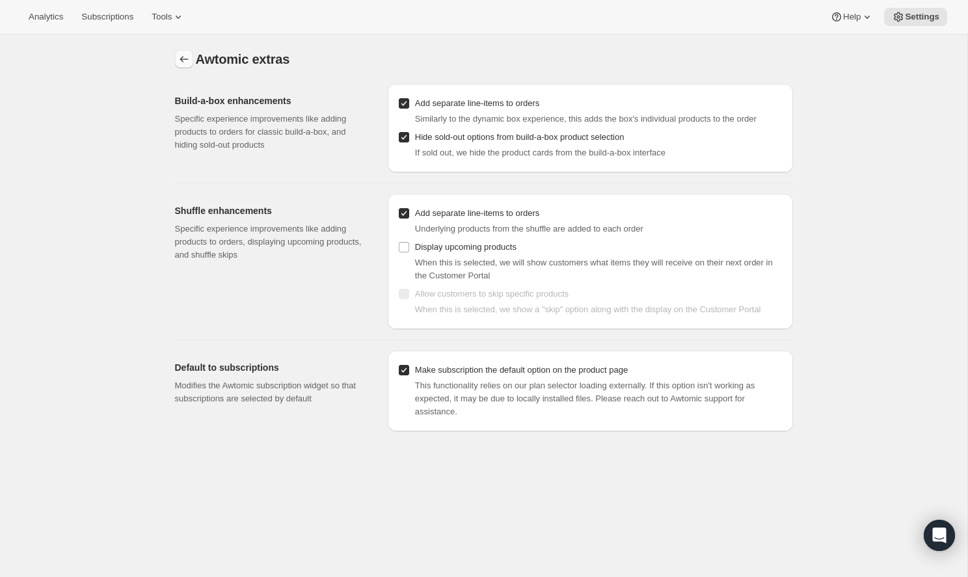
click at [183, 62] on icon "Settings" at bounding box center [184, 59] width 13 height 13
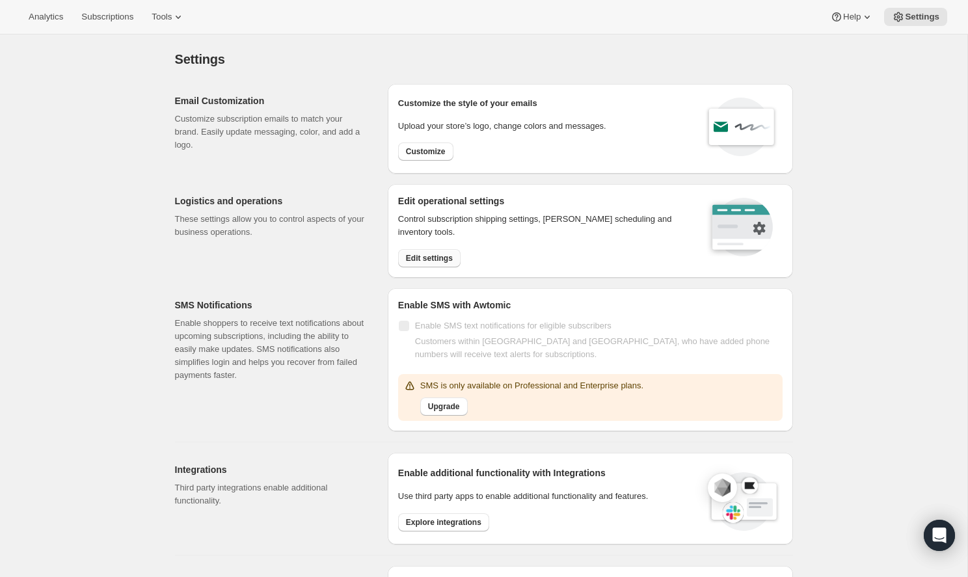
click at [432, 264] on button "Edit settings" at bounding box center [429, 258] width 62 height 18
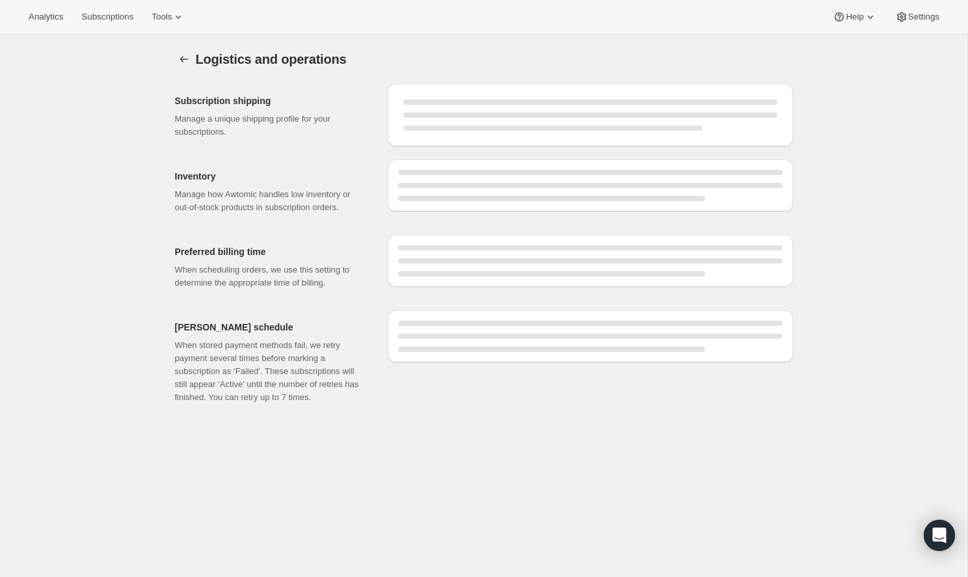
select select "DAY"
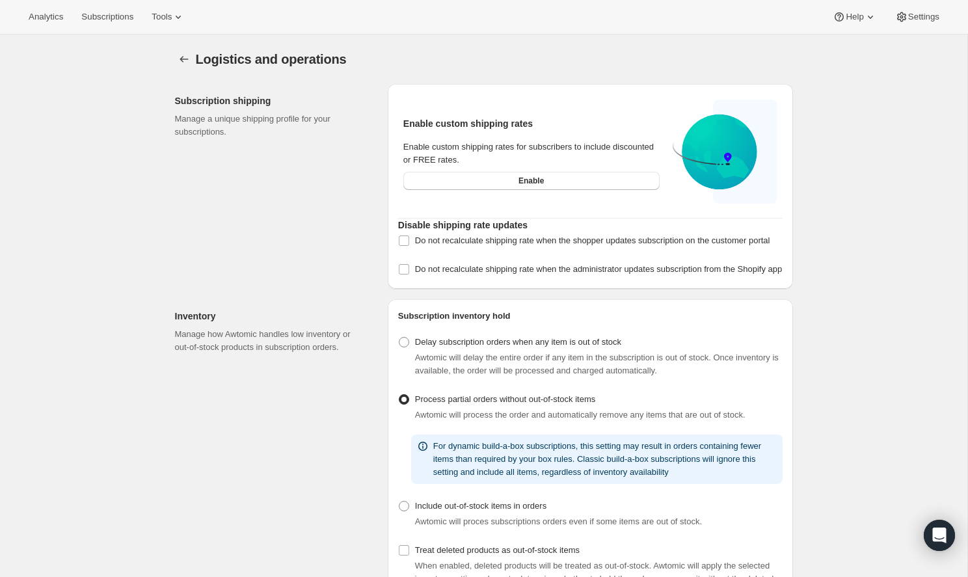
radio input "true"
click at [188, 62] on icon "Settings" at bounding box center [184, 59] width 13 height 13
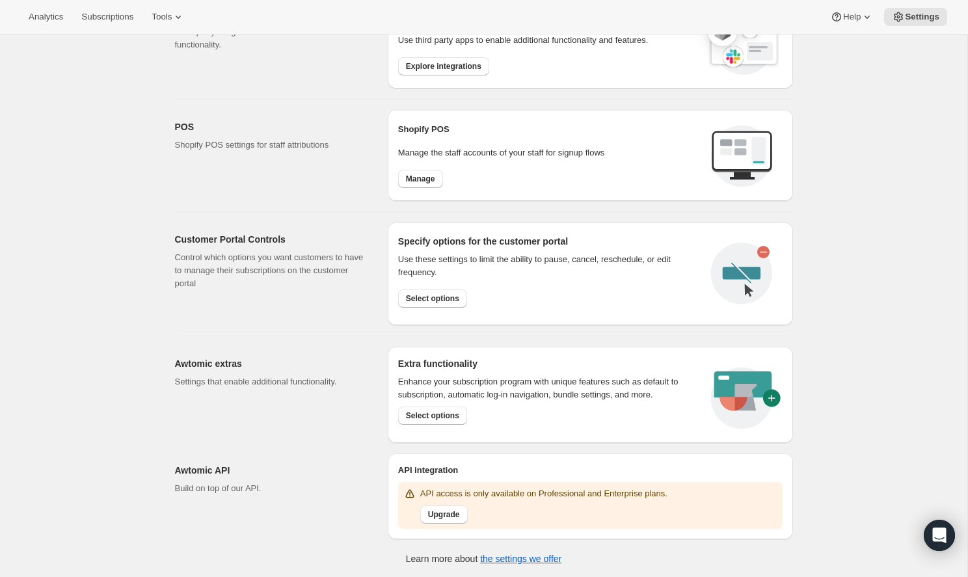
scroll to position [455, 0]
click at [165, 23] on button "Tools" at bounding box center [168, 17] width 49 height 18
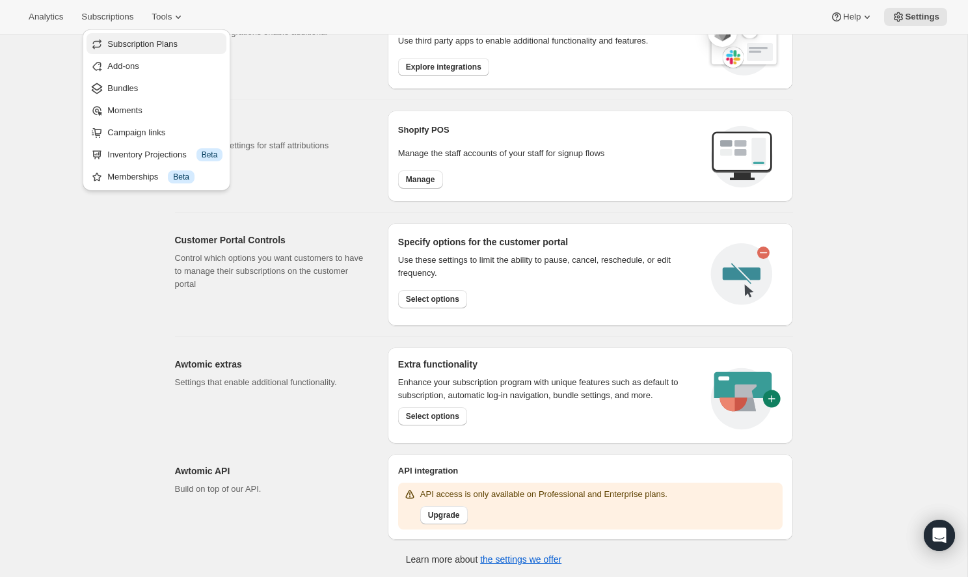
click at [178, 43] on span "Subscription Plans" at bounding box center [142, 44] width 70 height 10
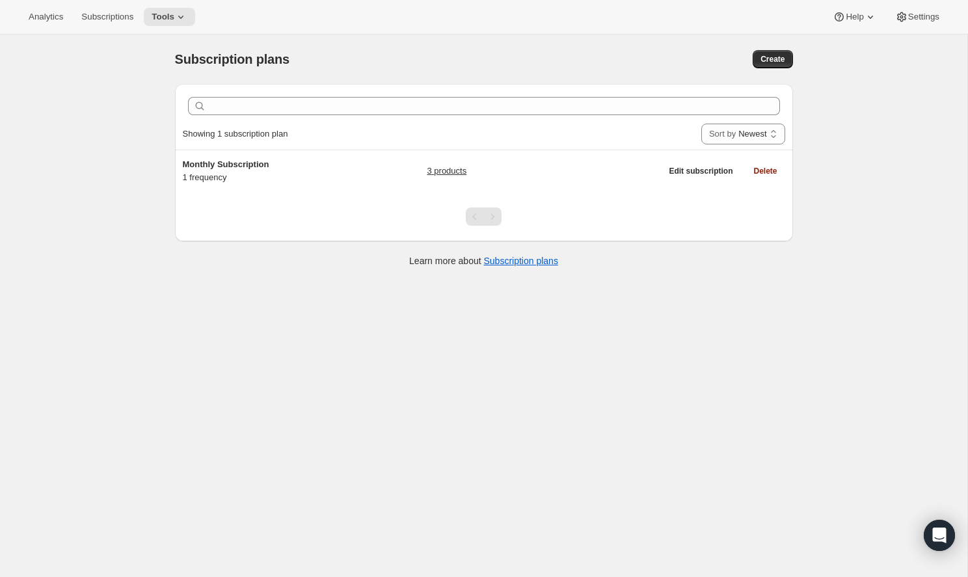
click at [886, 128] on div "Subscription plans. This page is ready Subscription plans Create Clear Showing …" at bounding box center [483, 322] width 967 height 577
click at [834, 222] on div "Subscription plans. This page is ready Subscription plans Create Clear Showing …" at bounding box center [483, 322] width 967 height 577
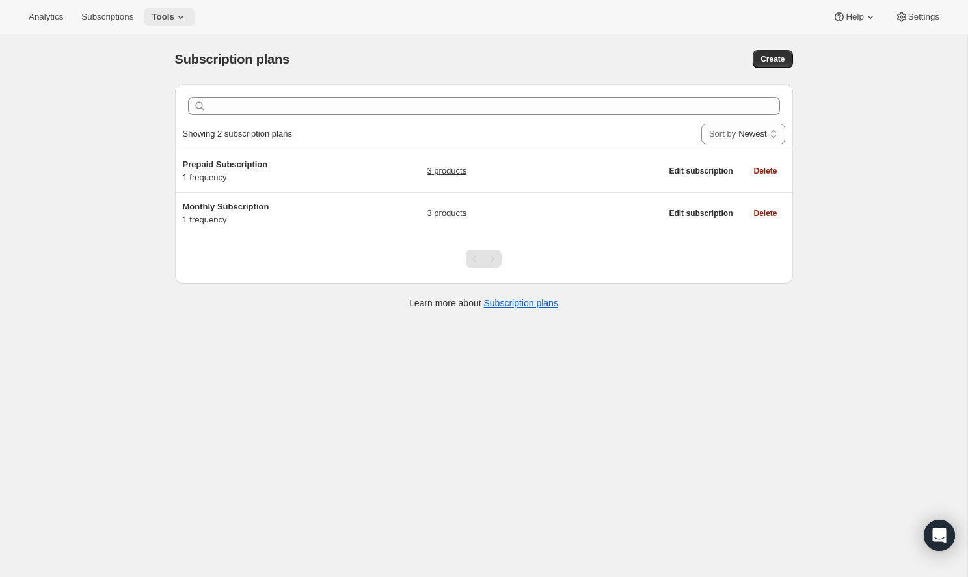
click at [155, 14] on span "Tools" at bounding box center [163, 17] width 23 height 10
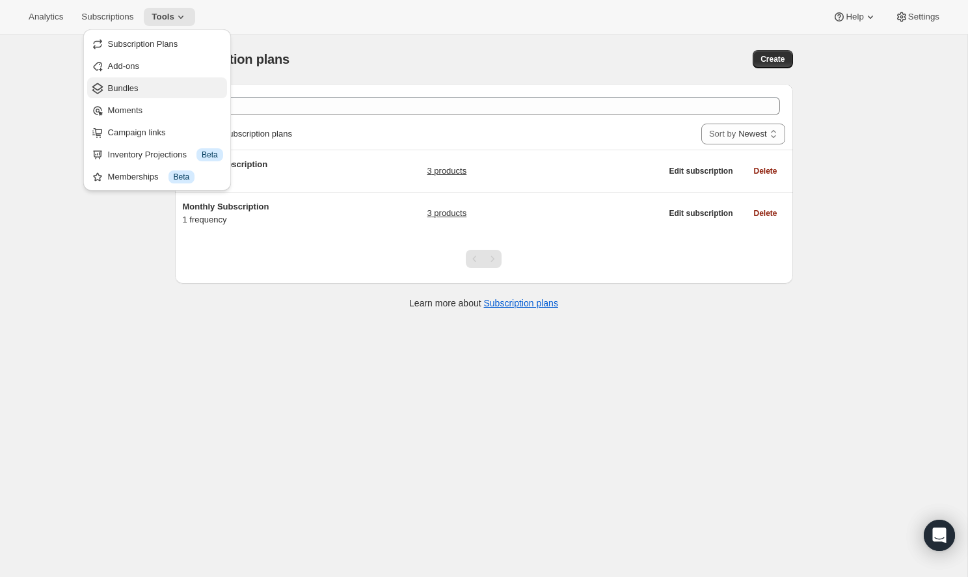
click at [157, 96] on button "Bundles" at bounding box center [157, 87] width 140 height 21
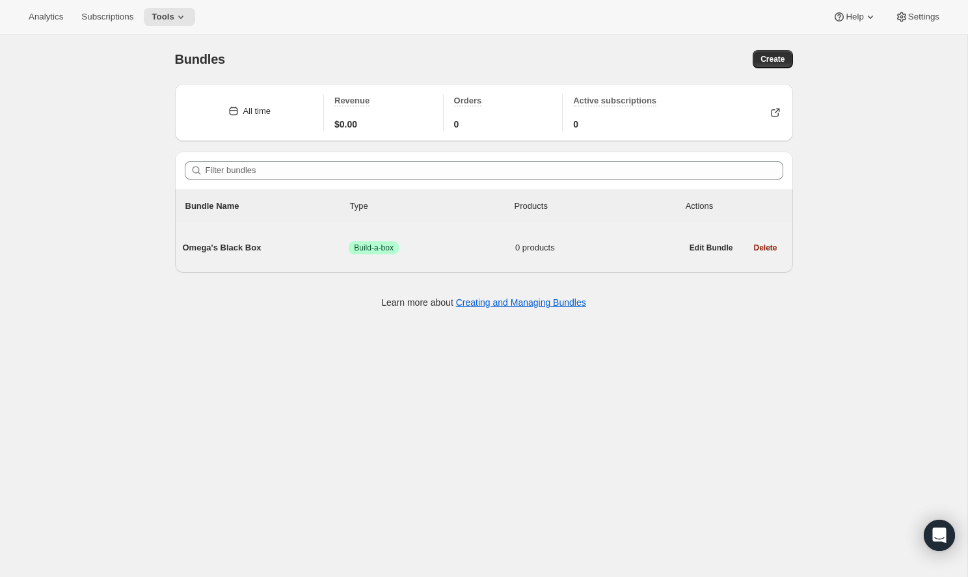
click at [297, 252] on span "Omega's Black Box" at bounding box center [266, 247] width 167 height 13
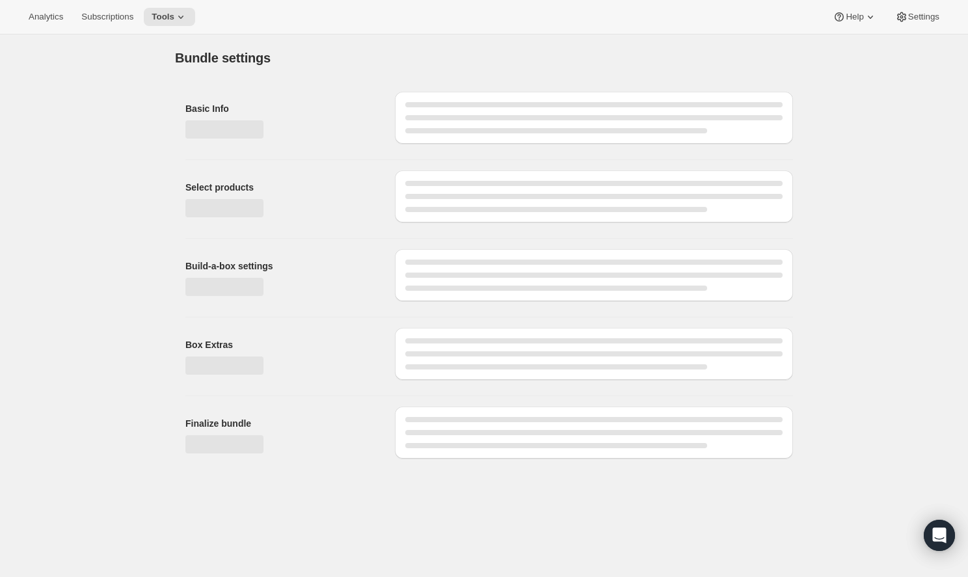
type input "Omega's Black Box"
radio input "true"
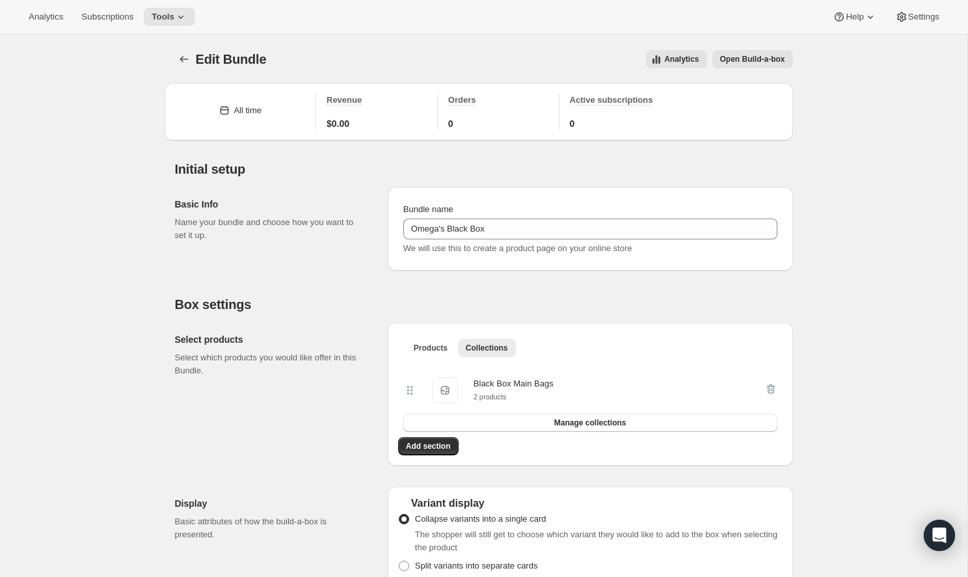
click at [746, 64] on button "Open Build-a-box" at bounding box center [752, 59] width 81 height 18
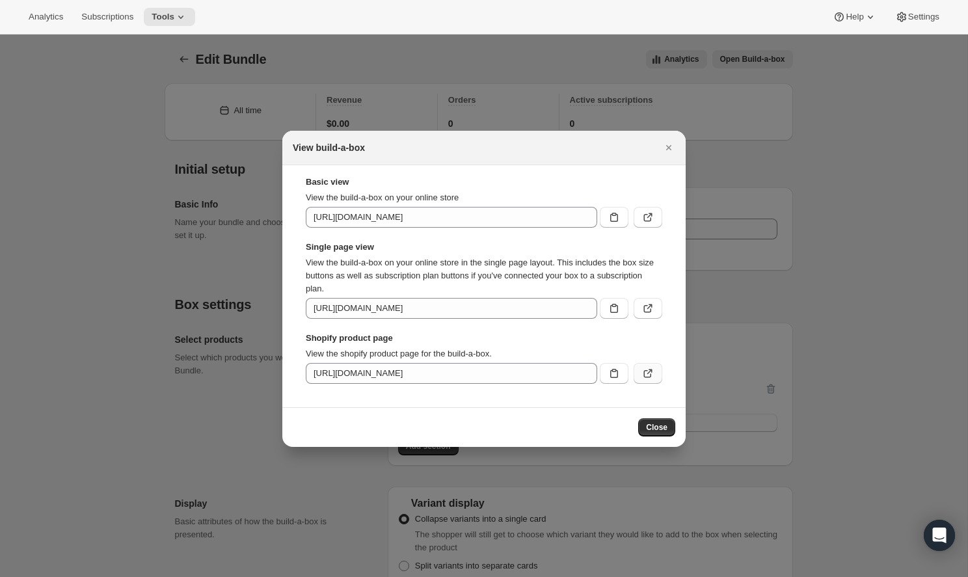
click at [649, 376] on icon ":r3c:" at bounding box center [647, 373] width 13 height 13
click at [667, 141] on icon "Close" at bounding box center [668, 147] width 13 height 13
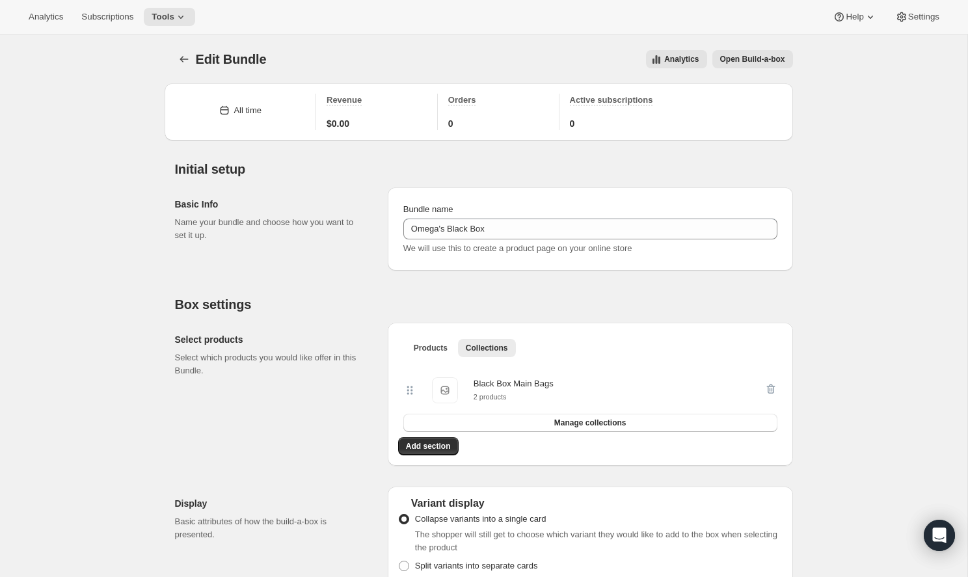
click at [740, 74] on div "Edit Bundle. This page is ready Edit Bundle Analytics Open Build-a-box More act…" at bounding box center [484, 58] width 618 height 49
click at [741, 62] on span "Open Build-a-box" at bounding box center [752, 59] width 65 height 10
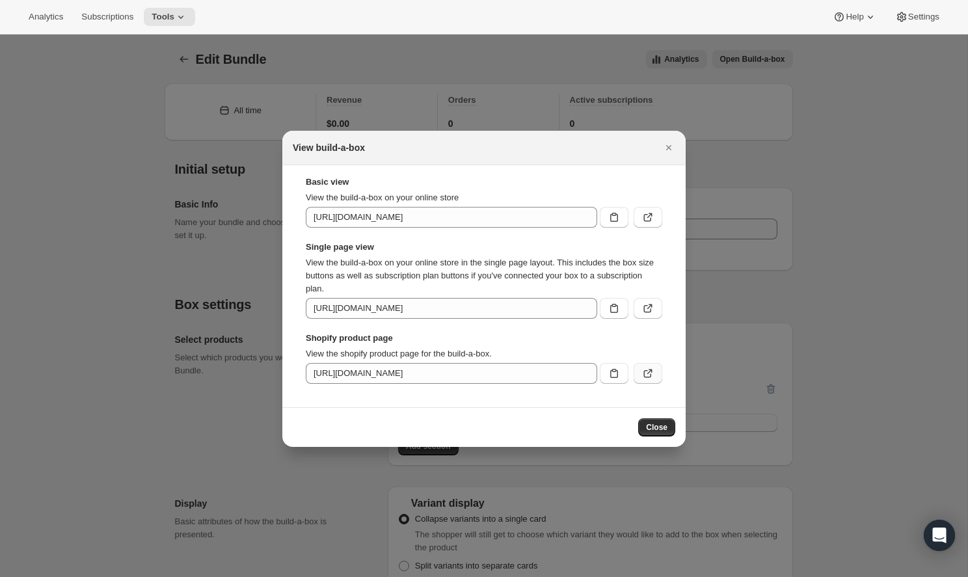
click at [645, 367] on button ":r3c:" at bounding box center [648, 373] width 29 height 21
click at [673, 152] on icon "Close" at bounding box center [668, 147] width 13 height 13
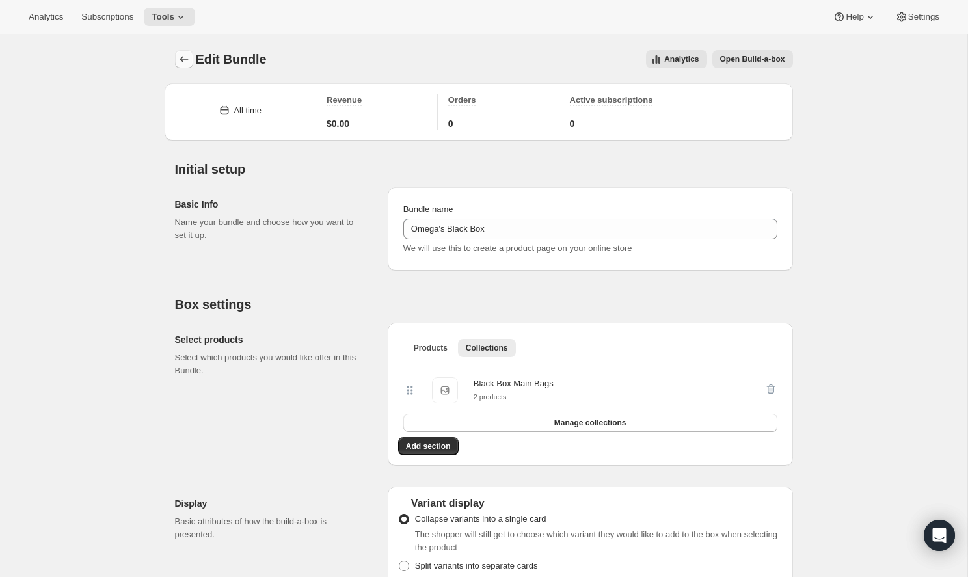
click at [188, 63] on icon "Bundles" at bounding box center [184, 59] width 13 height 13
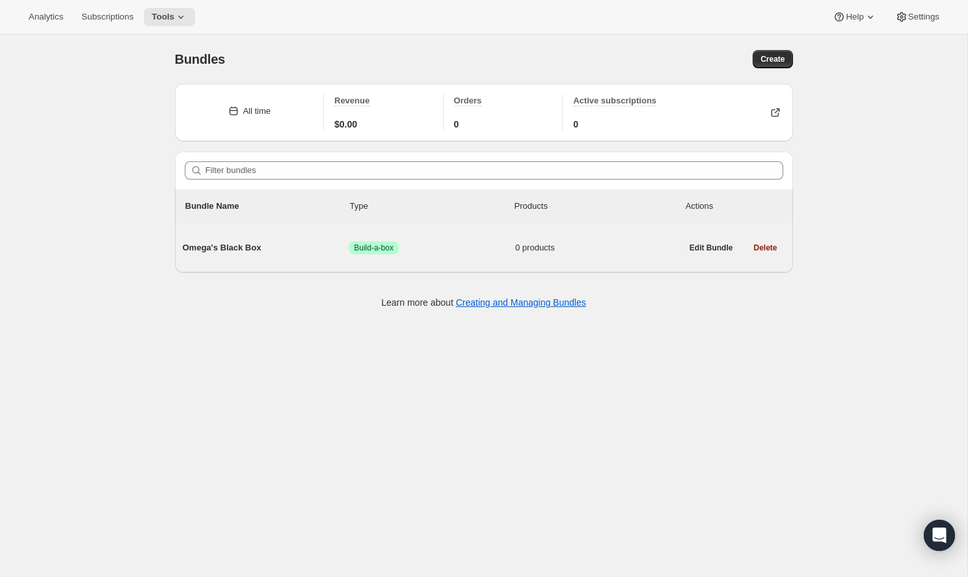
click at [528, 254] on span "0 products" at bounding box center [598, 247] width 167 height 13
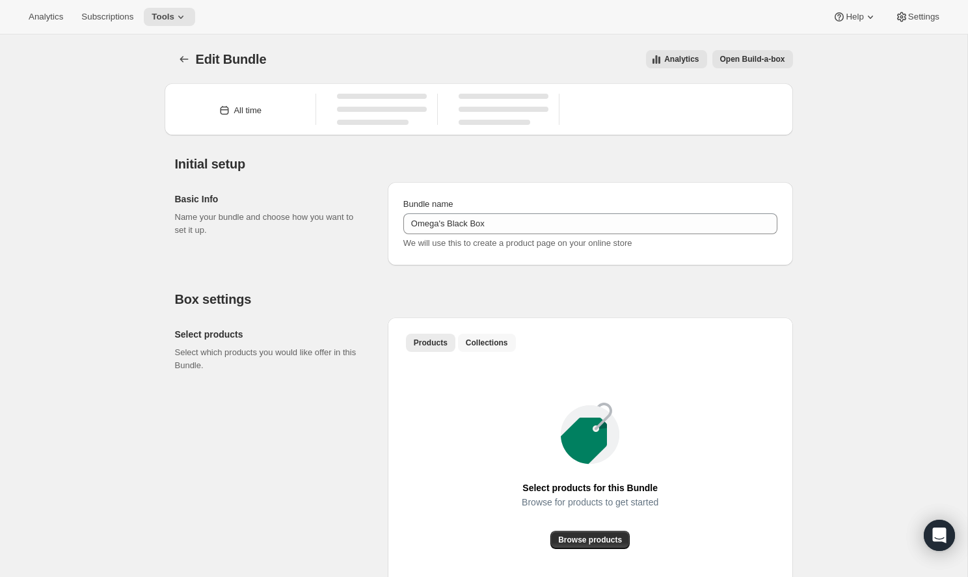
type input "Omega's Black Box"
radio input "true"
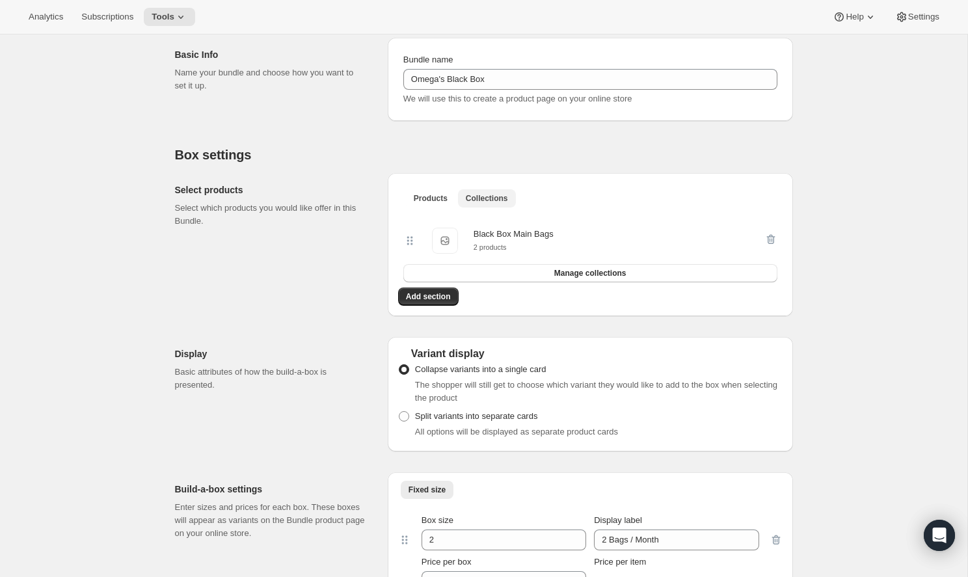
scroll to position [162, 0]
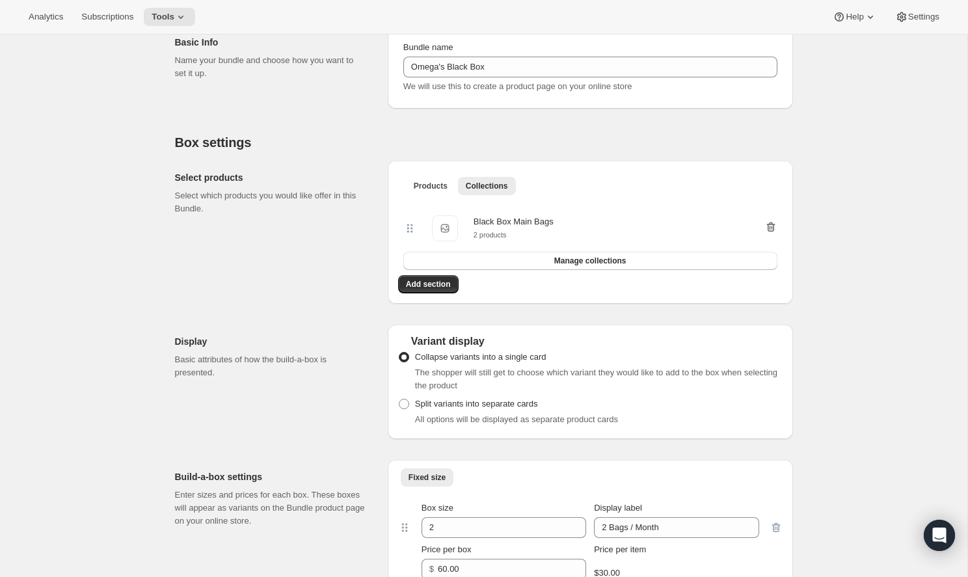
click at [773, 229] on icon "button" at bounding box center [770, 227] width 8 height 10
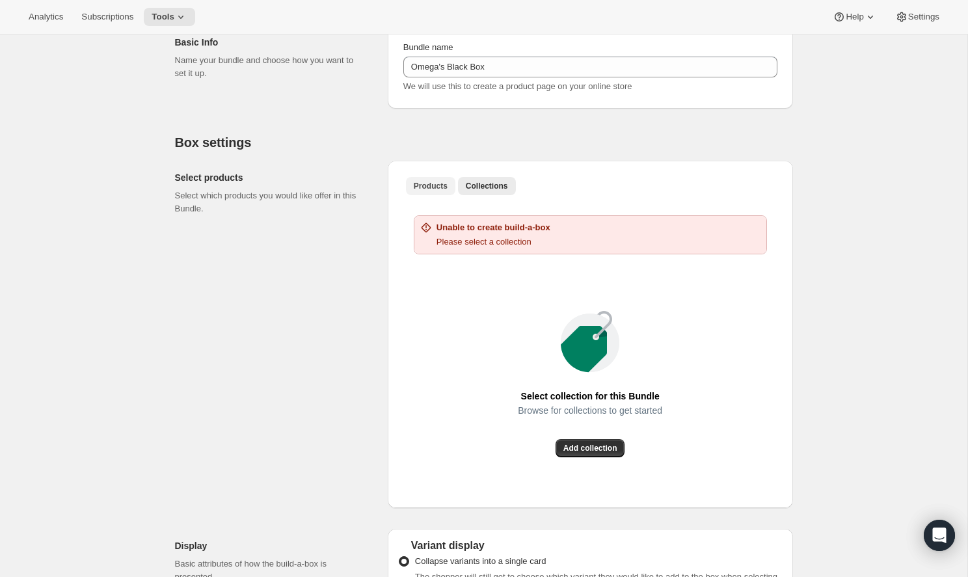
click at [424, 191] on span "Products" at bounding box center [431, 186] width 34 height 10
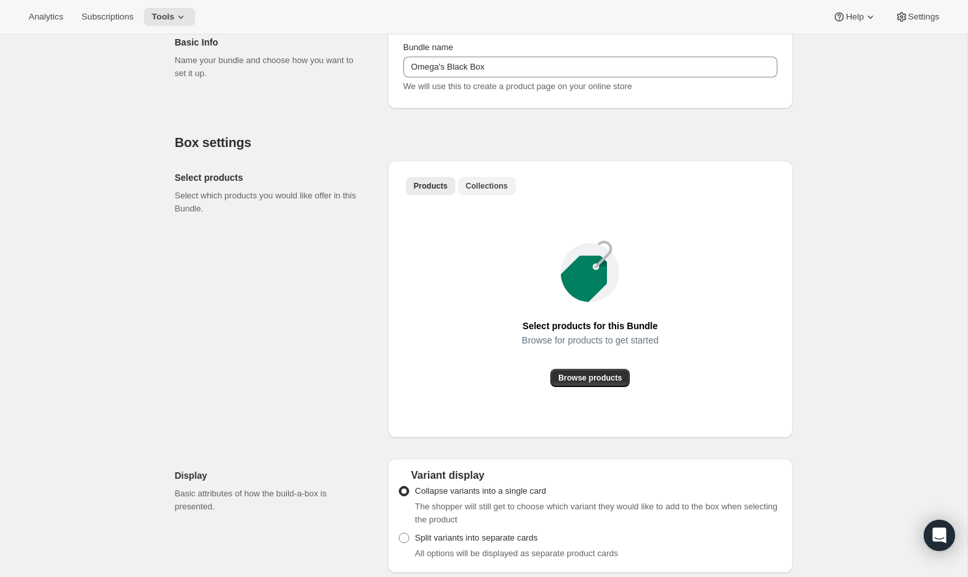
click at [488, 190] on span "Collections" at bounding box center [487, 186] width 42 height 10
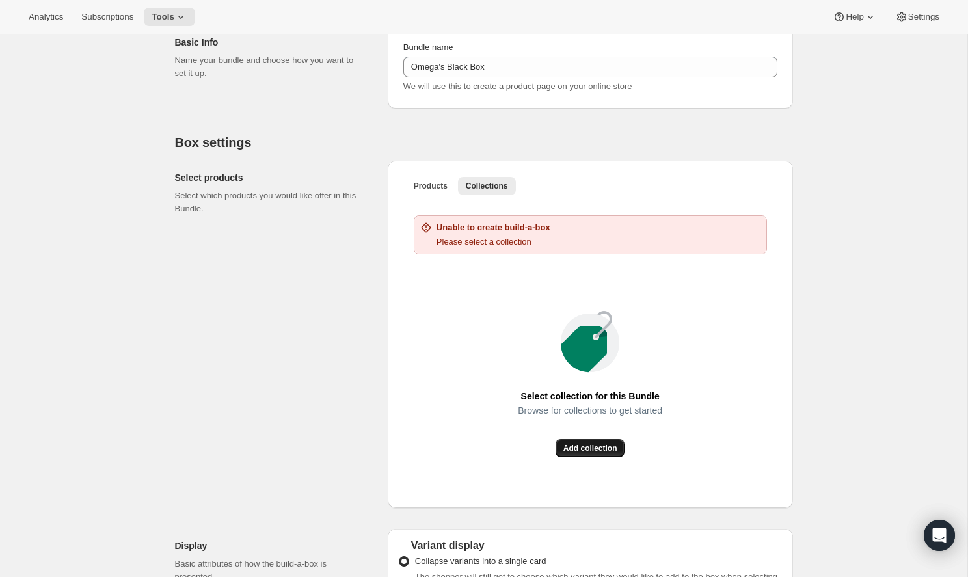
click at [589, 455] on button "Add collection" at bounding box center [591, 448] width 70 height 18
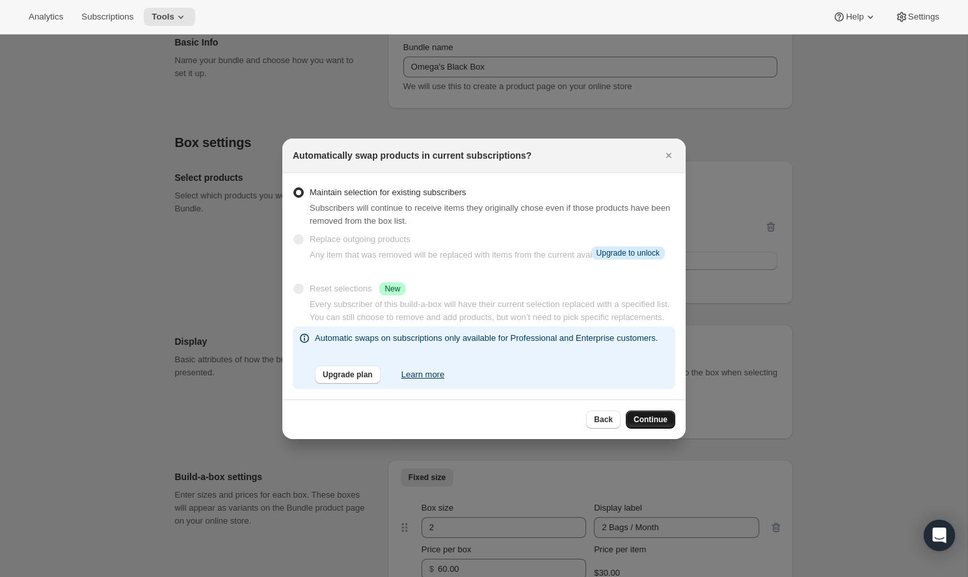
click at [639, 425] on span "Continue" at bounding box center [651, 419] width 34 height 10
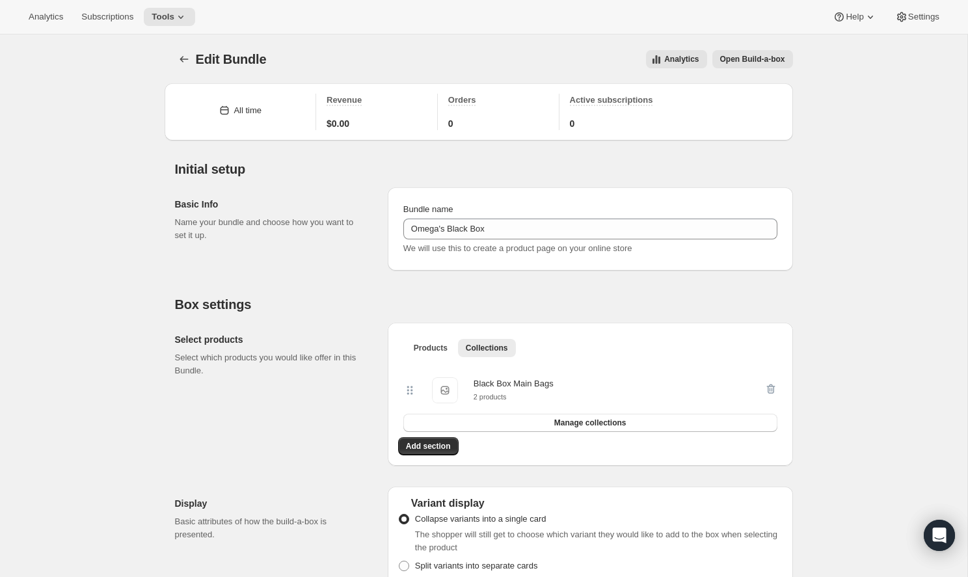
click at [760, 60] on span "Open Build-a-box" at bounding box center [752, 59] width 65 height 10
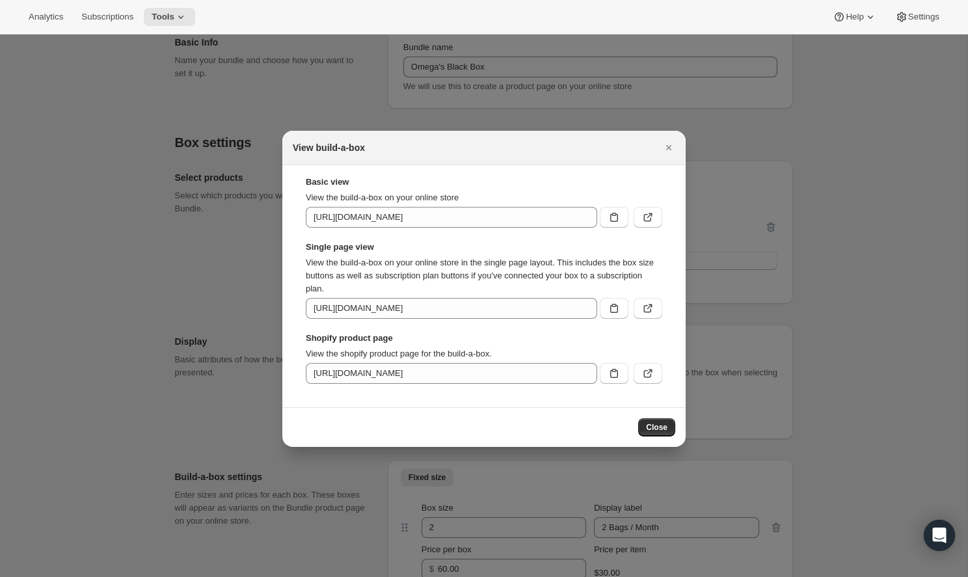
scroll to position [0, 0]
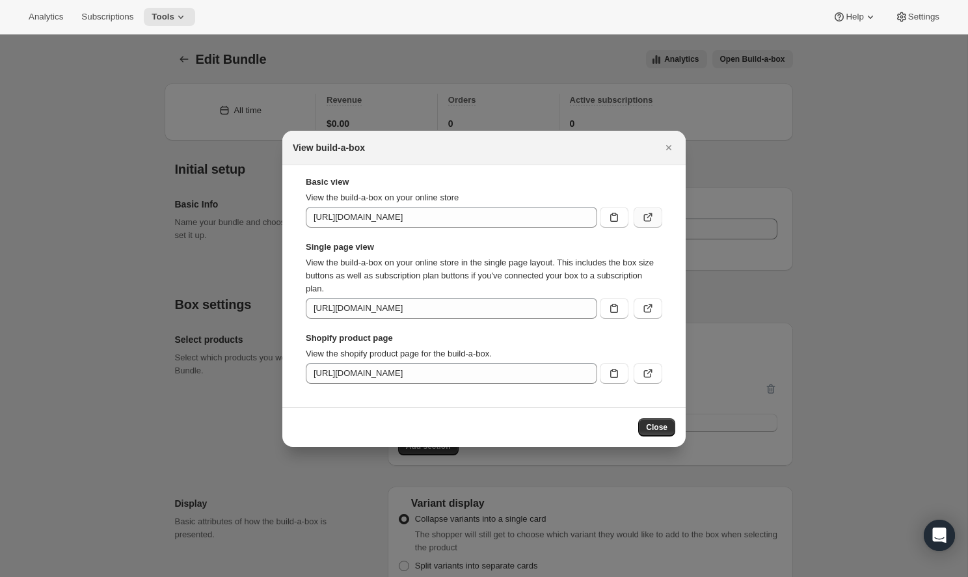
click at [640, 222] on button ":r39:" at bounding box center [648, 217] width 29 height 21
click at [647, 376] on icon ":r39:" at bounding box center [647, 373] width 13 height 13
click at [665, 144] on icon "Close" at bounding box center [668, 147] width 13 height 13
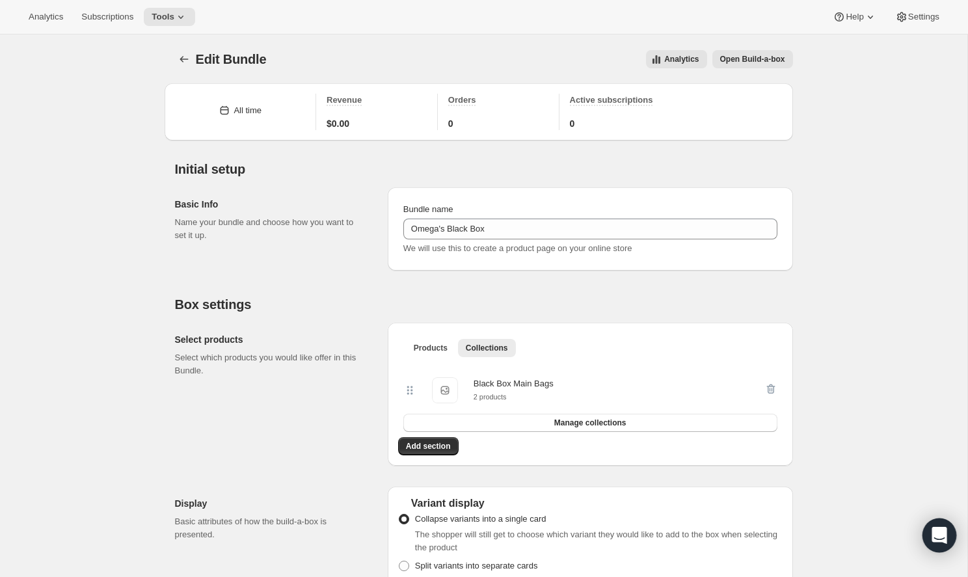
click at [939, 536] on icon "Open Intercom Messenger" at bounding box center [939, 535] width 15 height 17
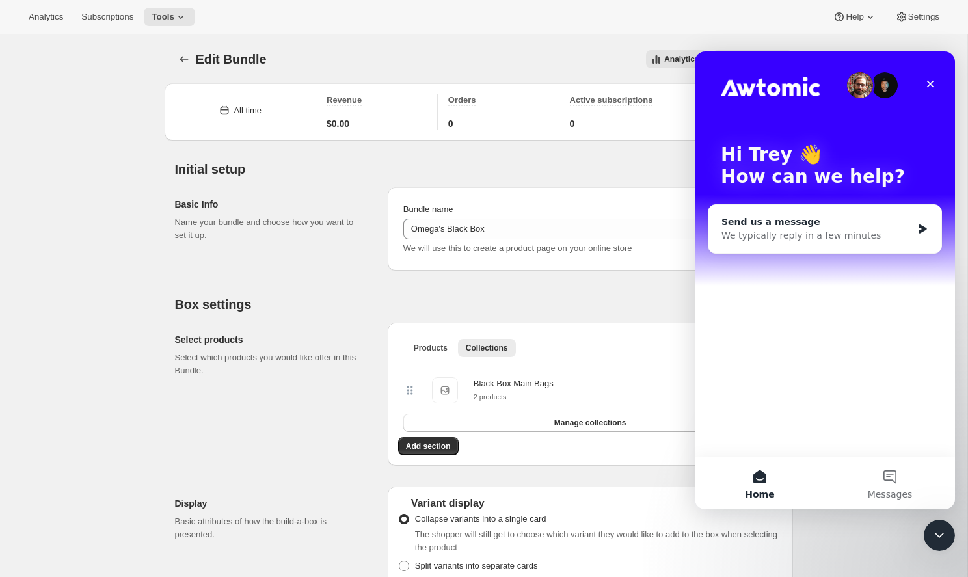
click at [819, 237] on div "We typically reply in a few minutes" at bounding box center [816, 236] width 191 height 14
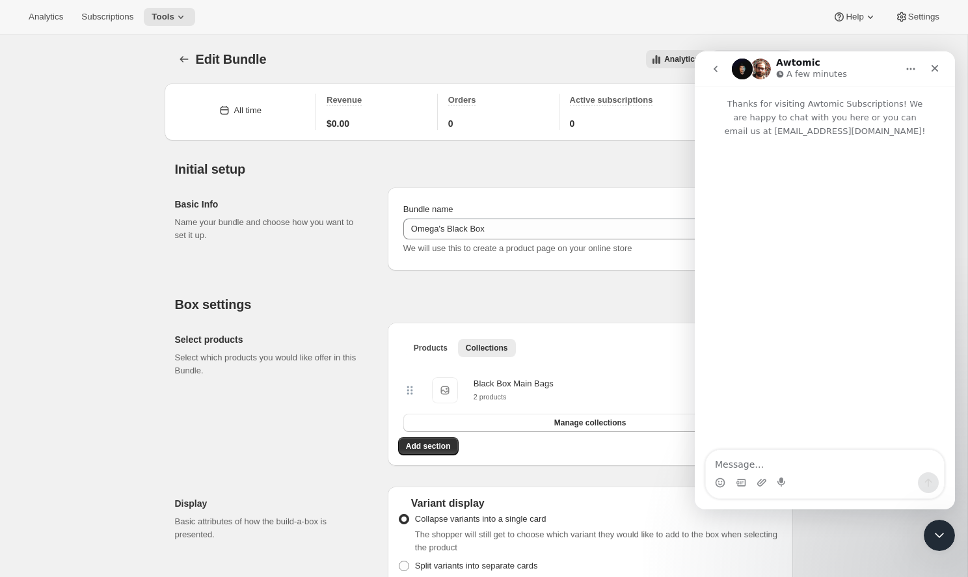
click at [781, 468] on textarea "Message…" at bounding box center [825, 461] width 238 height 22
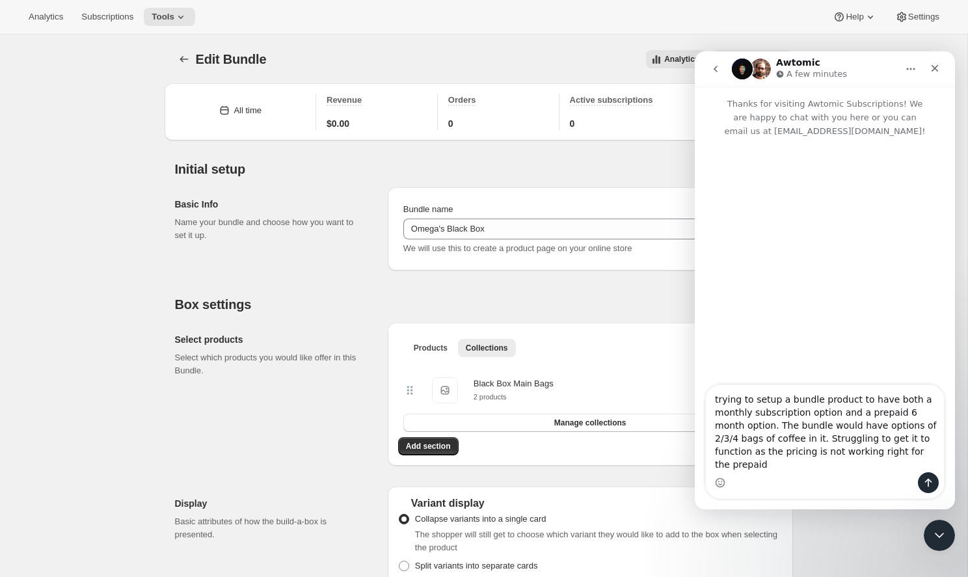
type textarea "trying to setup a bundle product to have both a monthly subscription option and…"
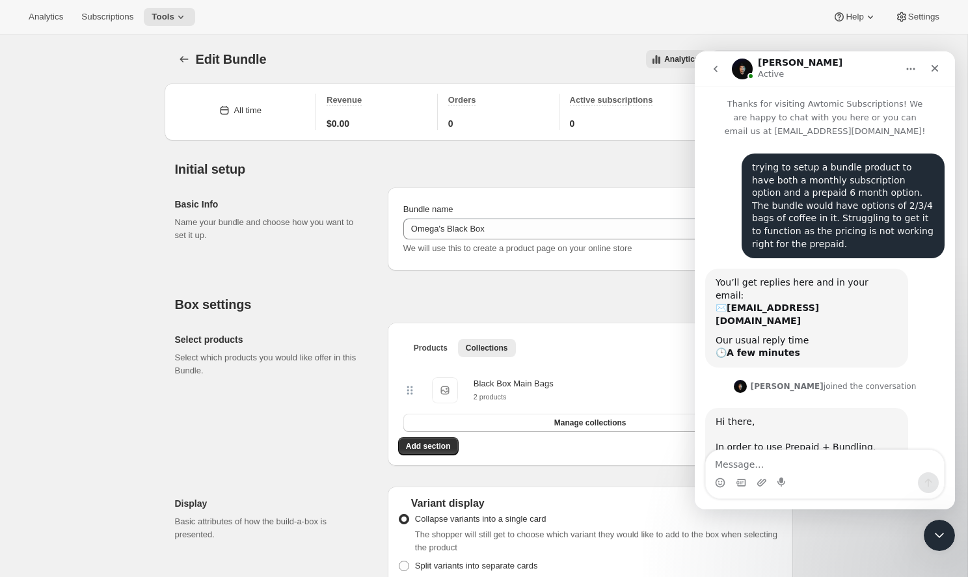
scroll to position [131, 0]
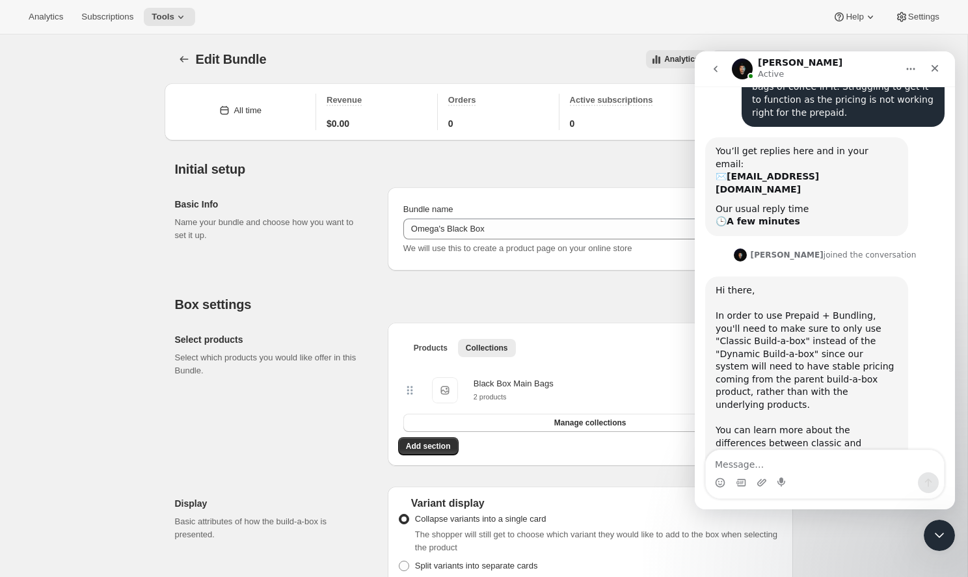
click at [743, 463] on textarea "Message…" at bounding box center [825, 461] width 238 height 22
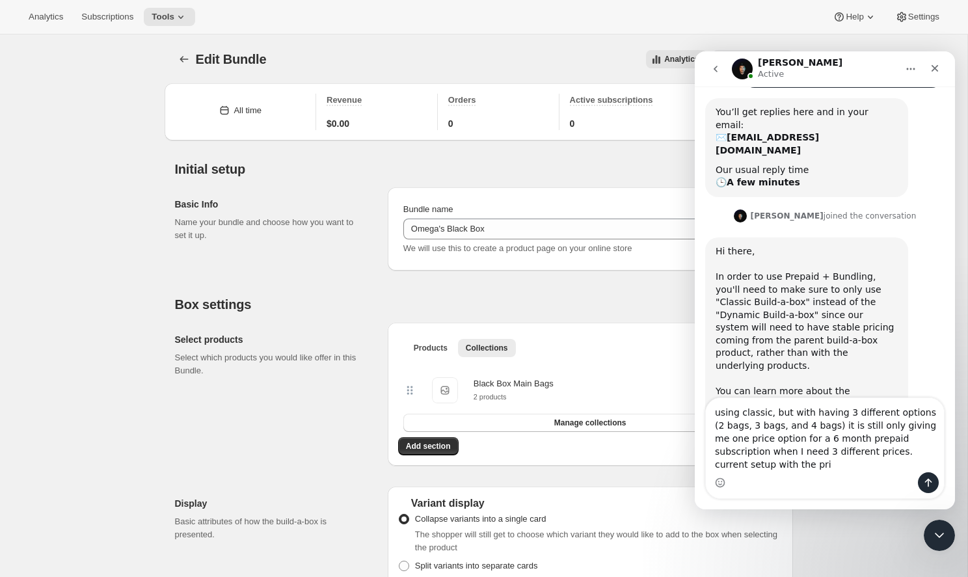
scroll to position [183, 0]
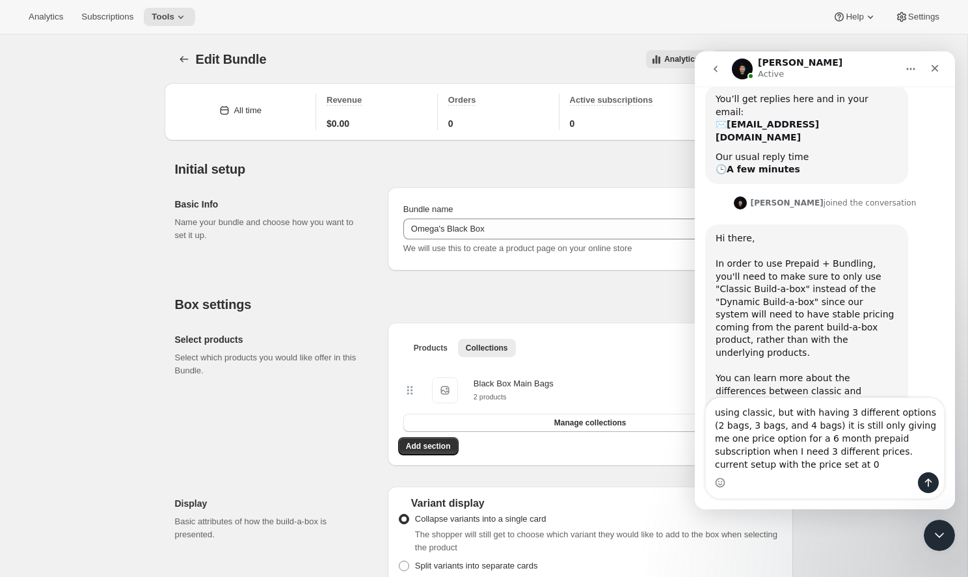
type textarea "using classic, but with having 3 different options (2 bags, 3 bags, and 4 bags)…"
click at [928, 485] on icon "Send a message…" at bounding box center [928, 482] width 10 height 10
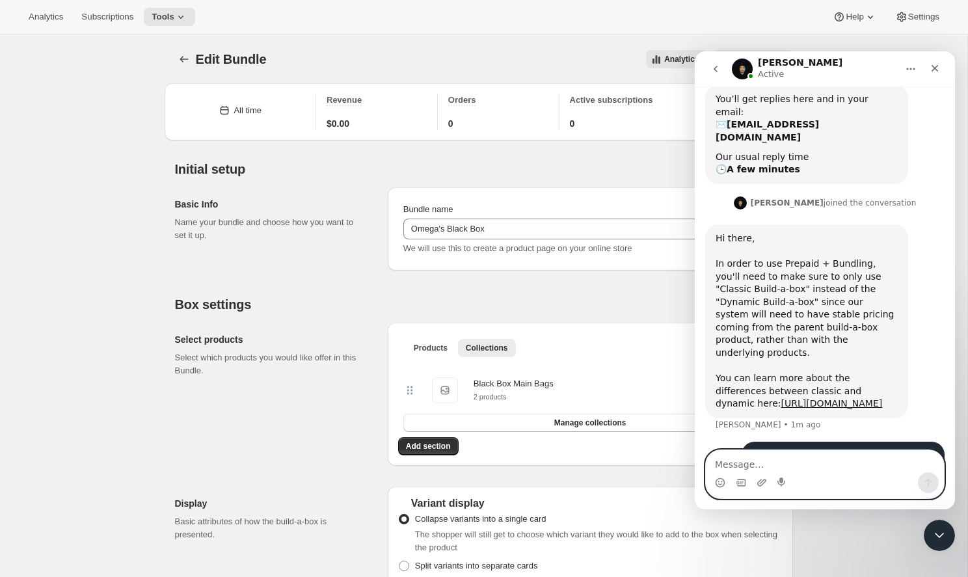
scroll to position [232, 0]
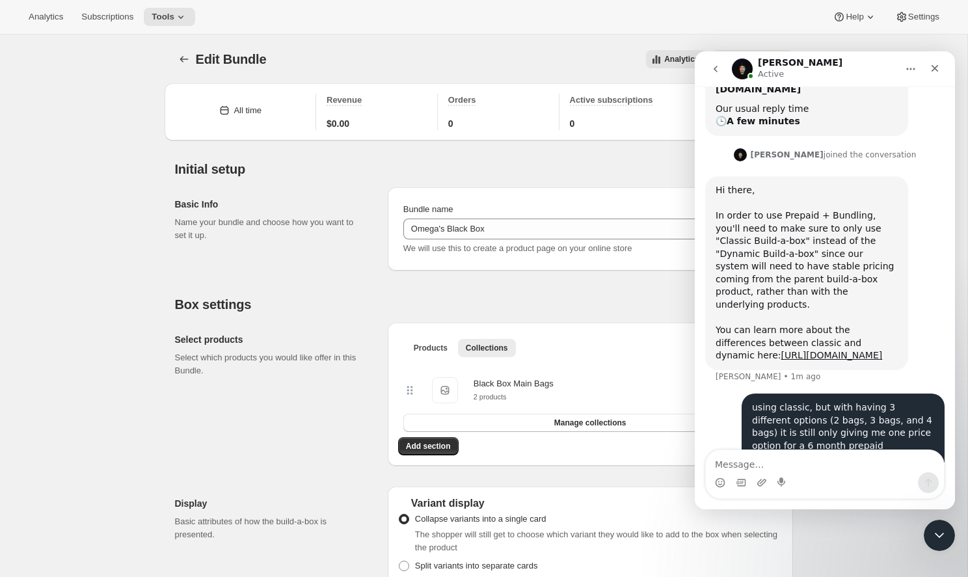
click at [764, 476] on div "Intercom messenger" at bounding box center [762, 482] width 10 height 21
click at [764, 483] on icon "Upload attachment" at bounding box center [761, 482] width 9 height 7
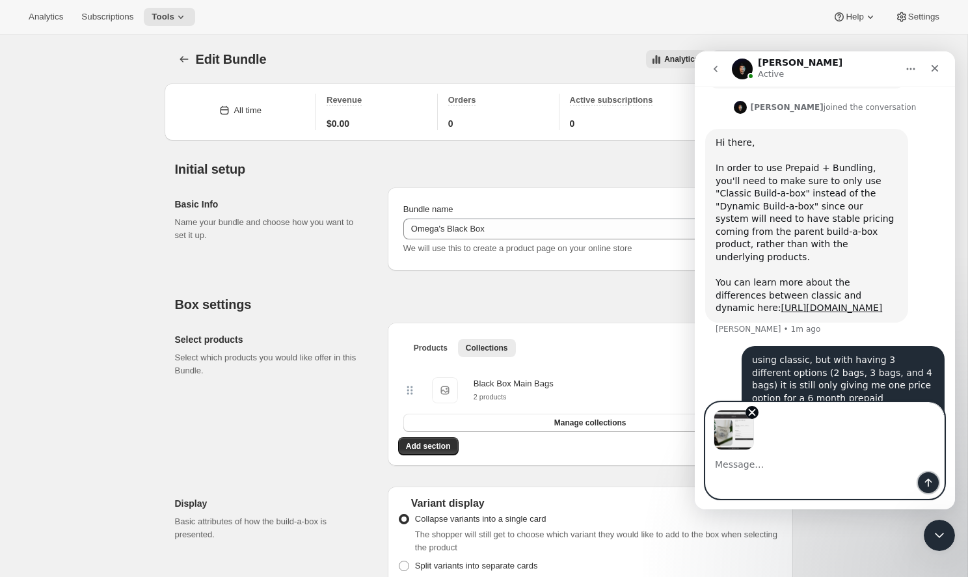
click at [923, 483] on icon "Send a message…" at bounding box center [928, 482] width 10 height 10
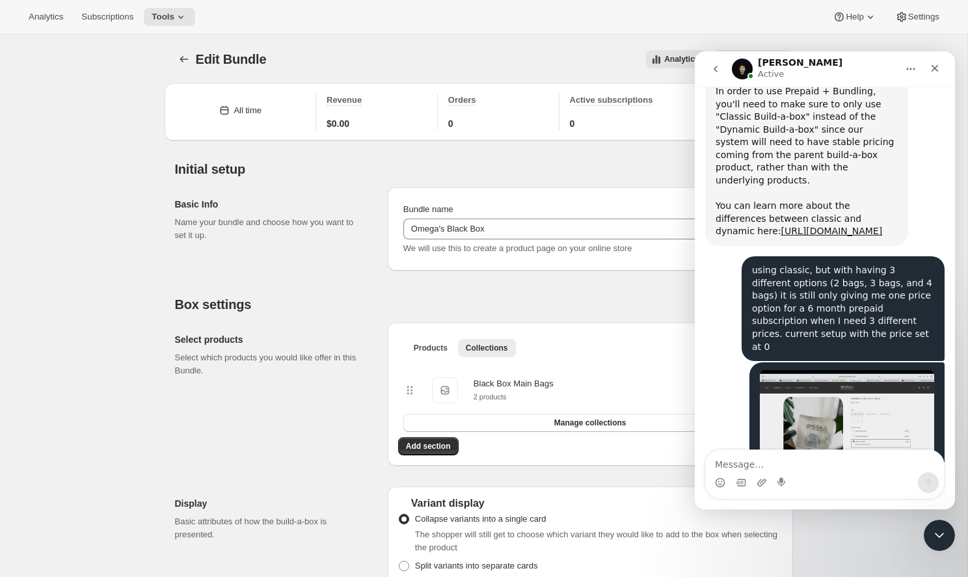
scroll to position [474, 0]
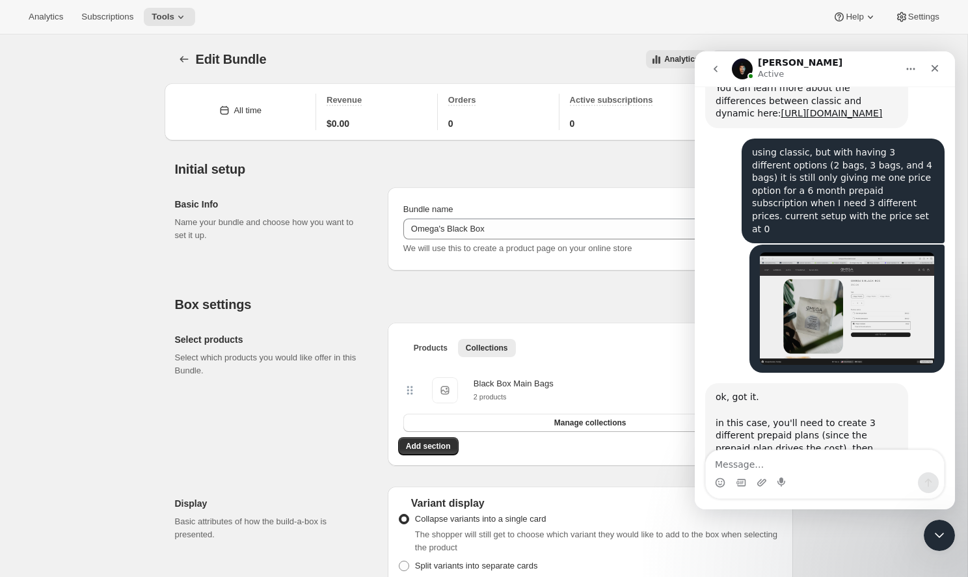
click at [798, 452] on textarea "Message…" at bounding box center [825, 461] width 238 height 22
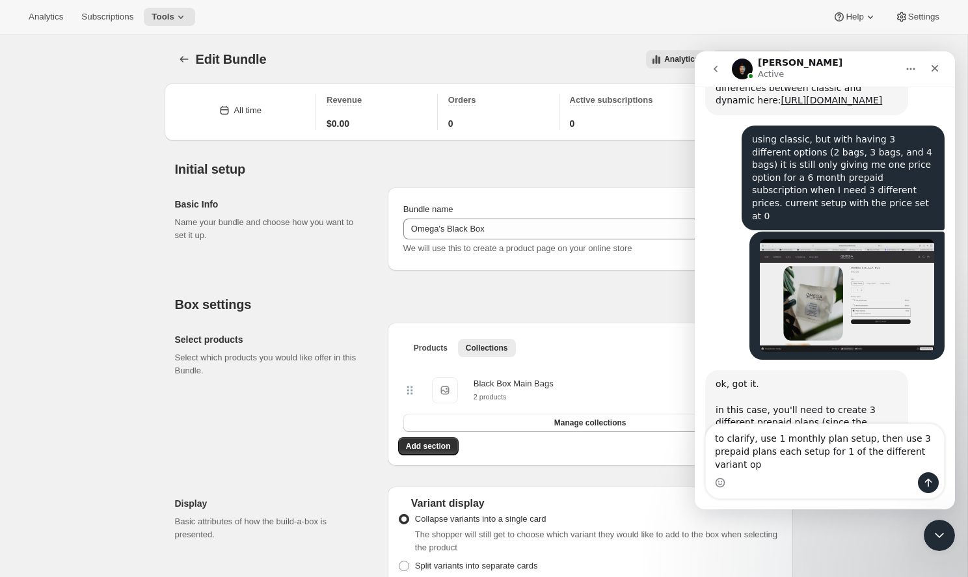
scroll to position [500, 0]
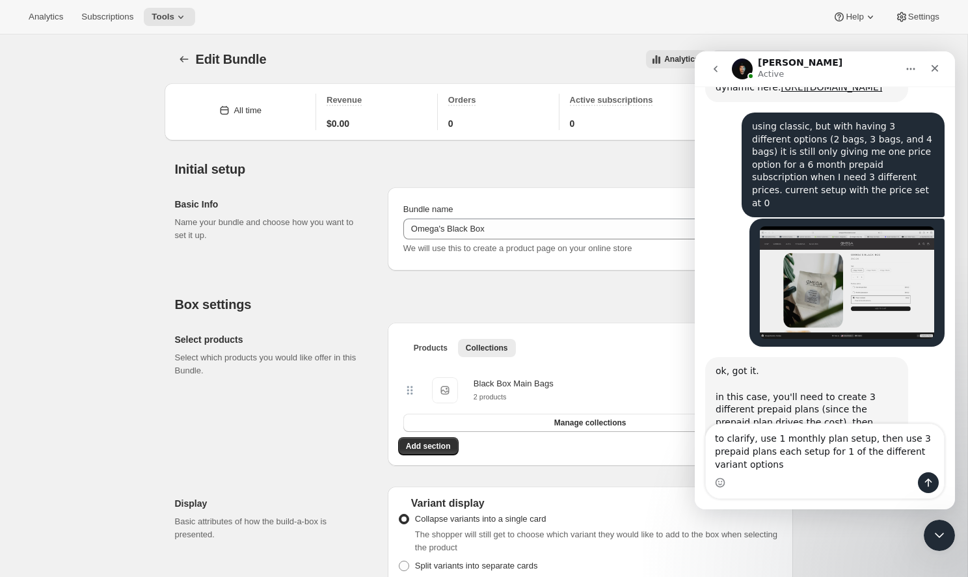
type textarea "to clarify, use 1 monthly plan setup, then use 3 prepaid plans each setup for 1…"
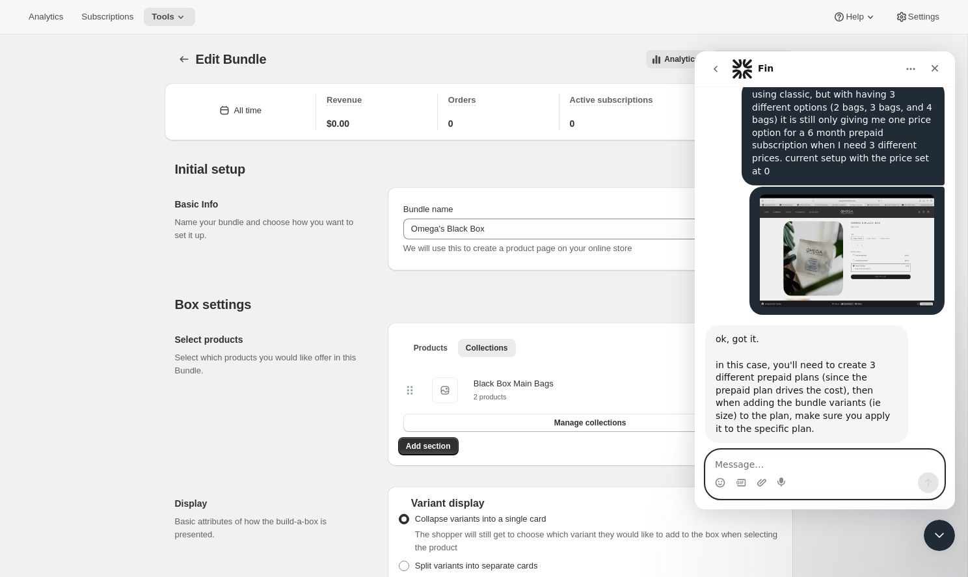
scroll to position [874, 0]
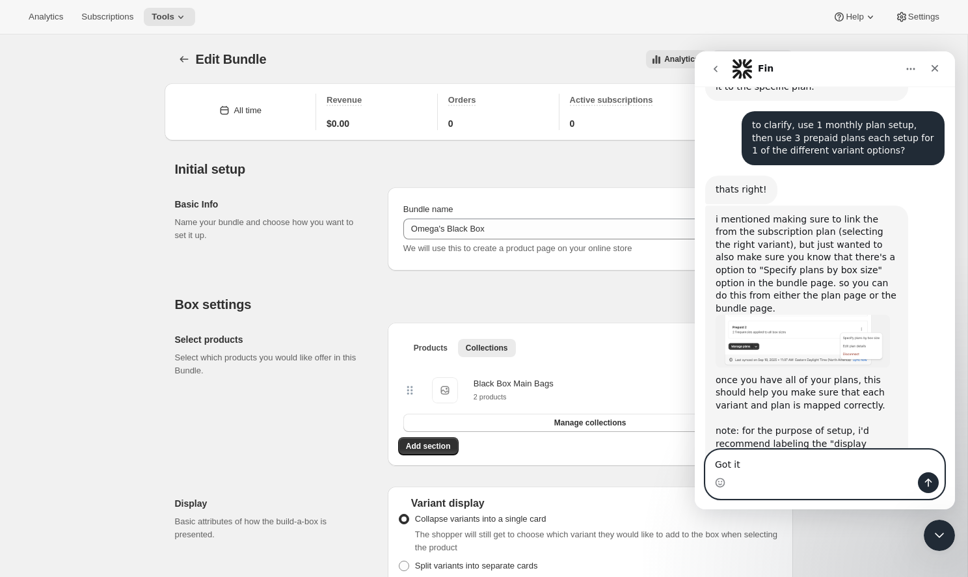
type textarea "Got it!"
